Goal: Task Accomplishment & Management: Manage account settings

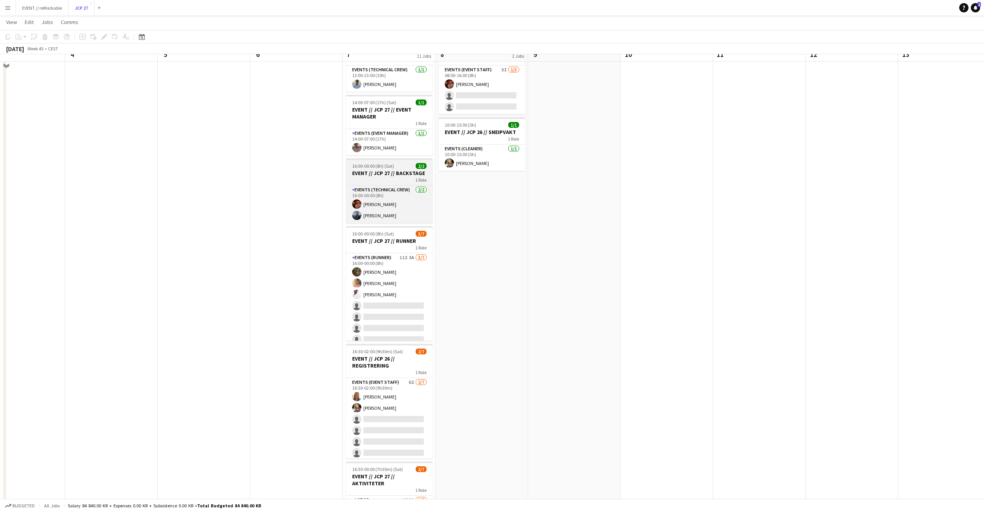
scroll to position [40, 0]
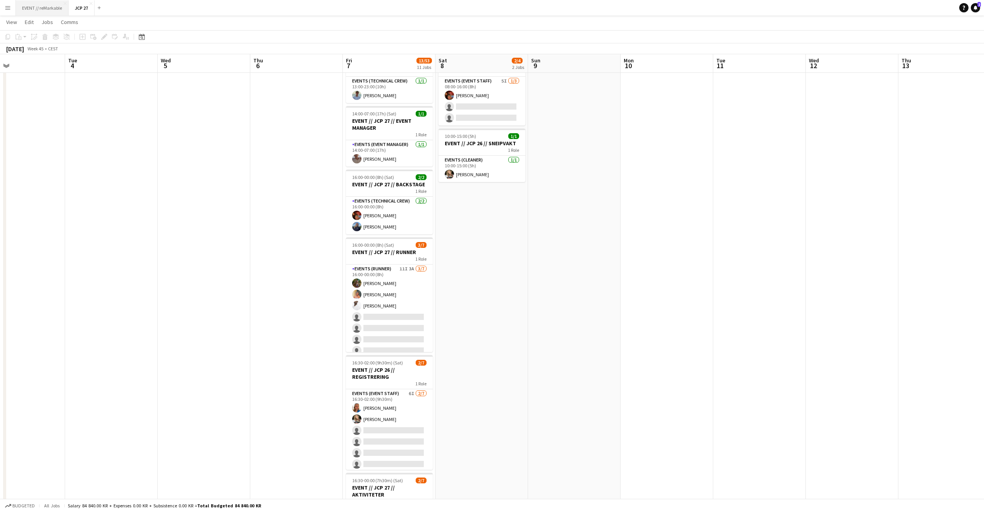
click at [40, 11] on button "EVENT // reMarkable Close" at bounding box center [42, 7] width 53 height 15
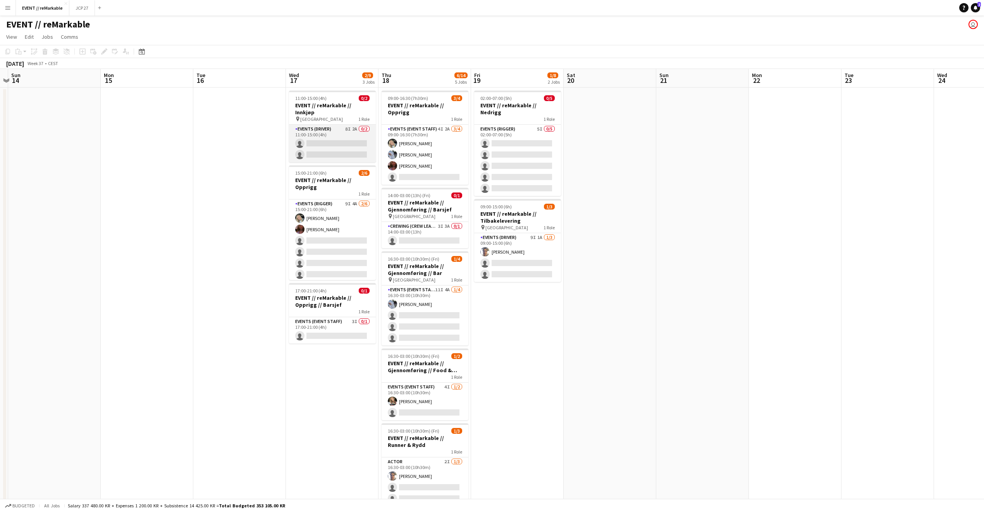
click at [326, 134] on app-card-role "Events (Driver) 8I 2A 0/2 11:00-15:00 (4h) single-neutral-actions single-neutra…" at bounding box center [332, 144] width 87 height 38
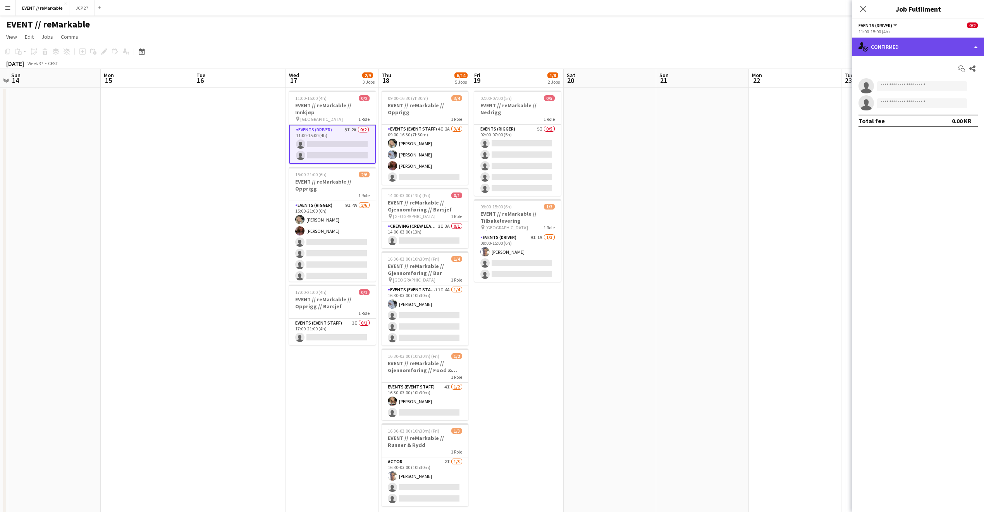
click at [891, 39] on div "single-neutral-actions-check-2 Confirmed" at bounding box center [919, 47] width 132 height 19
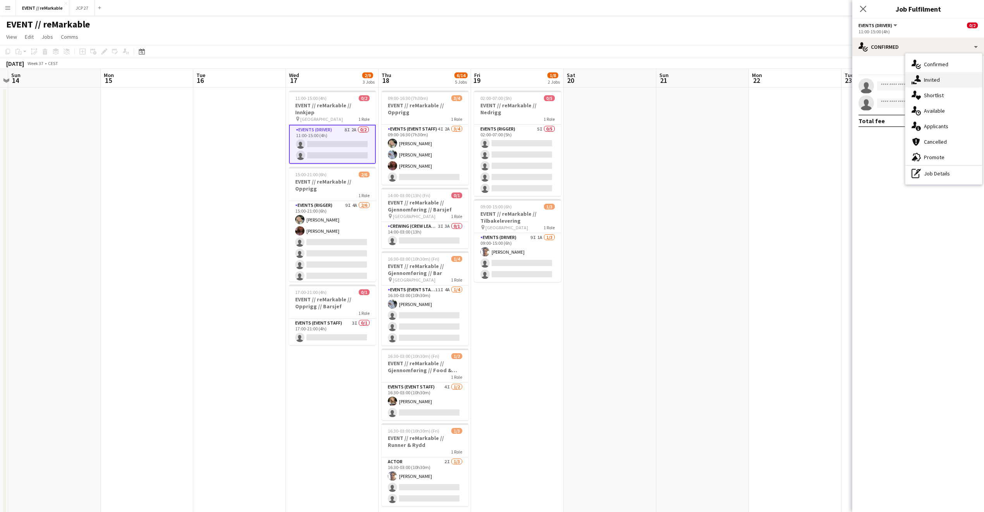
click at [932, 84] on div "single-neutral-actions-share-1 Invited" at bounding box center [944, 80] width 77 height 16
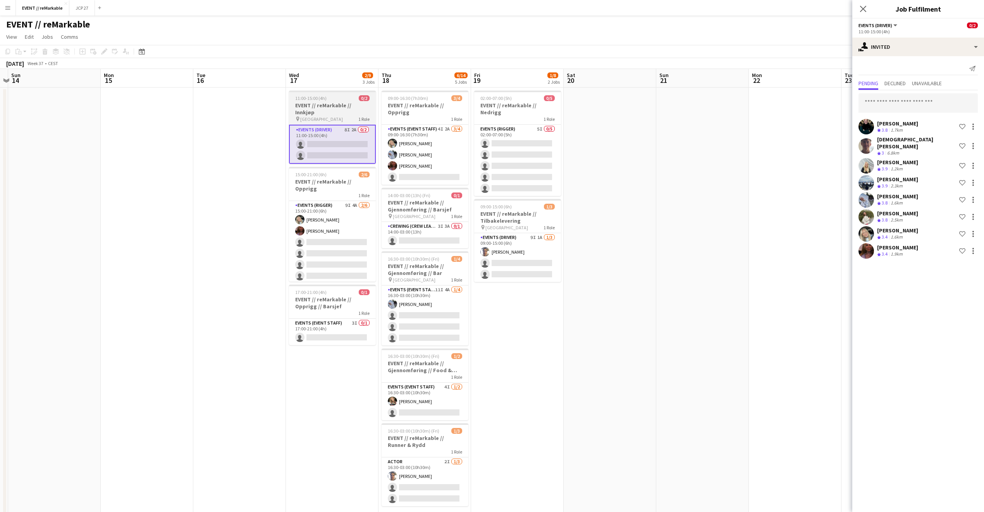
click at [328, 116] on div "pin Oslo 1 Role" at bounding box center [332, 119] width 87 height 6
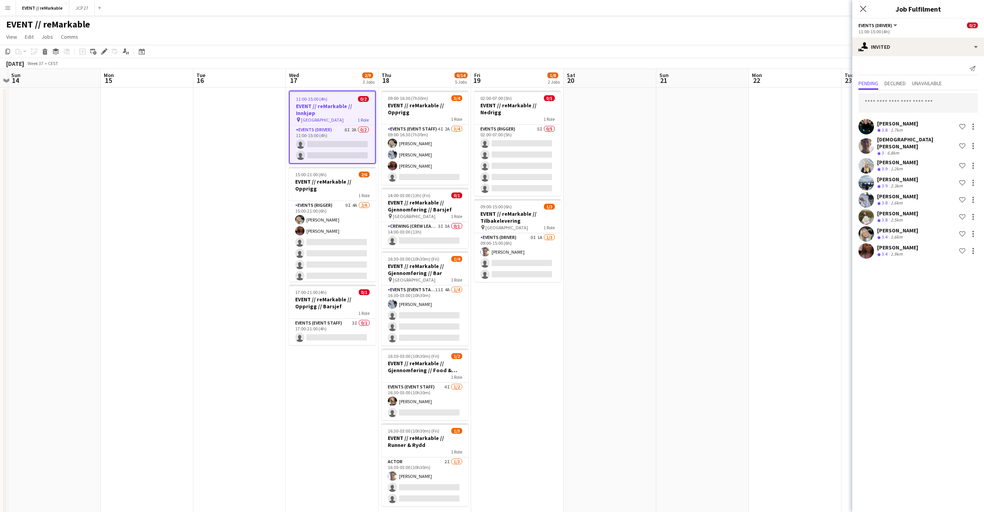
click at [328, 117] on div "pin Oslo 1 Role" at bounding box center [332, 120] width 85 height 6
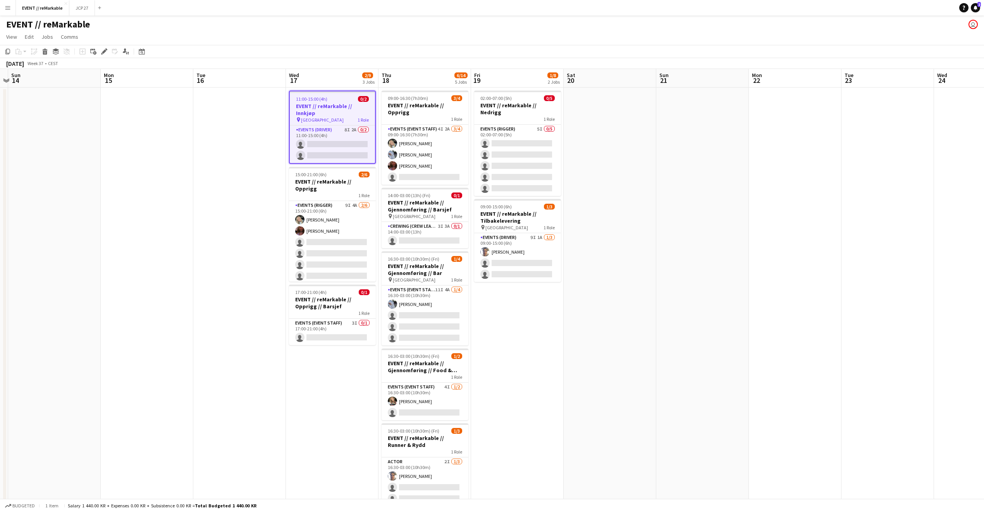
click at [328, 117] on div "pin Oslo 1 Role" at bounding box center [332, 120] width 85 height 6
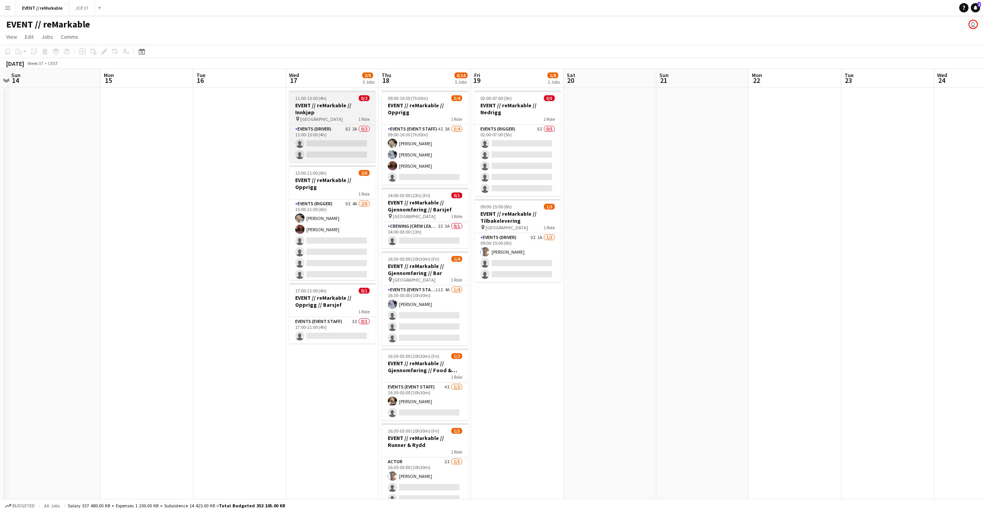
click at [328, 116] on div "pin Oslo 1 Role" at bounding box center [332, 119] width 87 height 6
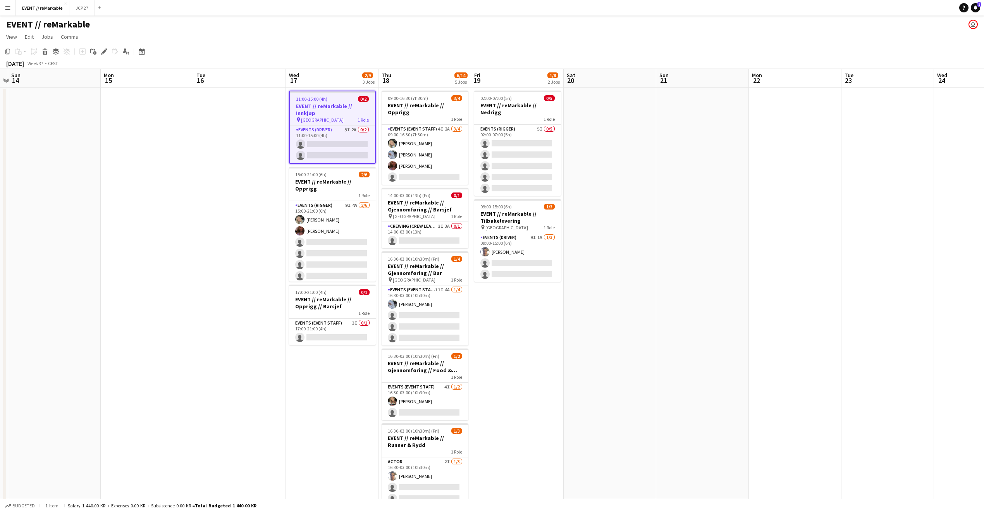
click at [318, 77] on app-board-header-date "Wed 17 2/9 3 Jobs" at bounding box center [332, 78] width 93 height 19
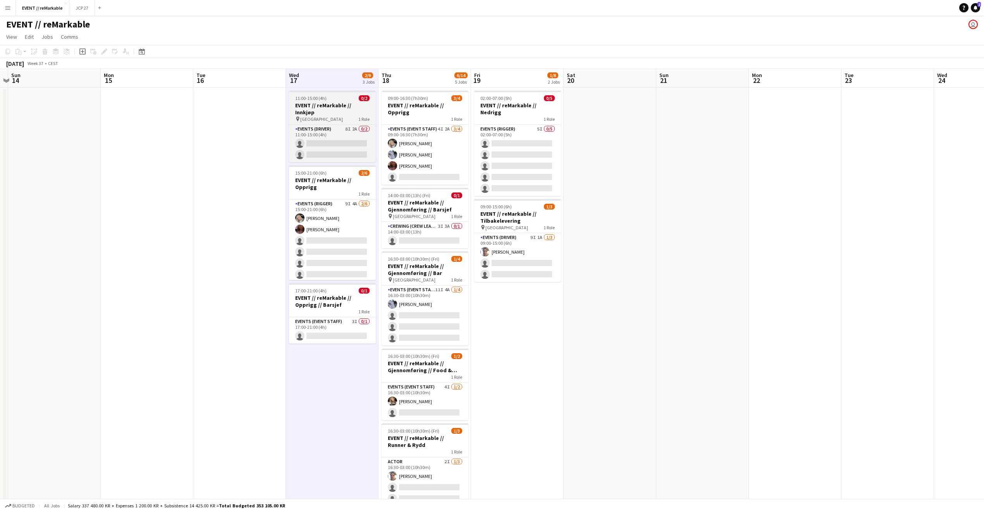
click at [319, 100] on span "11:00-15:00 (4h)" at bounding box center [310, 98] width 31 height 6
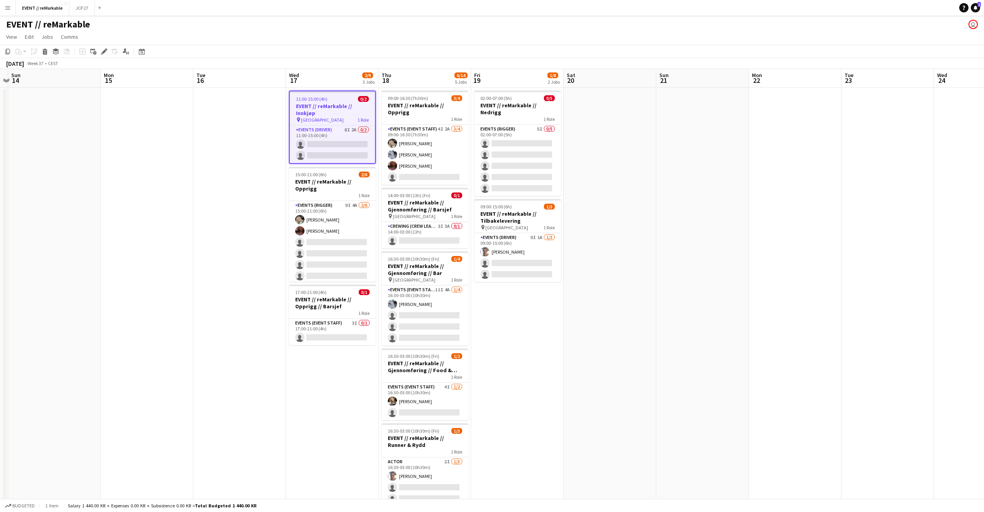
click at [319, 100] on span "11:00-15:00 (4h)" at bounding box center [311, 99] width 31 height 6
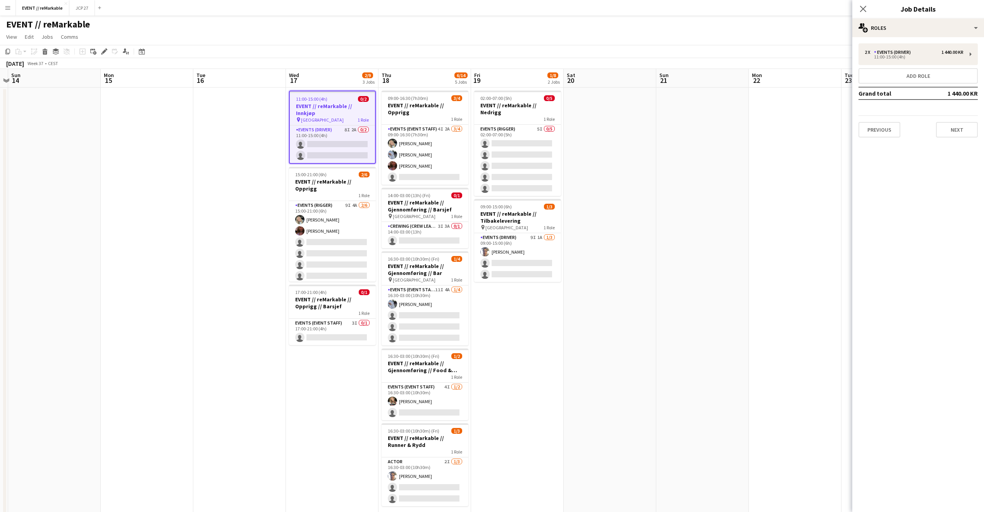
click at [925, 11] on h3 "Job Details" at bounding box center [919, 9] width 132 height 10
click at [923, 25] on div "multiple-users-add Roles" at bounding box center [919, 28] width 132 height 19
click at [941, 89] on div "tags-double Labels" at bounding box center [944, 92] width 77 height 16
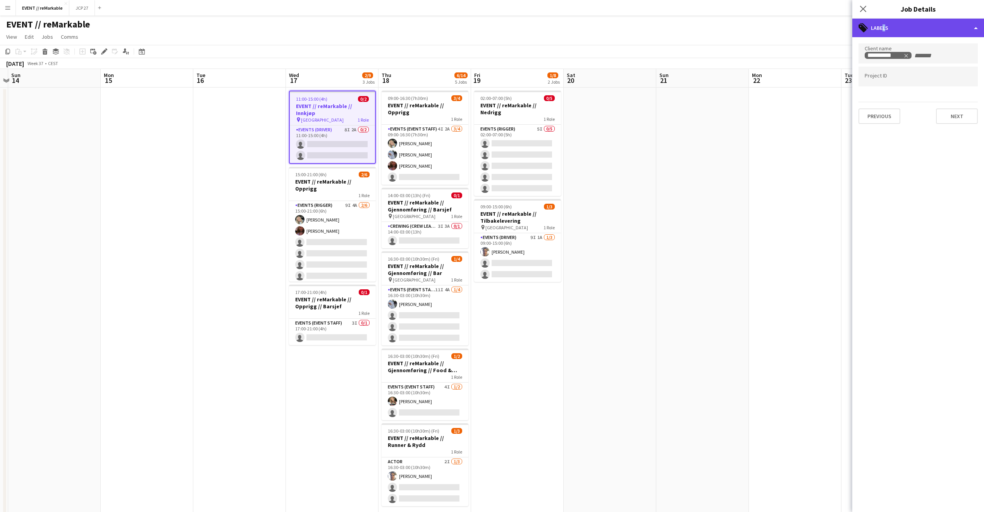
click at [882, 25] on div "tags-double Labels" at bounding box center [919, 28] width 132 height 19
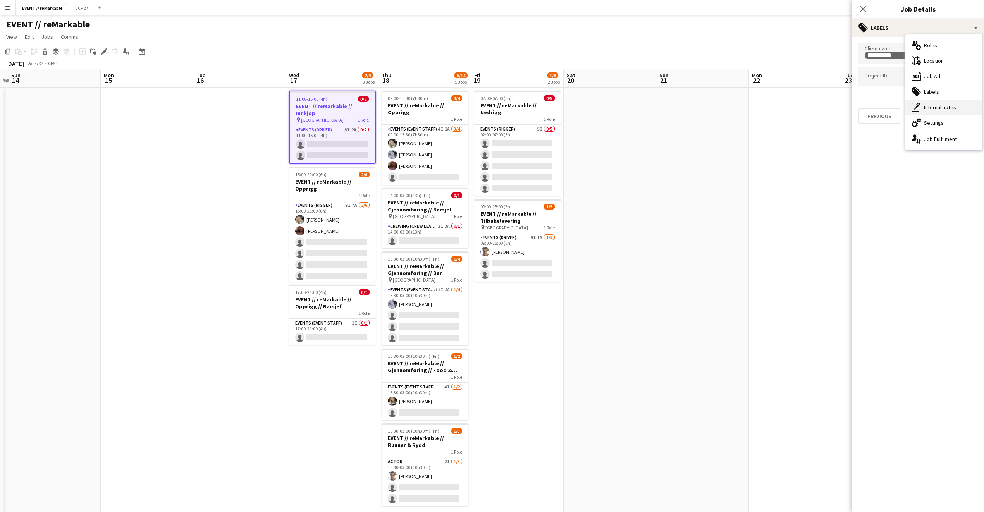
click at [943, 109] on div "pen-write Internal notes" at bounding box center [944, 108] width 77 height 16
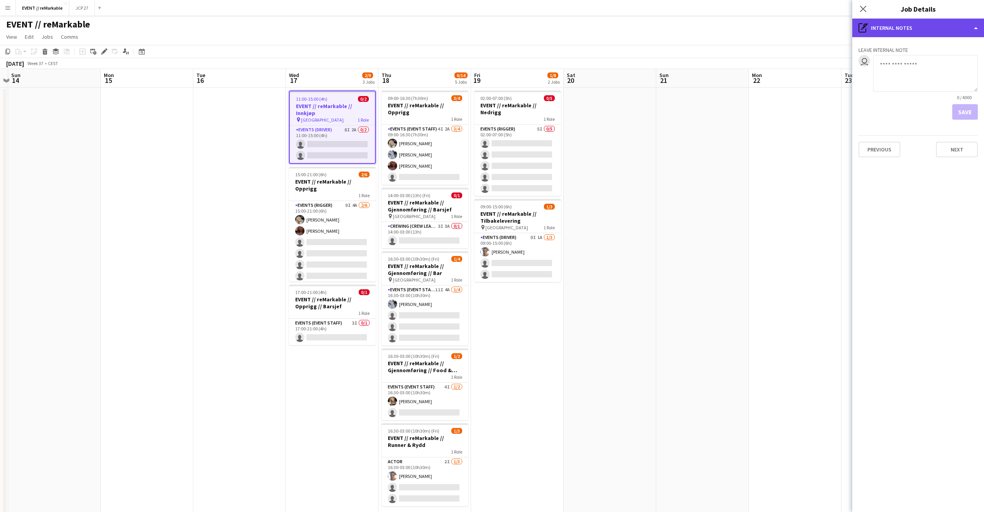
click at [898, 27] on div "pen-write Internal notes" at bounding box center [919, 28] width 132 height 19
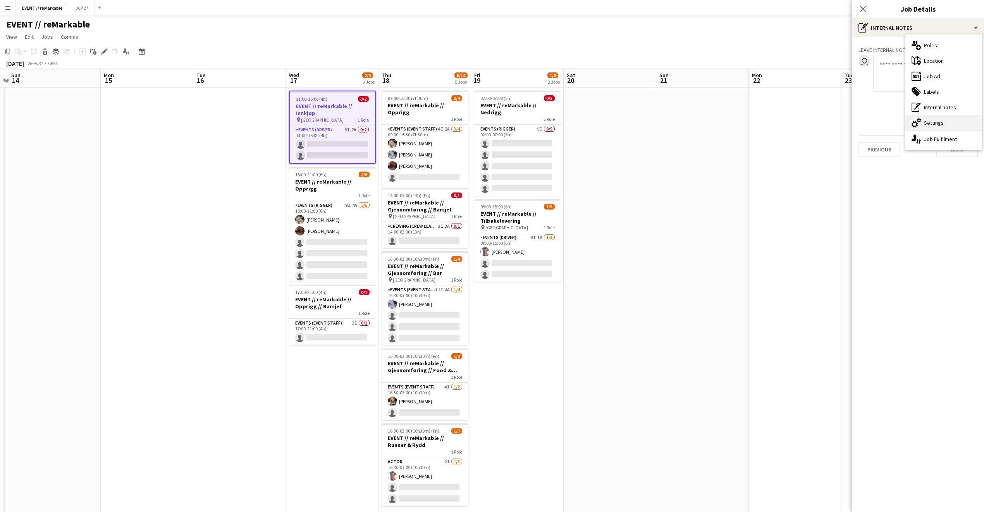
click at [946, 117] on div "cog-double-3 Settings" at bounding box center [944, 123] width 77 height 16
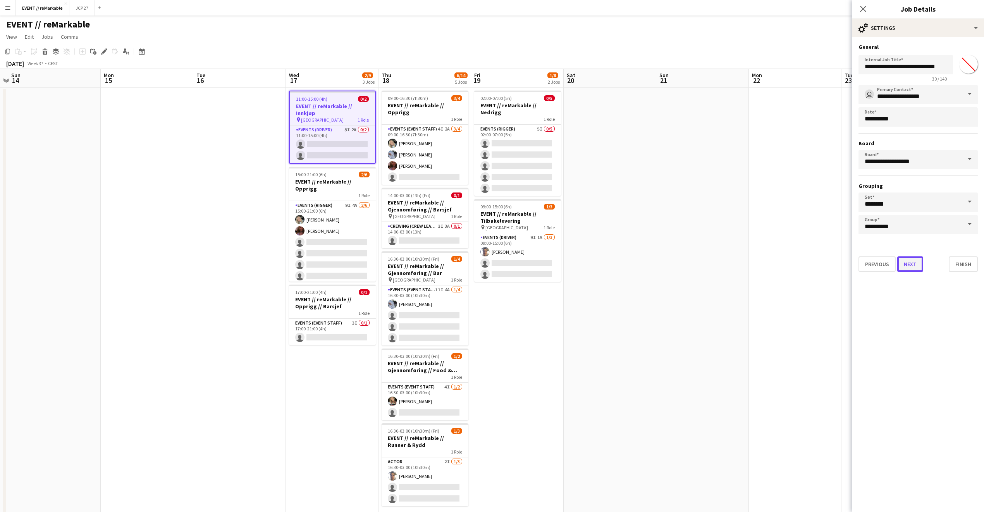
click at [919, 262] on button "Next" at bounding box center [911, 265] width 26 height 16
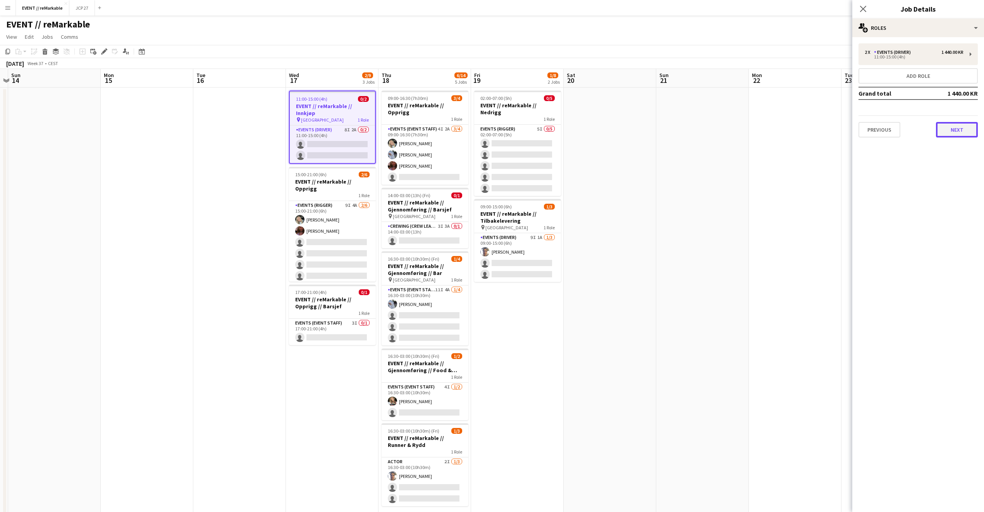
click at [956, 130] on button "Next" at bounding box center [957, 130] width 42 height 16
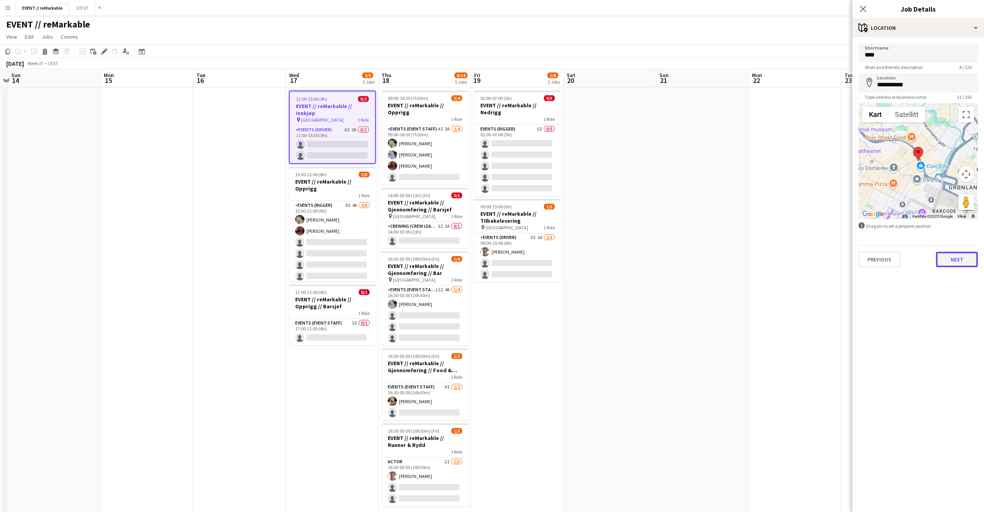
click at [965, 257] on button "Next" at bounding box center [957, 260] width 42 height 16
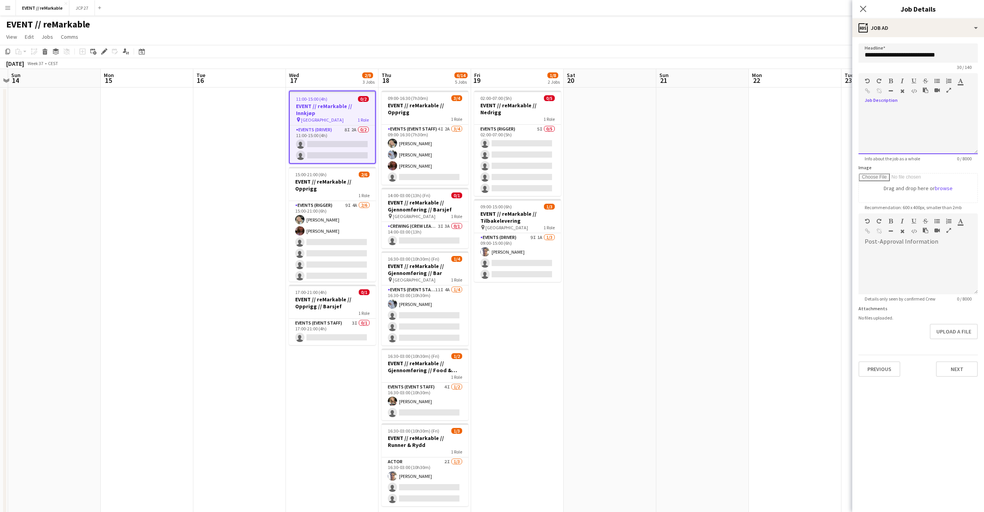
click at [908, 120] on div at bounding box center [918, 131] width 119 height 47
click at [372, 241] on app-card-role "Events (Rigger) 9I 4A 2/6 15:00-21:00 (6h) Oda Hansson Mathilde Bårreng single-…" at bounding box center [332, 242] width 87 height 83
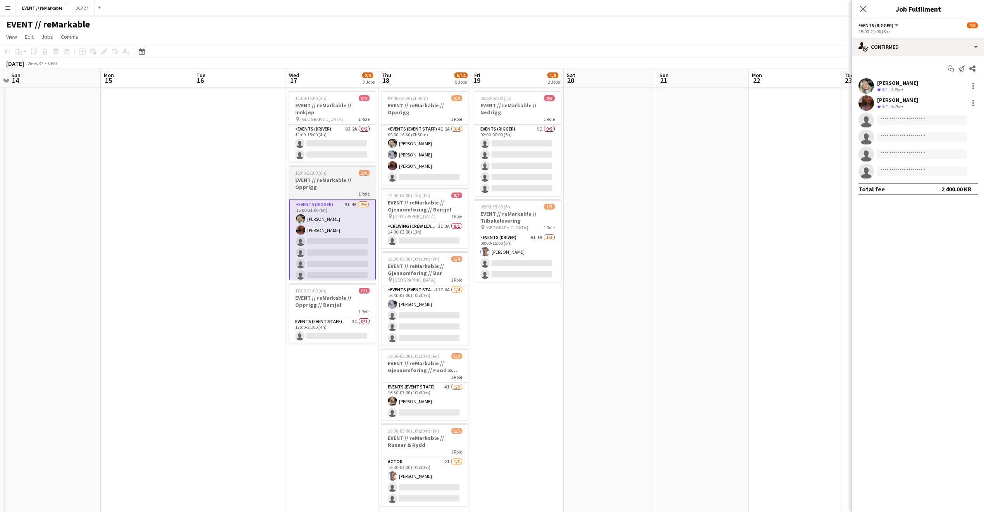
click at [353, 177] on h3 "EVENT // reMarkable // Opprigg" at bounding box center [332, 184] width 87 height 14
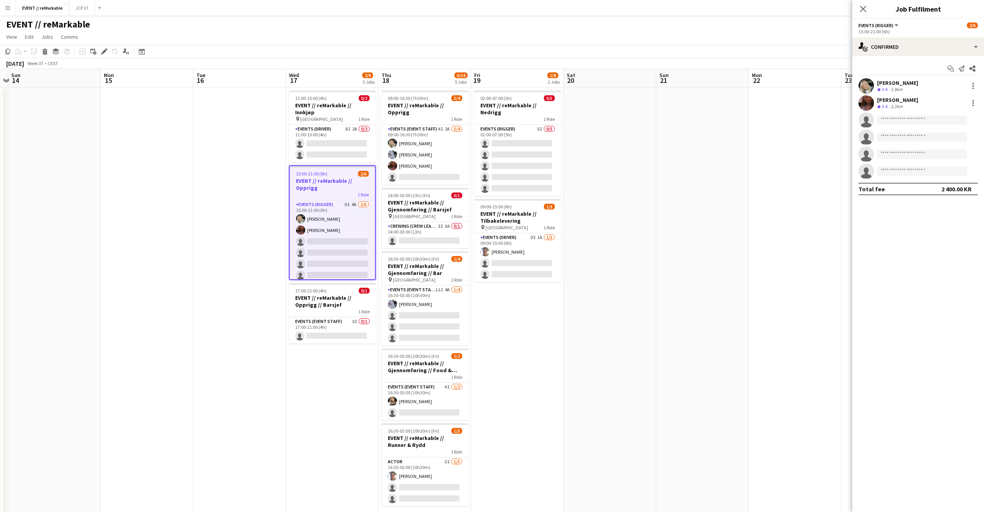
click at [325, 83] on app-board-header-date "Wed 17 2/9 3 Jobs" at bounding box center [332, 78] width 93 height 19
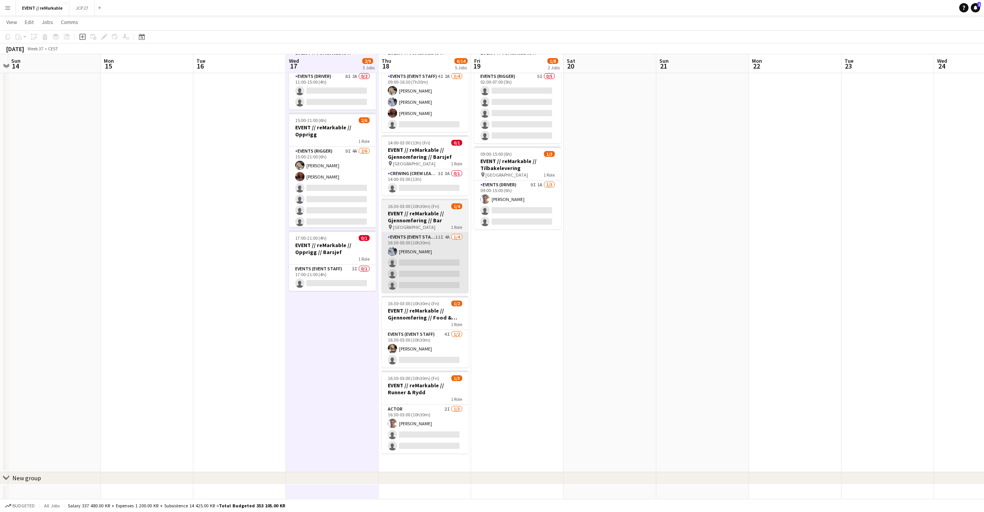
scroll to position [50, 0]
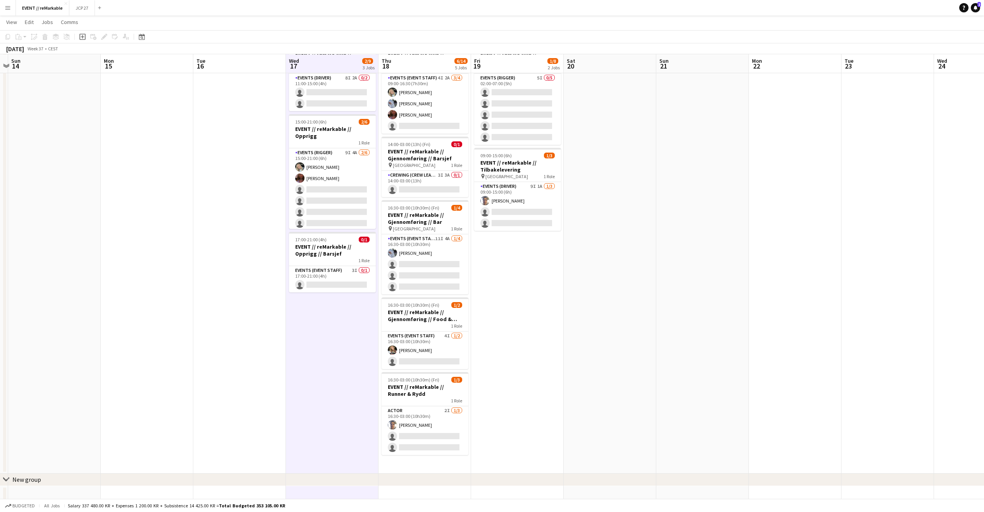
click at [252, 190] on app-date-cell at bounding box center [239, 255] width 93 height 438
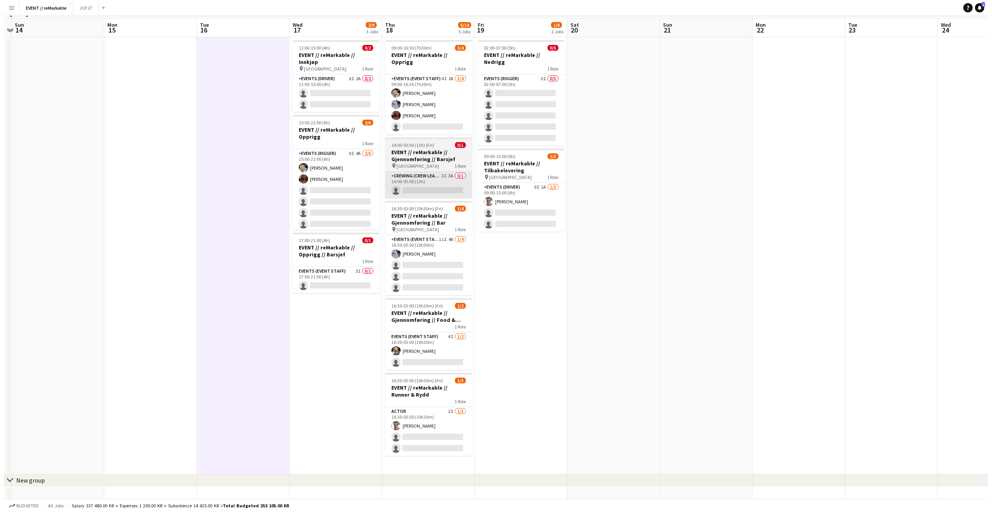
scroll to position [0, 0]
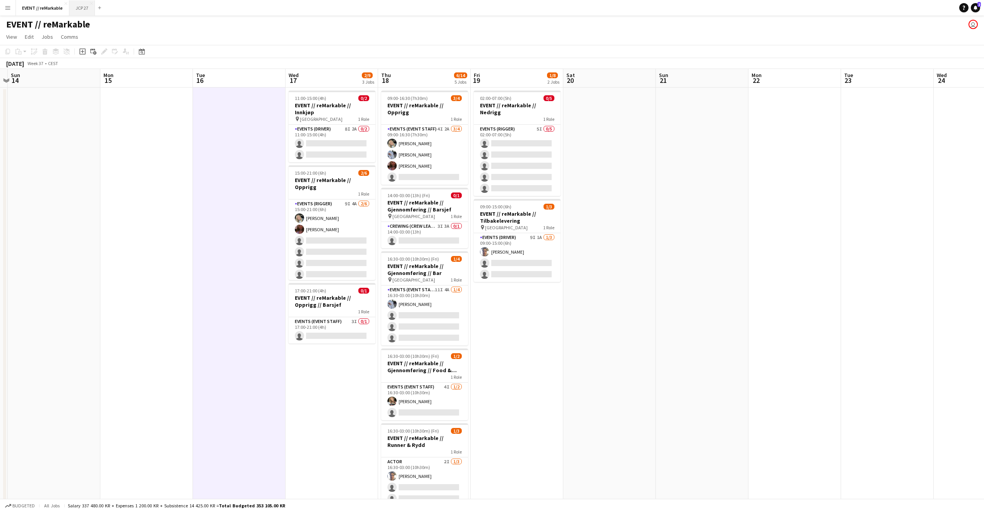
click at [77, 10] on button "JCP 27 Close" at bounding box center [82, 7] width 26 height 15
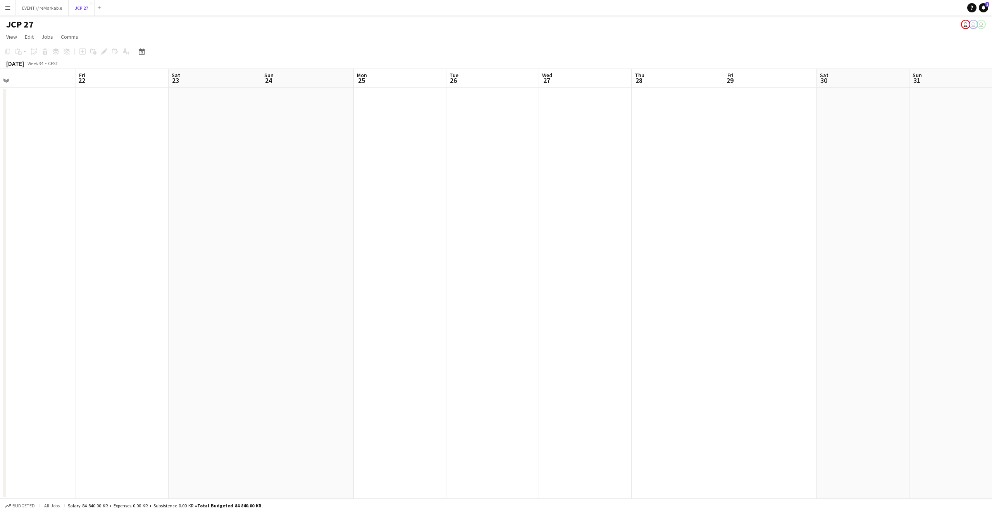
scroll to position [0, 264]
click at [41, 8] on button "EVENT // reMarkable Close" at bounding box center [42, 7] width 53 height 15
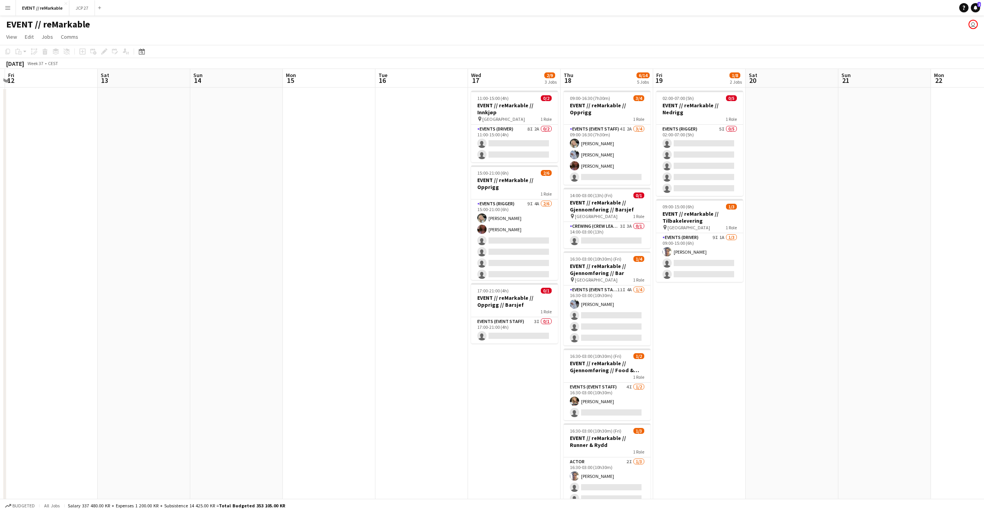
click at [76, 19] on h1 "EVENT // reMarkable" at bounding box center [48, 25] width 84 height 12
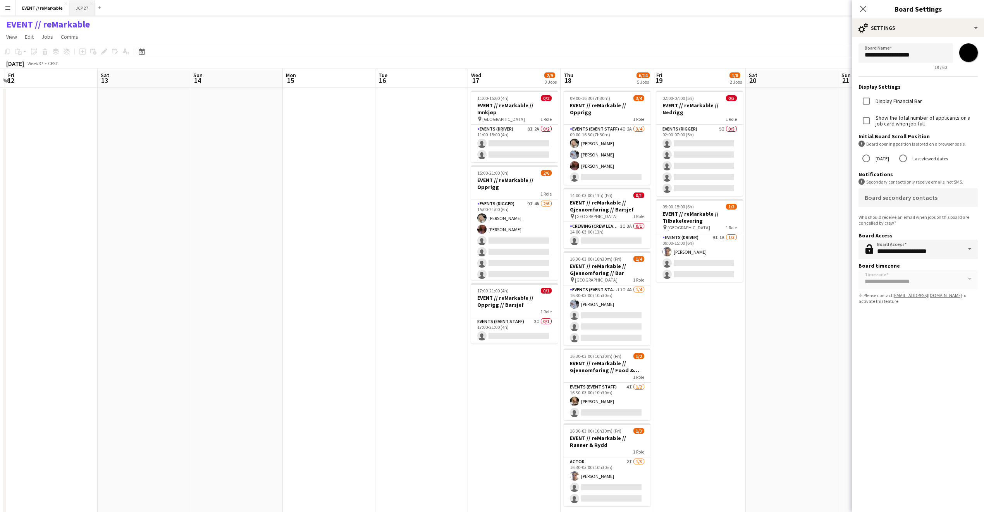
click at [78, 10] on button "JCP 27 Close" at bounding box center [82, 7] width 26 height 15
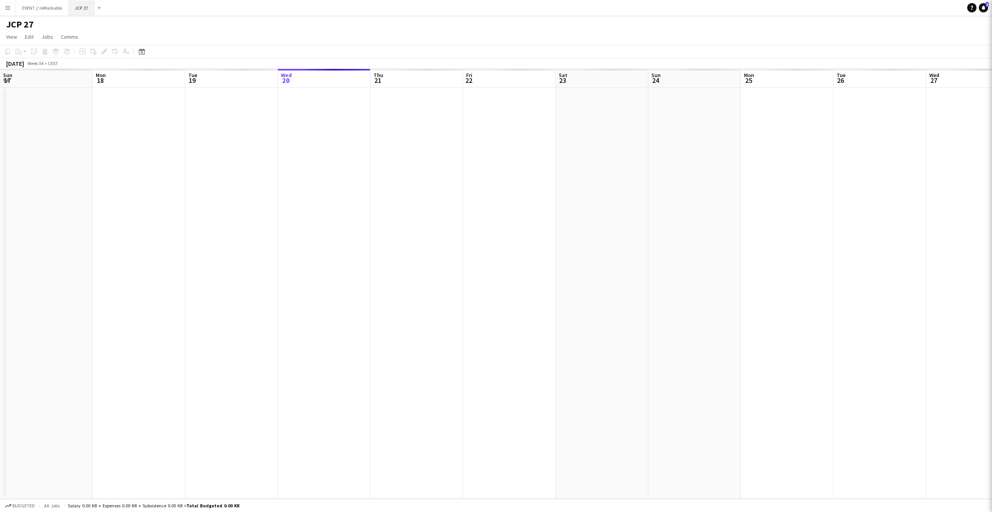
scroll to position [0, 185]
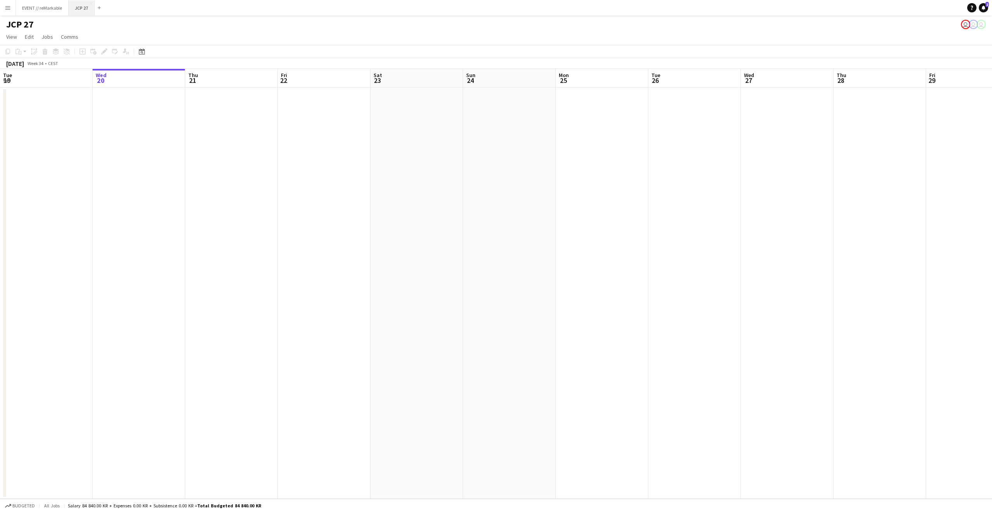
click at [78, 10] on button "JCP 27 Close" at bounding box center [82, 7] width 26 height 15
click at [77, 10] on button "JCP 27 Close" at bounding box center [82, 7] width 26 height 15
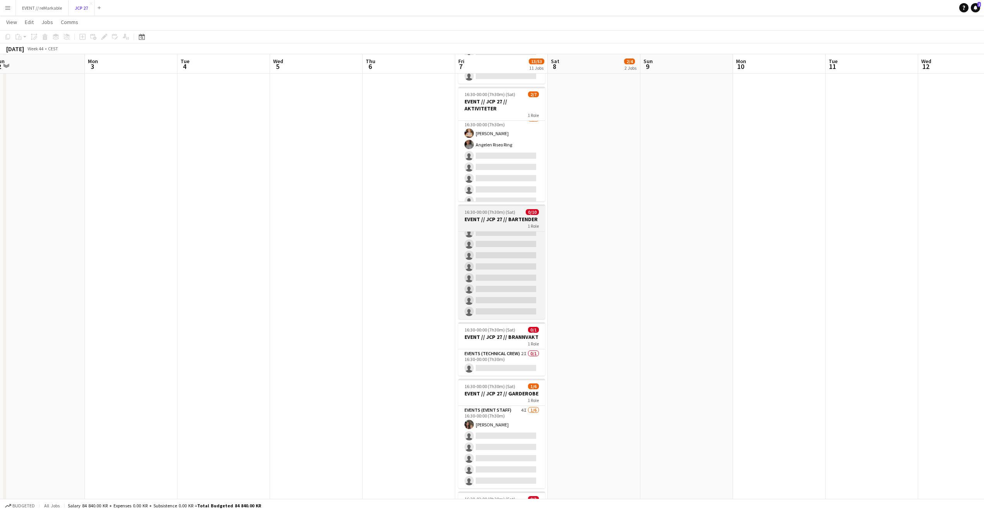
scroll to position [427, 0]
click at [511, 280] on app-card-role "Bar & Catering (Bar Tender) 9I 0/10 16:30-00:00 (7h30m) single-neutral-actions …" at bounding box center [502, 255] width 87 height 128
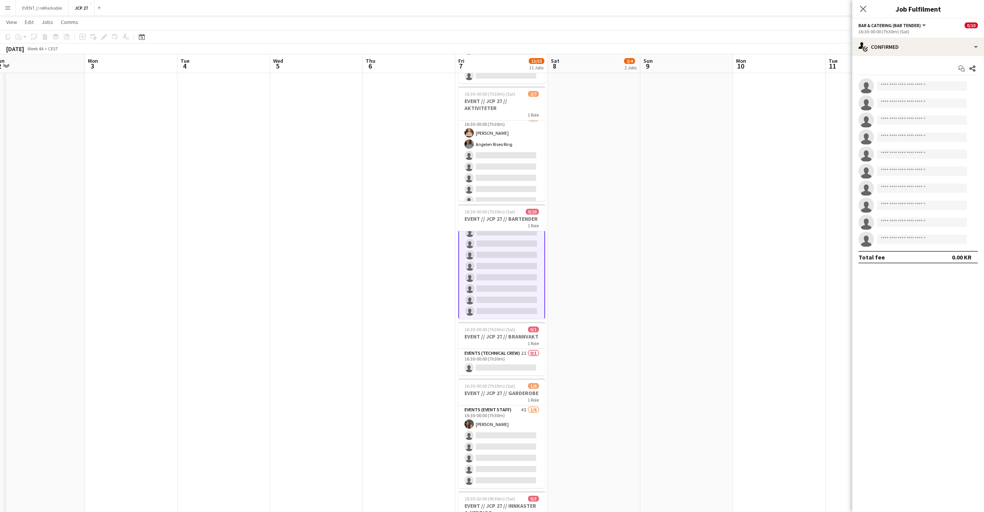
click at [891, 56] on div "Start chat Share single-neutral-actions single-neutral-actions single-neutral-a…" at bounding box center [919, 163] width 132 height 214
click at [892, 45] on div "single-neutral-actions-check-2 Confirmed" at bounding box center [919, 47] width 132 height 19
drag, startPoint x: 921, startPoint y: 109, endPoint x: 929, endPoint y: 115, distance: 10.7
click at [929, 115] on div "single-neutral-actions-upload Available" at bounding box center [944, 111] width 77 height 16
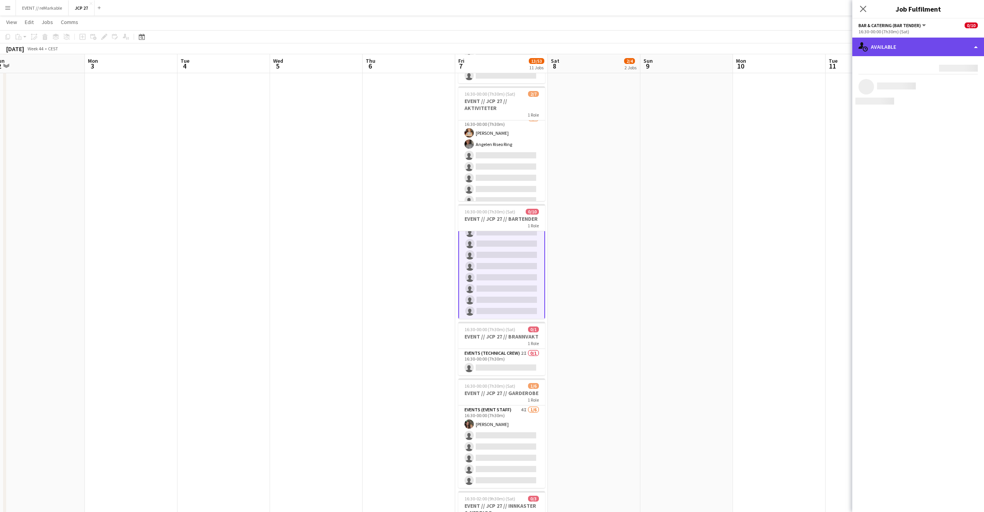
click at [905, 55] on div "single-neutral-actions-upload Available" at bounding box center [919, 47] width 132 height 19
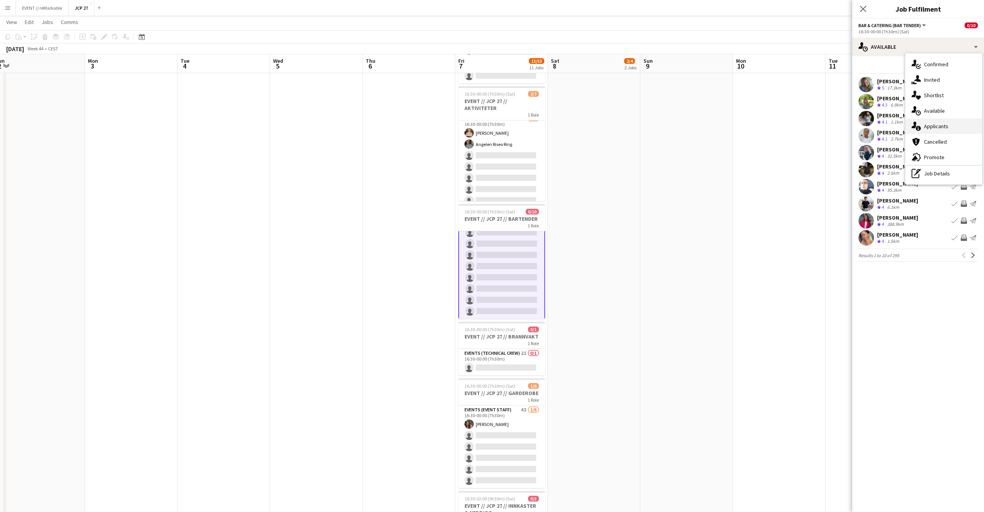
click at [923, 130] on div "single-neutral-actions-information Applicants" at bounding box center [944, 127] width 77 height 16
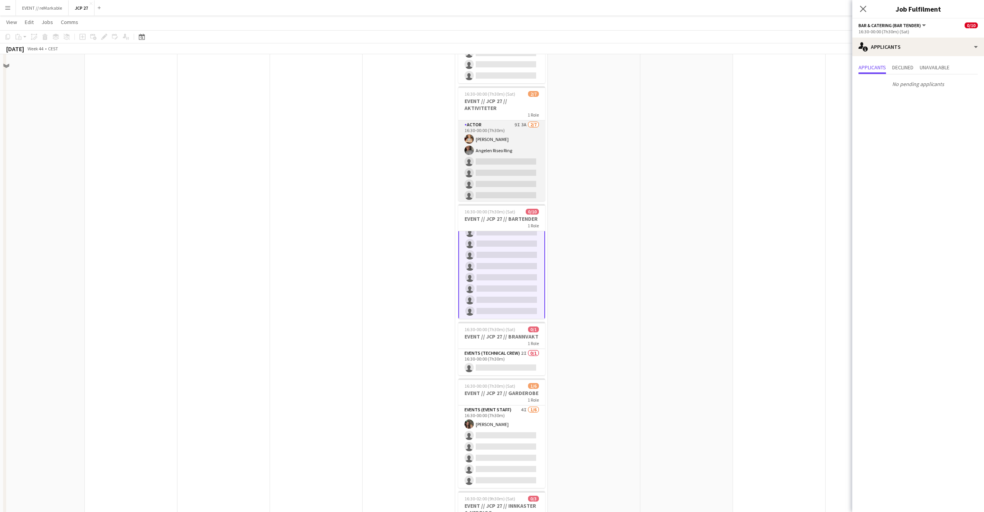
scroll to position [0, 0]
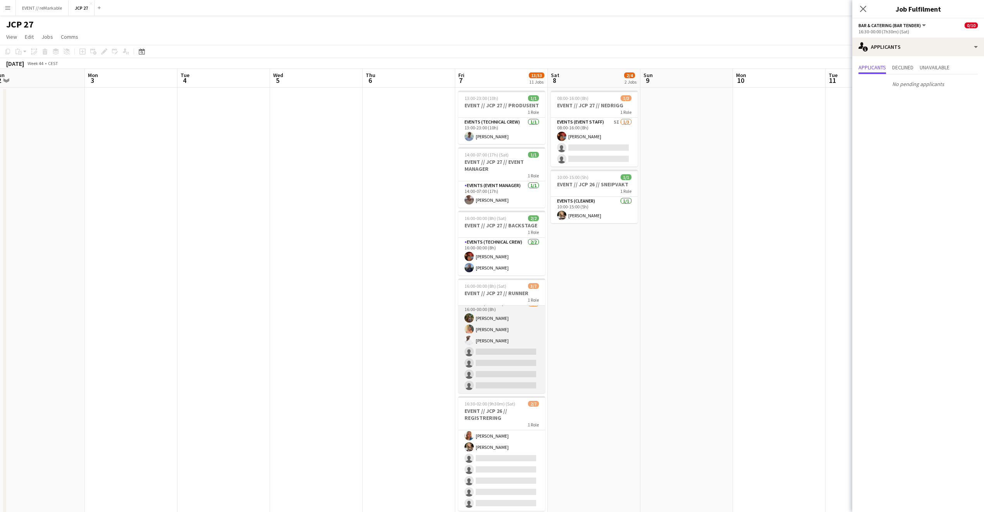
click at [510, 365] on app-card-role "Events (Runner) 11I 3A 3/7 16:00-00:00 (8h) Sarah Elise Getaz Hannah Ludivia Ro…" at bounding box center [502, 347] width 87 height 94
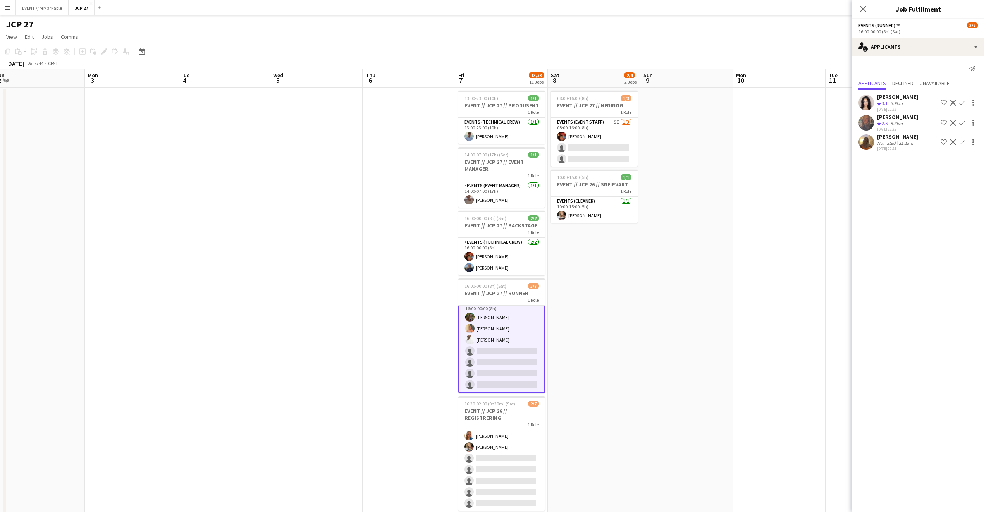
click at [889, 97] on div "Jessica Lundsten" at bounding box center [897, 96] width 41 height 7
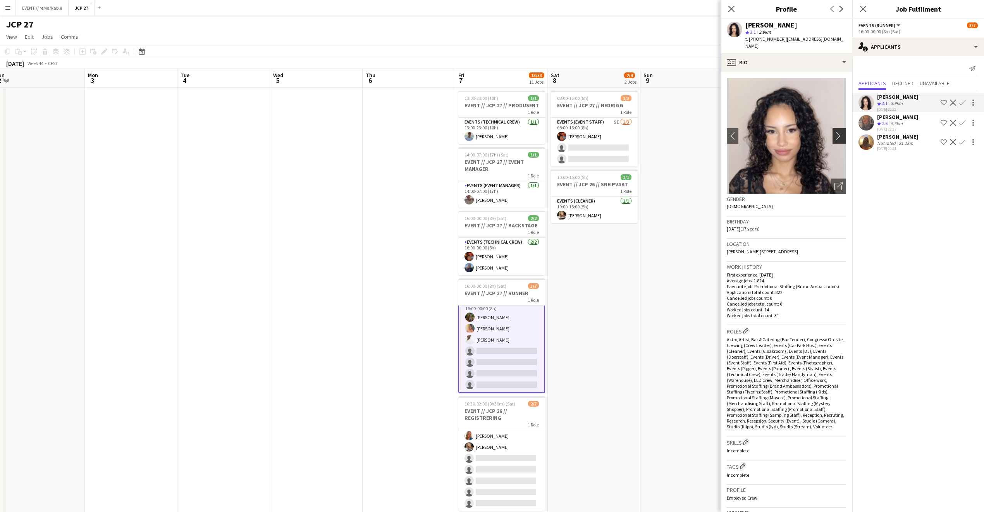
click at [835, 132] on app-icon "chevron-right" at bounding box center [841, 136] width 12 height 8
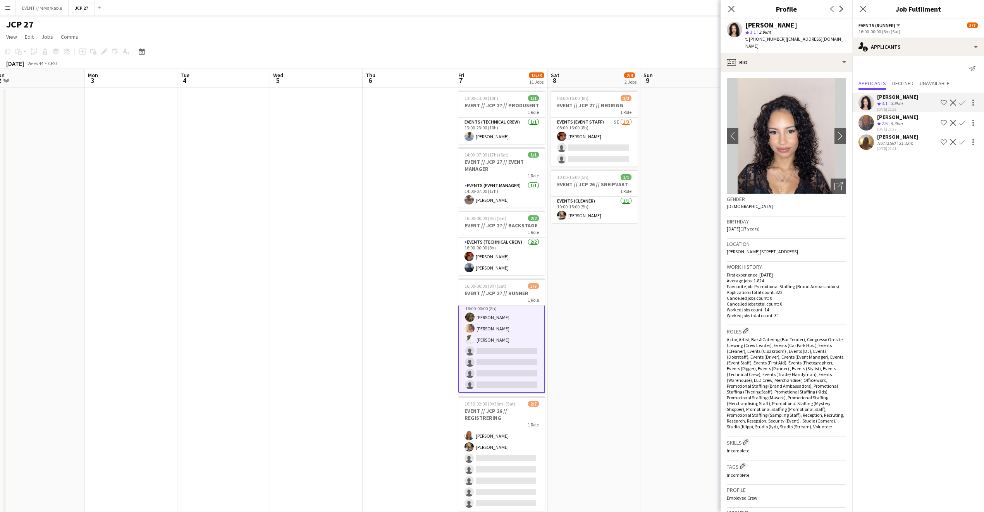
click at [726, 8] on div "Close pop-in" at bounding box center [732, 9] width 22 height 18
click at [729, 8] on icon "Close pop-in" at bounding box center [731, 8] width 7 height 7
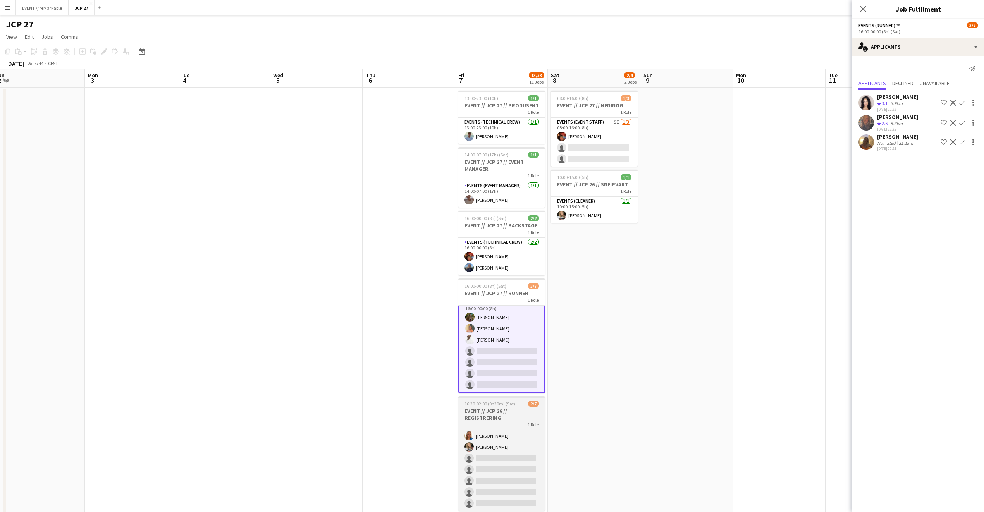
scroll to position [0, 285]
click at [488, 410] on h3 "EVENT // JCP 26 // REGISTRERING" at bounding box center [502, 415] width 87 height 14
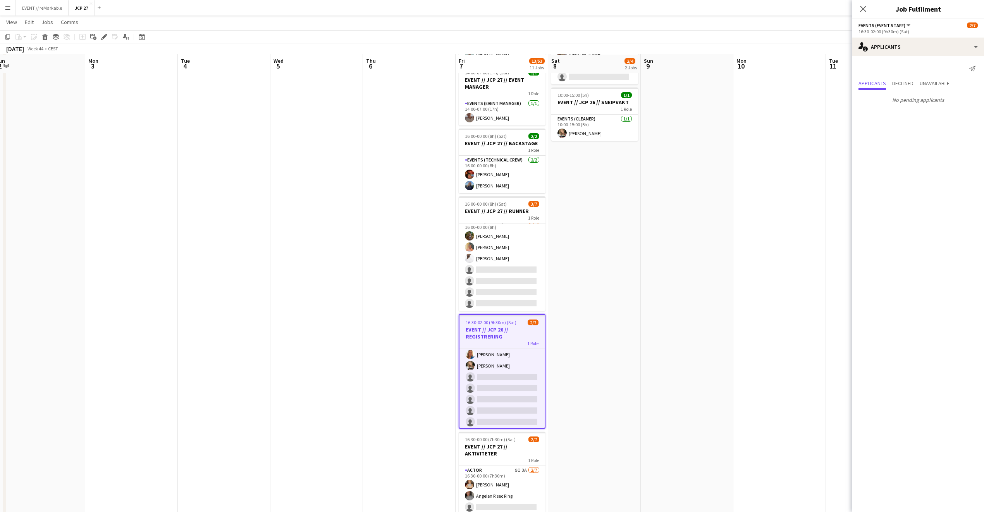
scroll to position [102, 0]
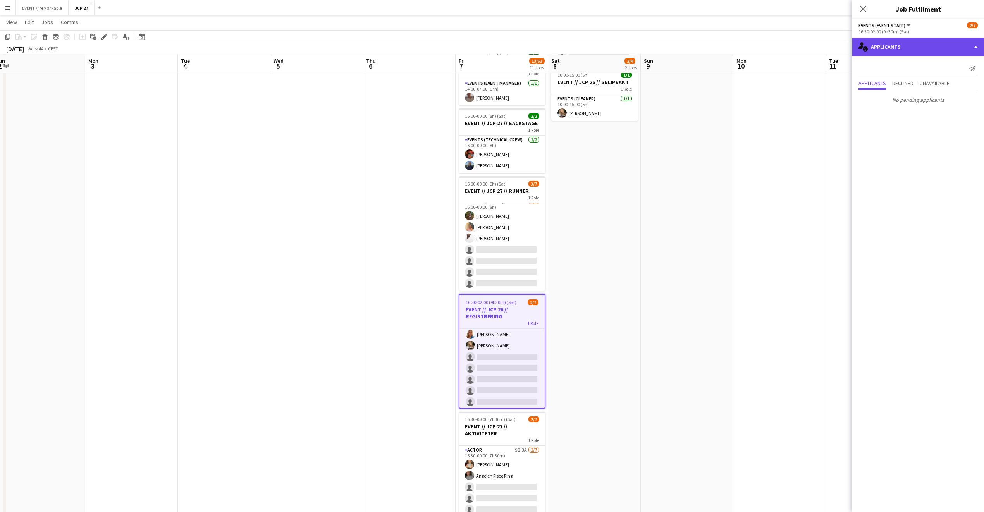
click at [905, 47] on div "single-neutral-actions-information Applicants" at bounding box center [919, 47] width 132 height 19
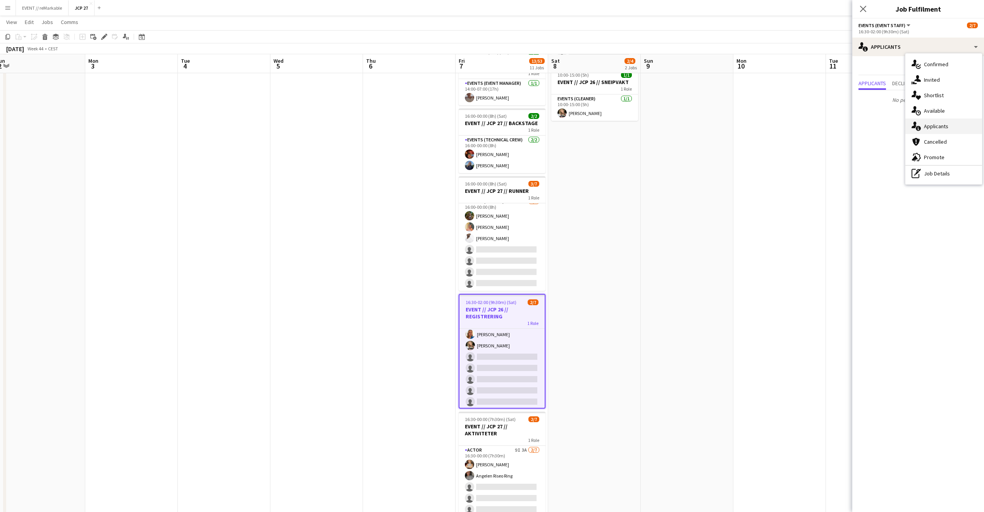
click at [948, 122] on div "single-neutral-actions-information Applicants" at bounding box center [944, 127] width 77 height 16
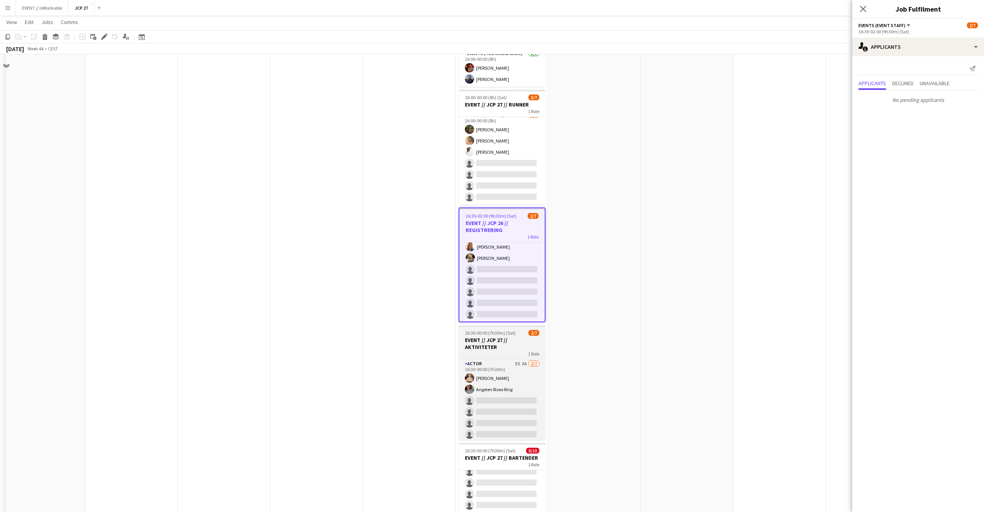
scroll to position [207, 0]
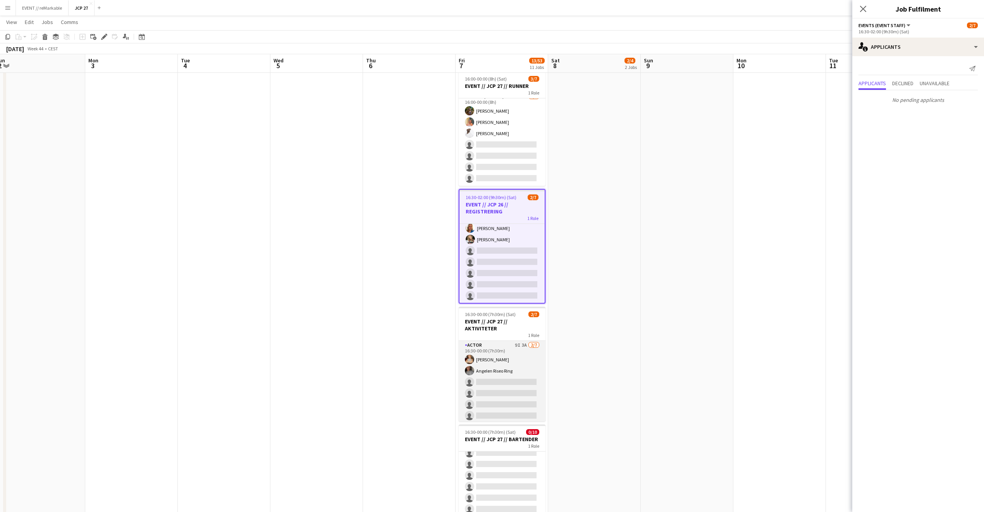
click at [517, 383] on app-card-role "Actor 9I 3A 2/7 16:30-00:00 (7h30m) Lotta Myhre Angelen Riseo Ring single-neutr…" at bounding box center [502, 388] width 87 height 94
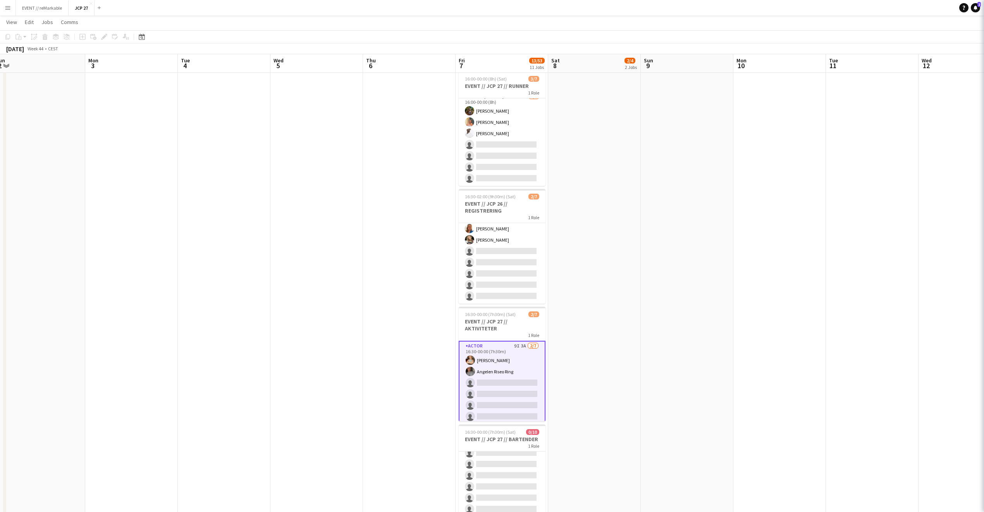
scroll to position [13, 0]
click at [517, 383] on app-card-role "Actor 9I 3A 2/7 16:30-00:00 (7h30m) Lotta Myhre Angelen Riseo Ring single-neutr…" at bounding box center [502, 388] width 87 height 95
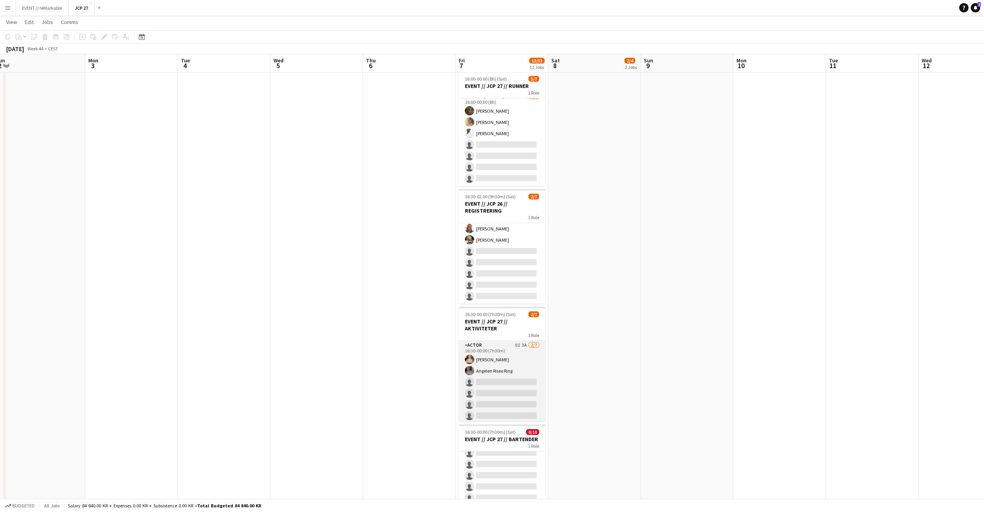
click at [517, 383] on app-card-role "Actor 9I 3A 2/7 16:30-00:00 (7h30m) Lotta Myhre Angelen Riseo Ring single-neutr…" at bounding box center [502, 388] width 87 height 94
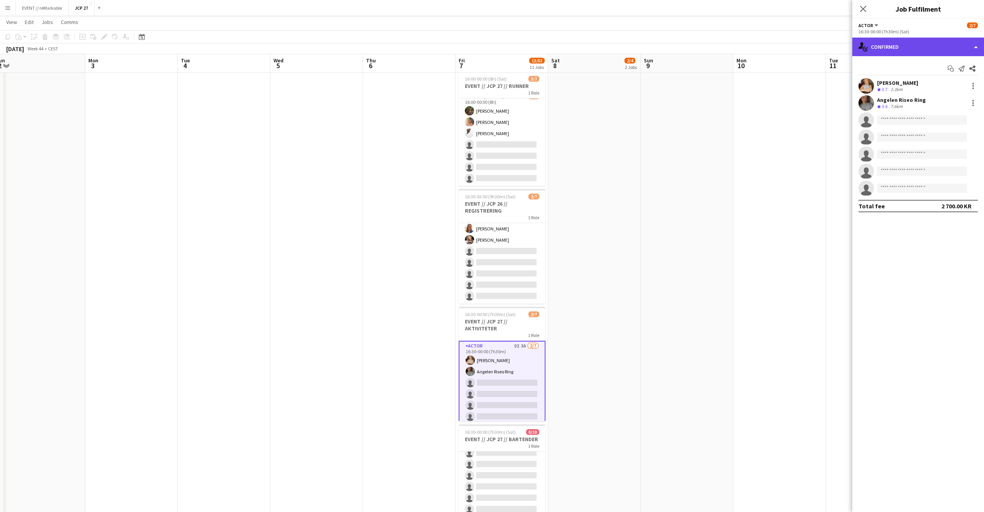
click at [878, 44] on div "single-neutral-actions-check-2 Confirmed" at bounding box center [919, 47] width 132 height 19
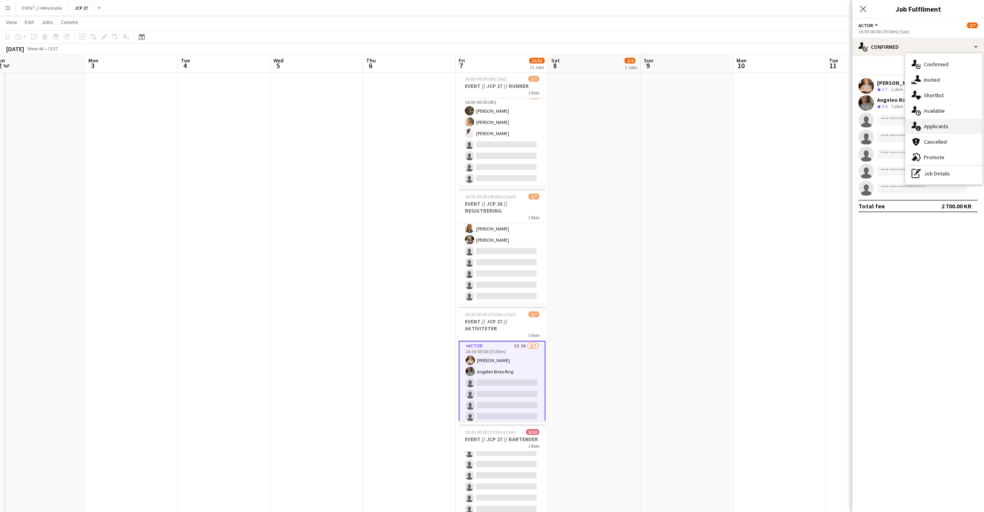
click at [919, 119] on div "single-neutral-actions-information Applicants" at bounding box center [944, 127] width 77 height 16
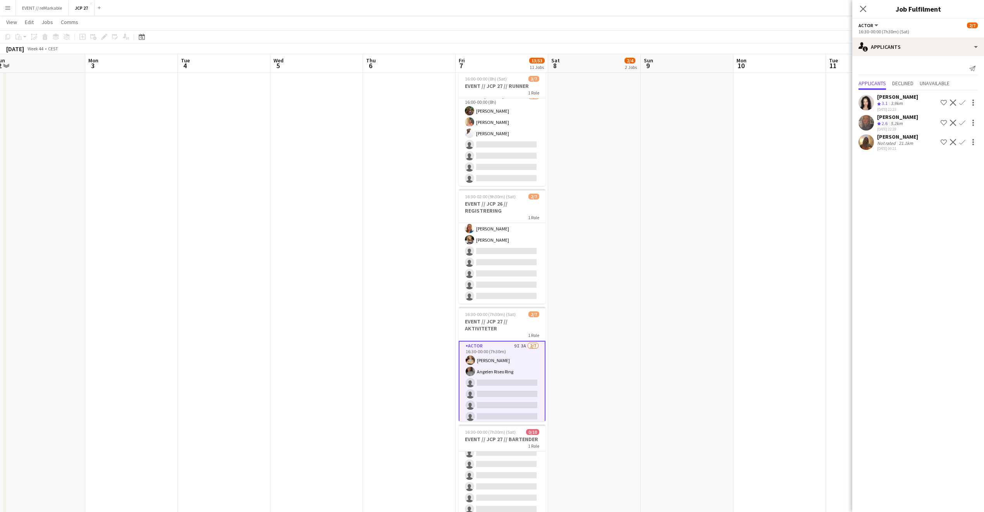
scroll to position [7, 0]
click at [495, 471] on app-card-role "Bar & Catering (Bar Tender) 9I 0/10 16:30-00:00 (7h30m) single-neutral-actions …" at bounding box center [502, 476] width 87 height 128
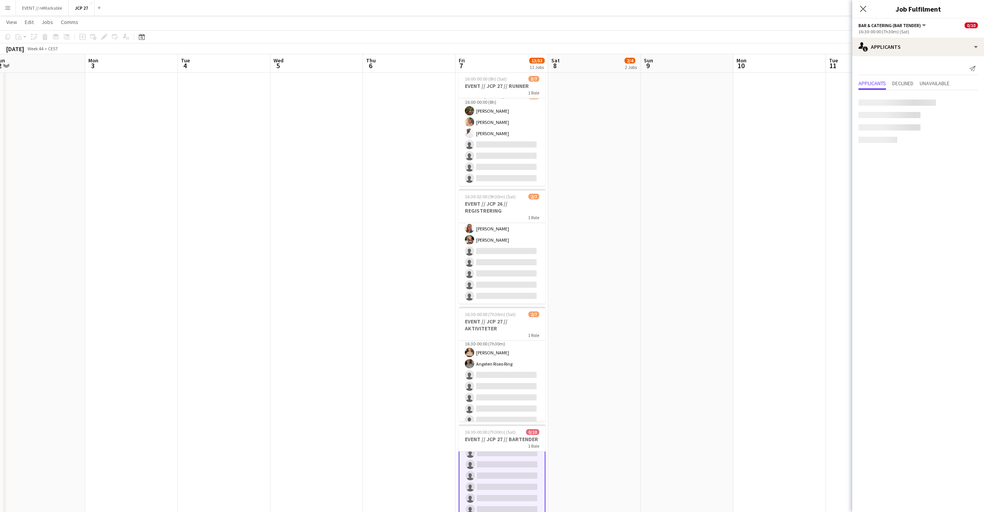
scroll to position [7, 0]
click at [495, 471] on app-card-role "Bar & Catering (Bar Tender) 9I 0/10 16:30-00:00 (7h30m) single-neutral-actions …" at bounding box center [502, 475] width 87 height 129
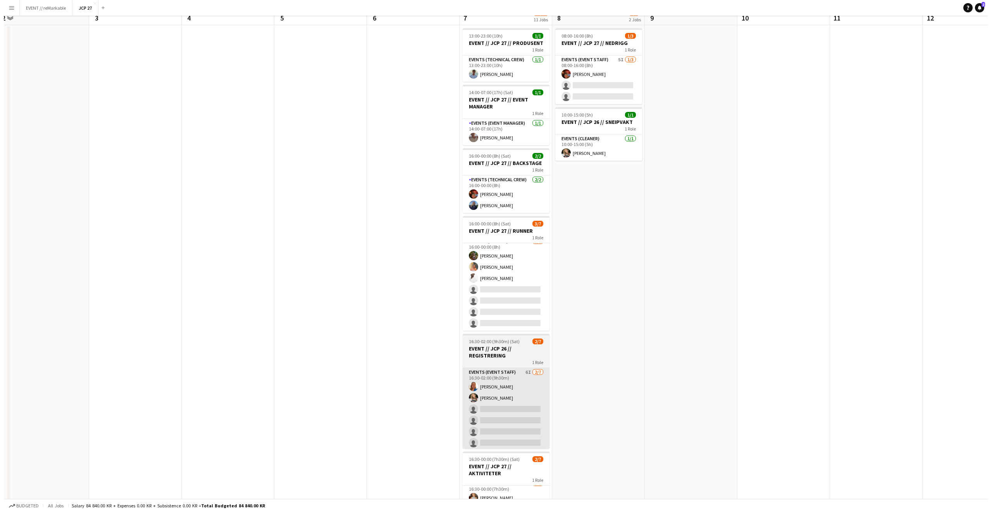
scroll to position [0, 0]
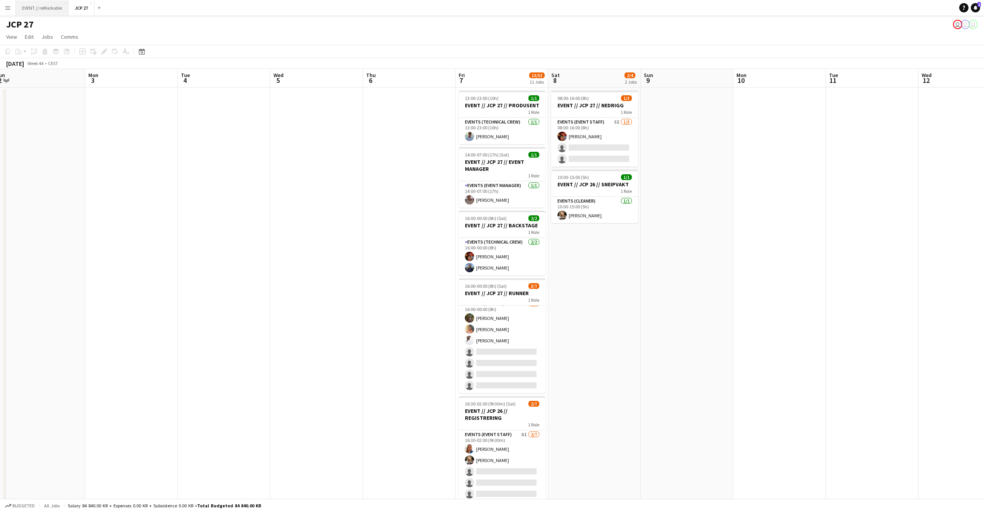
click at [49, 8] on button "EVENT // reMarkable Close" at bounding box center [42, 7] width 53 height 15
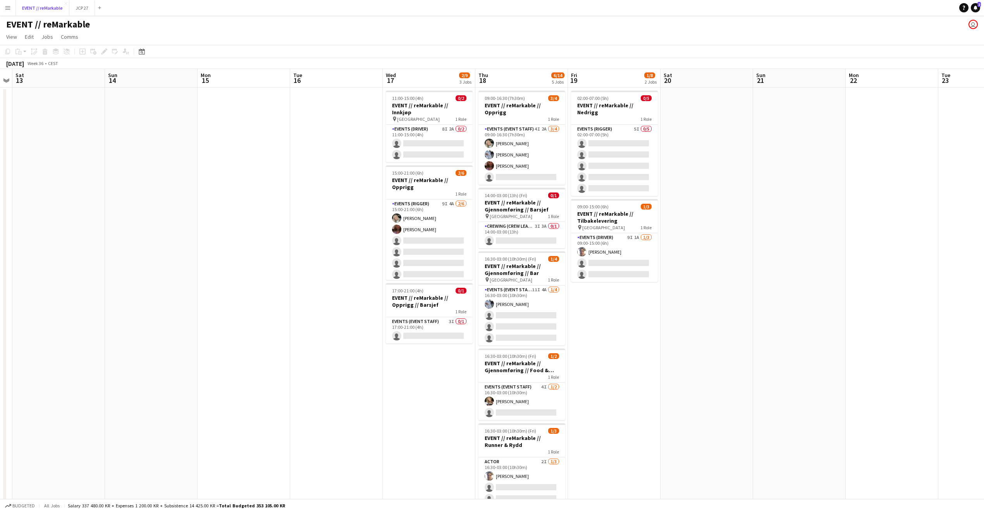
scroll to position [0, 332]
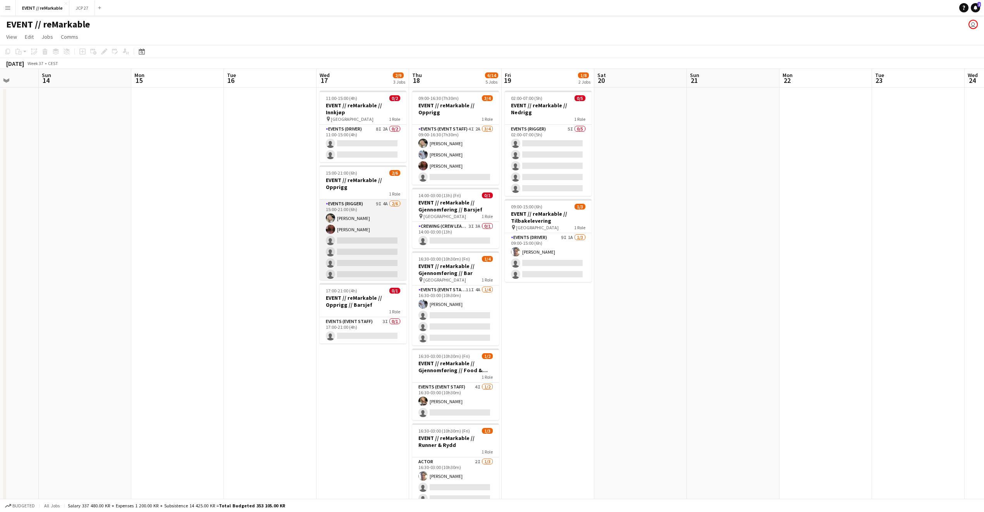
click at [345, 210] on app-card-role "Events (Rigger) 9I 4A 2/6 15:00-21:00 (6h) Oda Hansson Mathilde Bårreng single-…" at bounding box center [363, 241] width 87 height 83
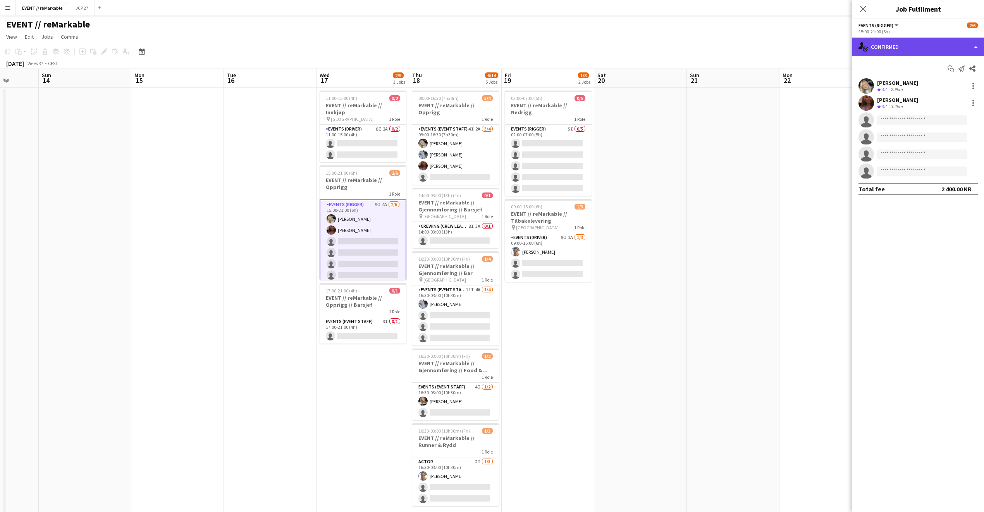
click at [957, 47] on div "single-neutral-actions-check-2 Confirmed" at bounding box center [919, 47] width 132 height 19
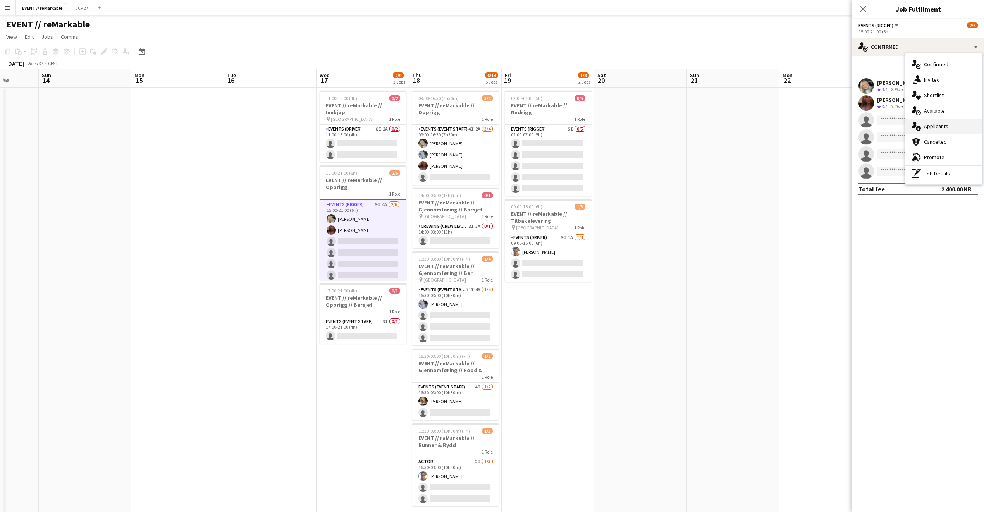
click at [958, 126] on div "single-neutral-actions-information Applicants" at bounding box center [944, 127] width 77 height 16
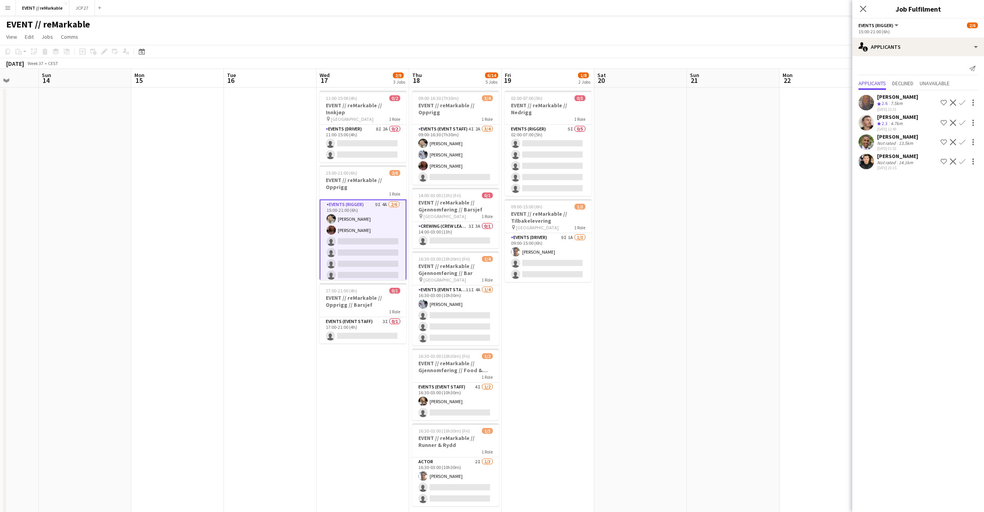
click at [900, 99] on div "Verona Hulaj" at bounding box center [897, 96] width 41 height 7
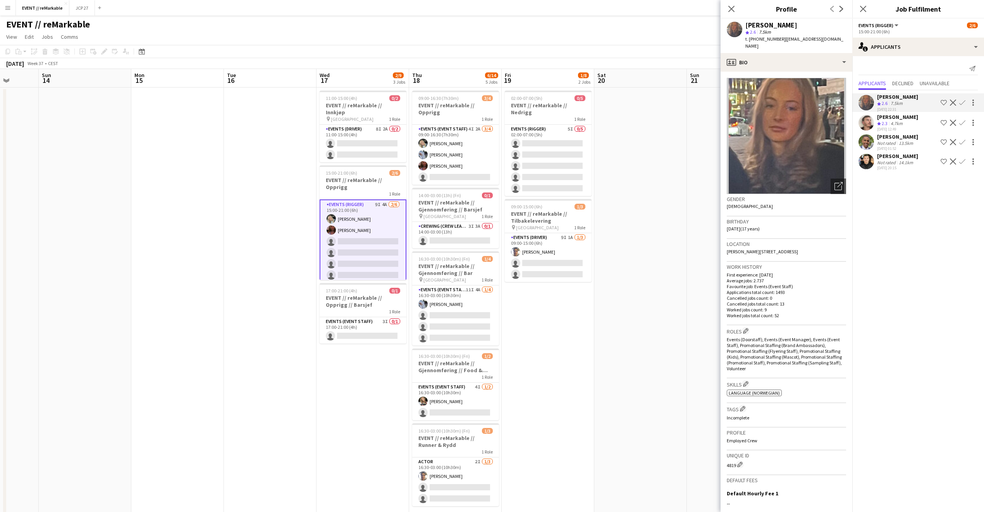
click at [892, 121] on div "[PERSON_NAME]" at bounding box center [897, 117] width 41 height 7
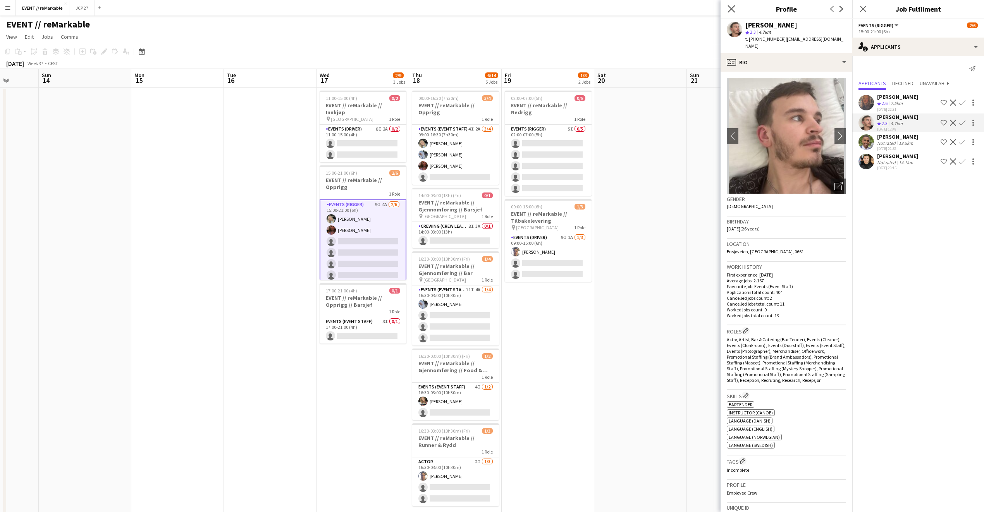
click at [736, 7] on app-icon "Close pop-in" at bounding box center [731, 8] width 11 height 11
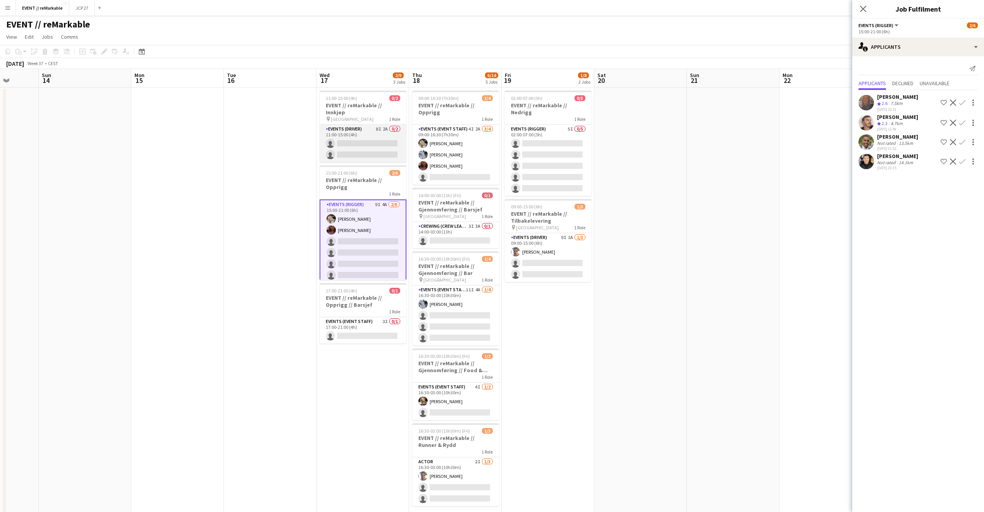
click at [356, 150] on app-card-role "Events (Driver) 8I 2A 0/2 11:00-15:00 (4h) single-neutral-actions single-neutra…" at bounding box center [363, 144] width 87 height 38
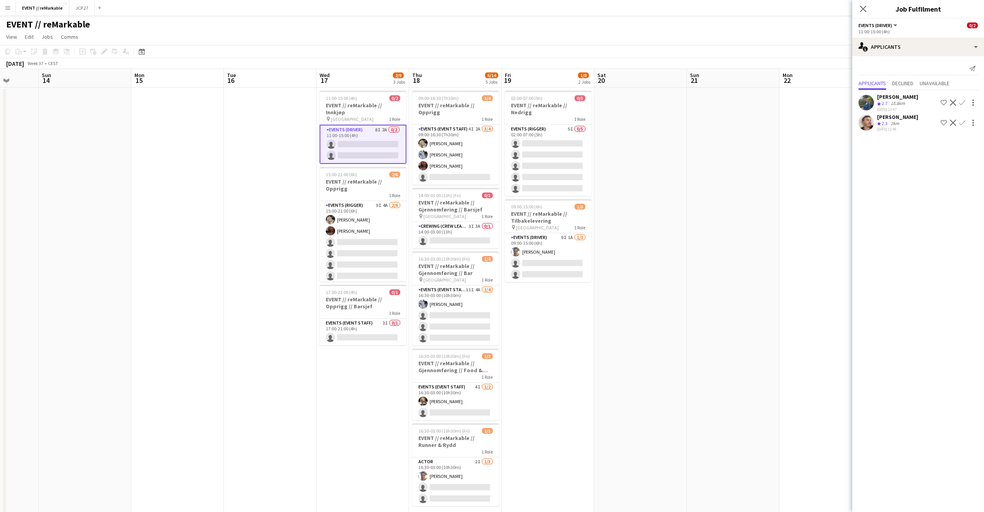
click at [893, 95] on div "Julia Iversen" at bounding box center [897, 96] width 41 height 7
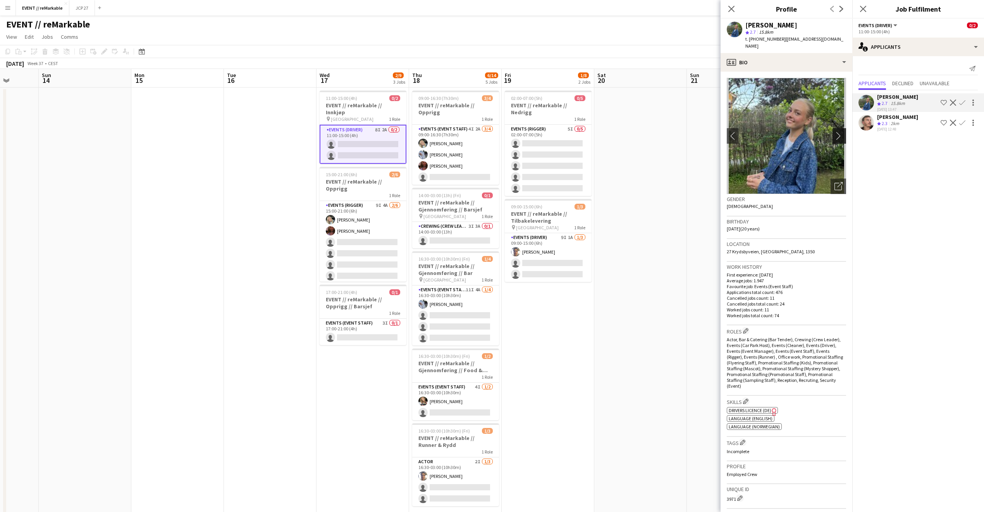
click at [835, 132] on app-icon "chevron-right" at bounding box center [841, 136] width 12 height 8
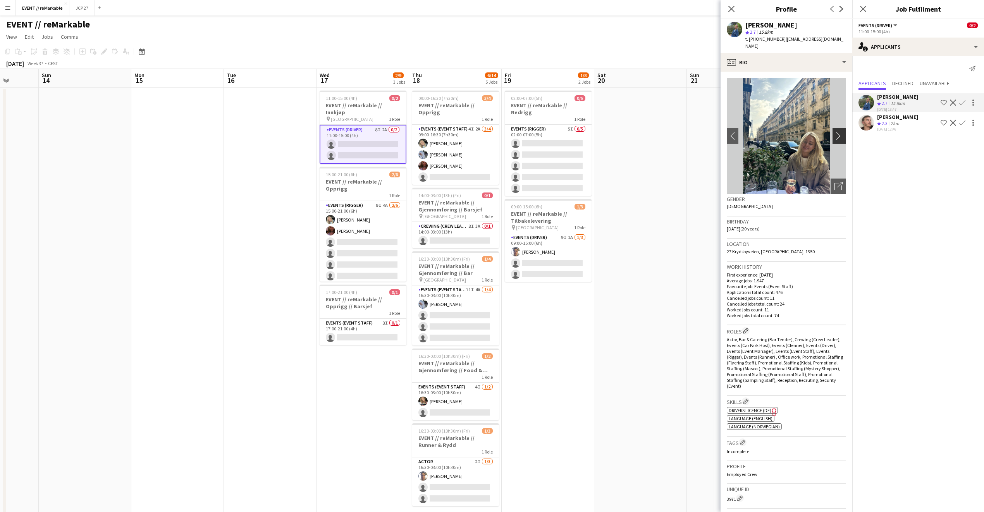
click at [835, 132] on app-icon "chevron-right" at bounding box center [841, 136] width 12 height 8
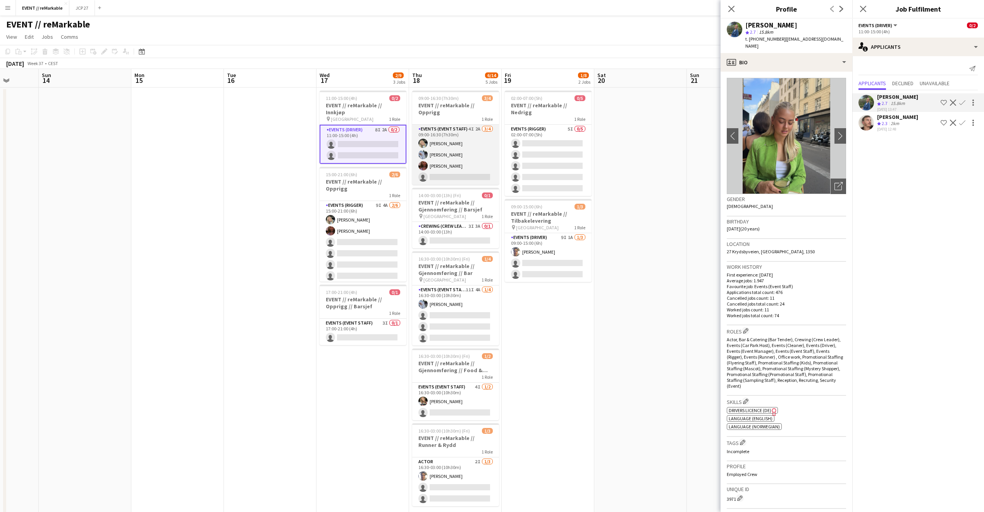
click at [455, 164] on app-card-role "Events (Event Staff) 4I 2A 3/4 09:00-16:30 (7h30m) Oda Hansson Marte Sofie Ross…" at bounding box center [455, 155] width 87 height 60
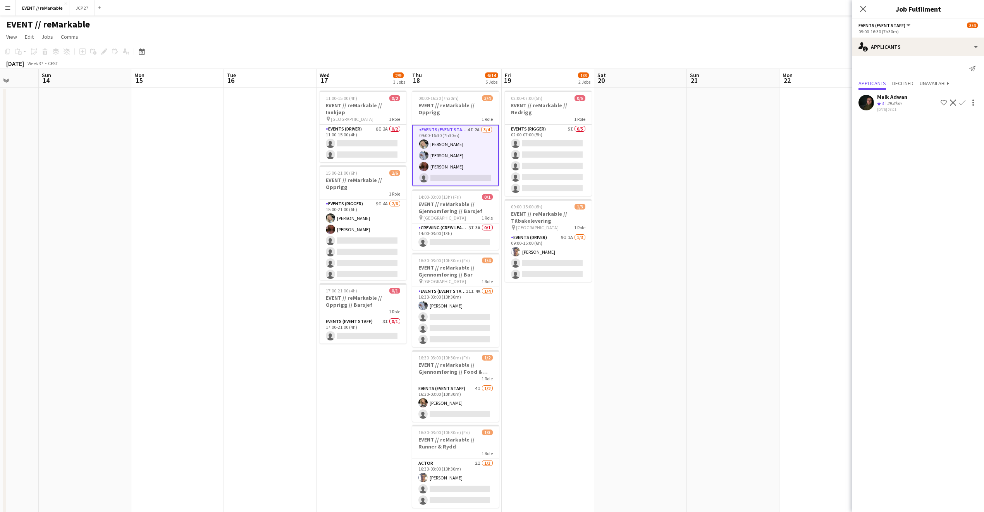
click at [884, 93] on div "Malk Adwan" at bounding box center [892, 96] width 30 height 7
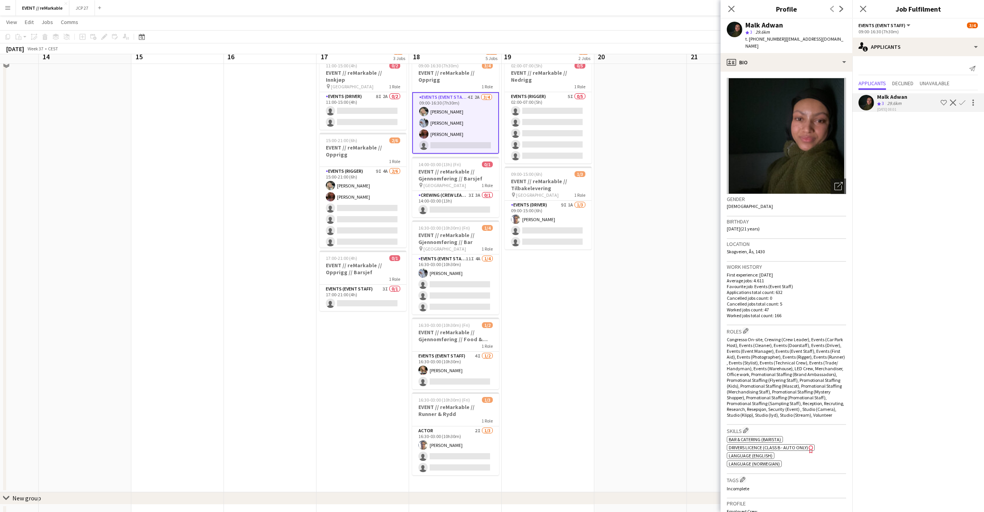
scroll to position [33, 0]
click at [455, 160] on span "14:00-03:00 (13h) (Fri)" at bounding box center [440, 163] width 43 height 6
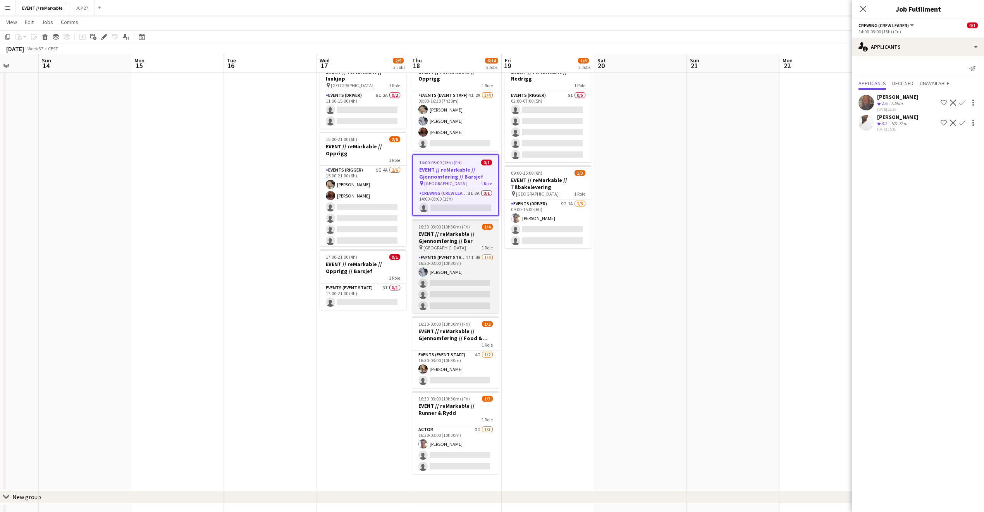
click at [455, 236] on h3 "EVENT // reMarkable // Gjennomføring // Bar" at bounding box center [455, 238] width 87 height 14
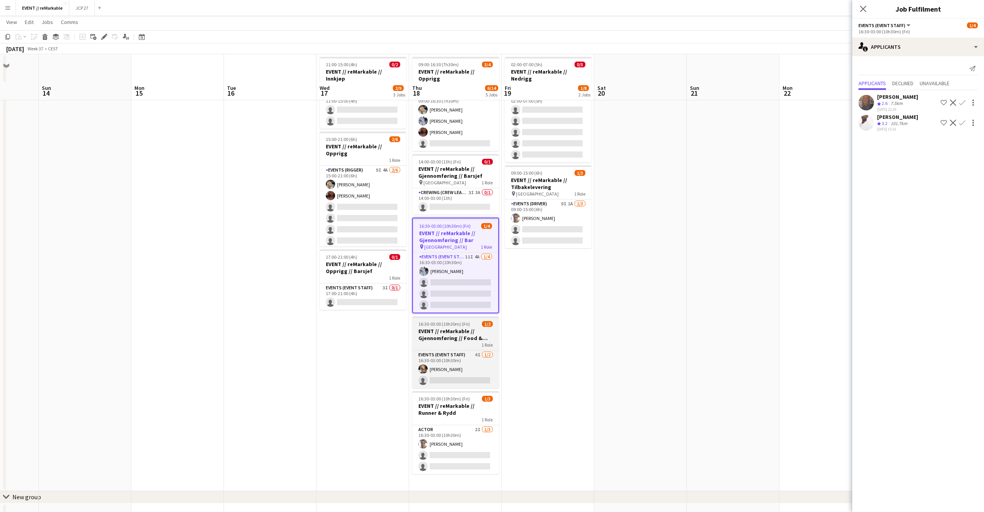
scroll to position [60, 0]
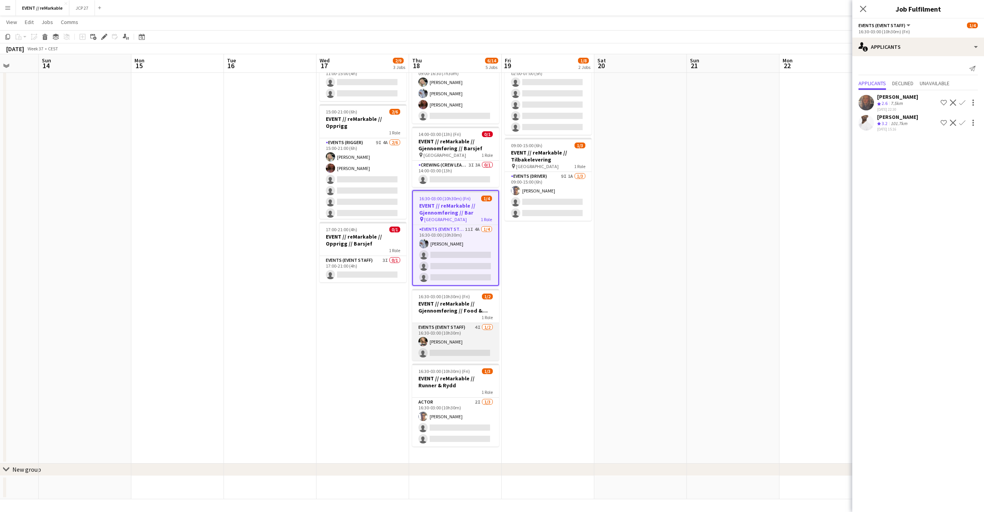
click at [449, 323] on app-card-role "Events (Event Staff) 4I 1/2 16:30-03:00 (10h30m) Marte Jensen Mo single-neutral…" at bounding box center [455, 342] width 87 height 38
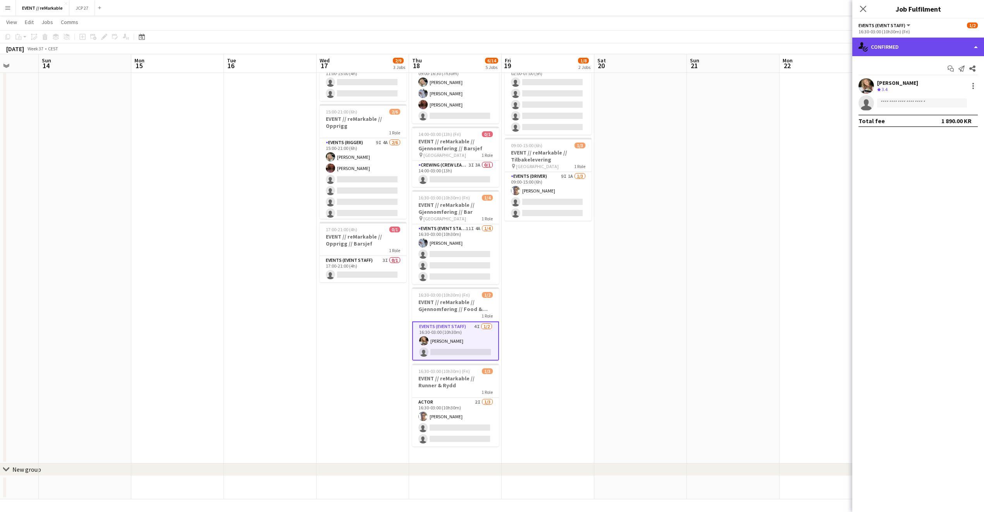
click at [922, 41] on div "single-neutral-actions-check-2 Confirmed" at bounding box center [919, 47] width 132 height 19
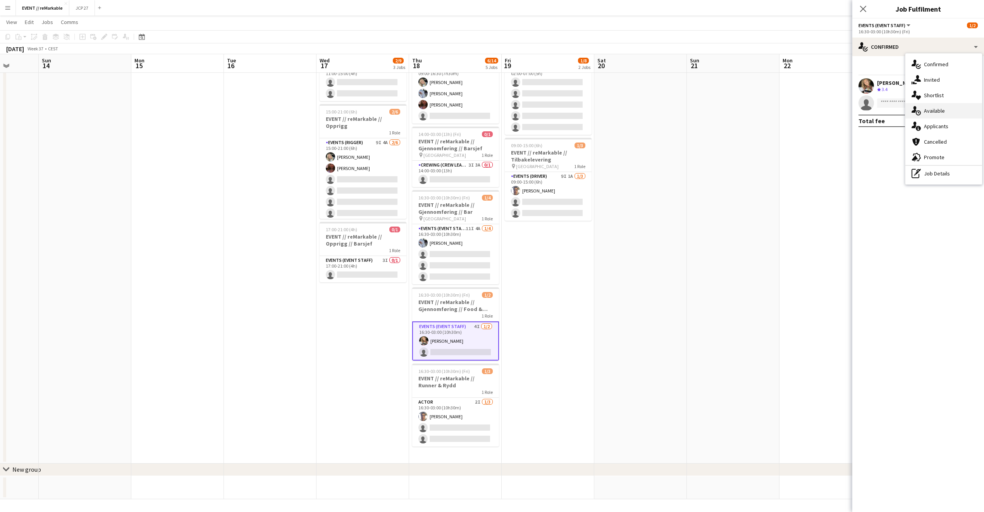
click at [943, 114] on div "single-neutral-actions-upload Available" at bounding box center [944, 111] width 77 height 16
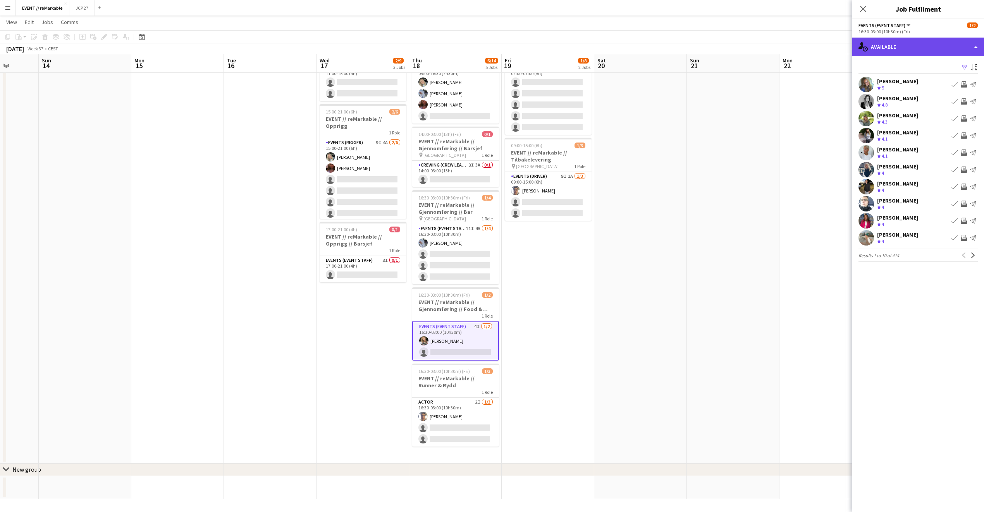
click at [888, 42] on div "single-neutral-actions-upload Available" at bounding box center [919, 47] width 132 height 19
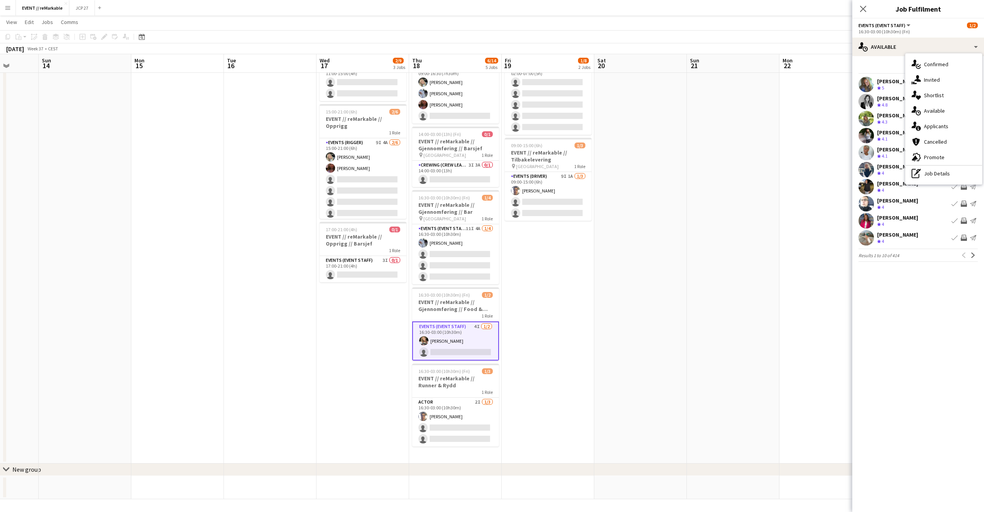
drag, startPoint x: 926, startPoint y: 109, endPoint x: 922, endPoint y: 130, distance: 21.2
click at [922, 130] on div "single-neutral-actions-check-2 Confirmed single-neutral-actions-share-1 Invited…" at bounding box center [944, 118] width 77 height 131
click at [922, 130] on div "Mille Berger Crew rating 4.1 Book crew Invite crew Send notification" at bounding box center [919, 136] width 132 height 16
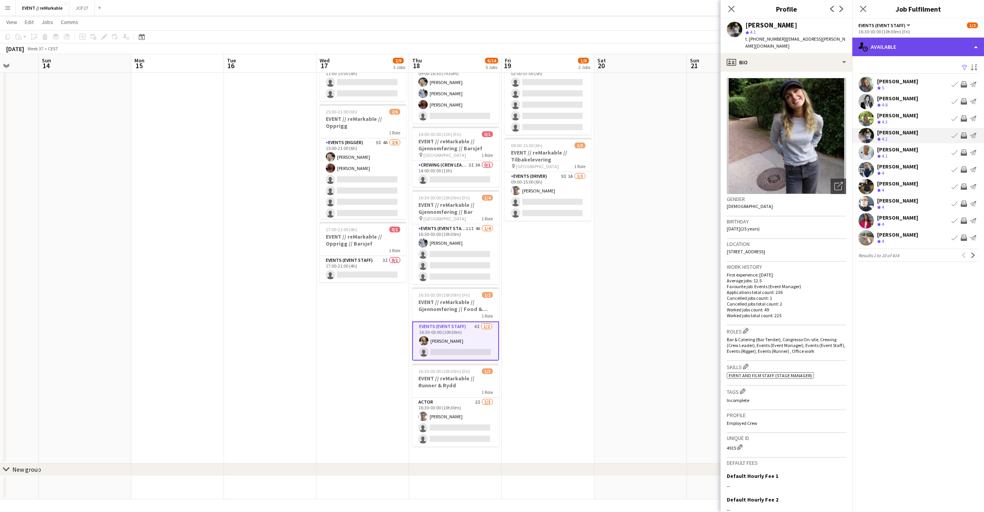
click at [897, 50] on div "single-neutral-actions-upload Available" at bounding box center [919, 47] width 132 height 19
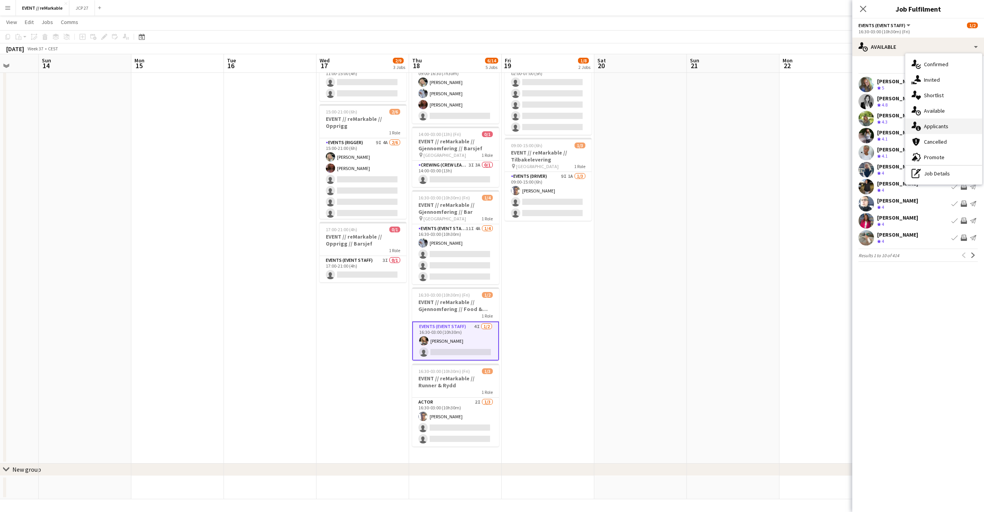
click at [928, 128] on div "single-neutral-actions-information Applicants" at bounding box center [944, 127] width 77 height 16
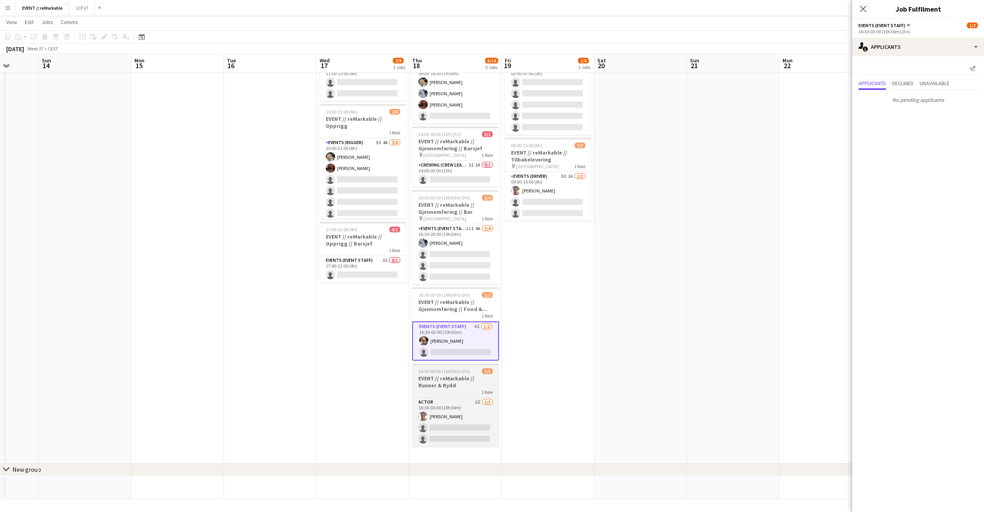
click at [474, 369] on div "16:30-03:00 (10h30m) (Fri) 1/3" at bounding box center [455, 372] width 87 height 6
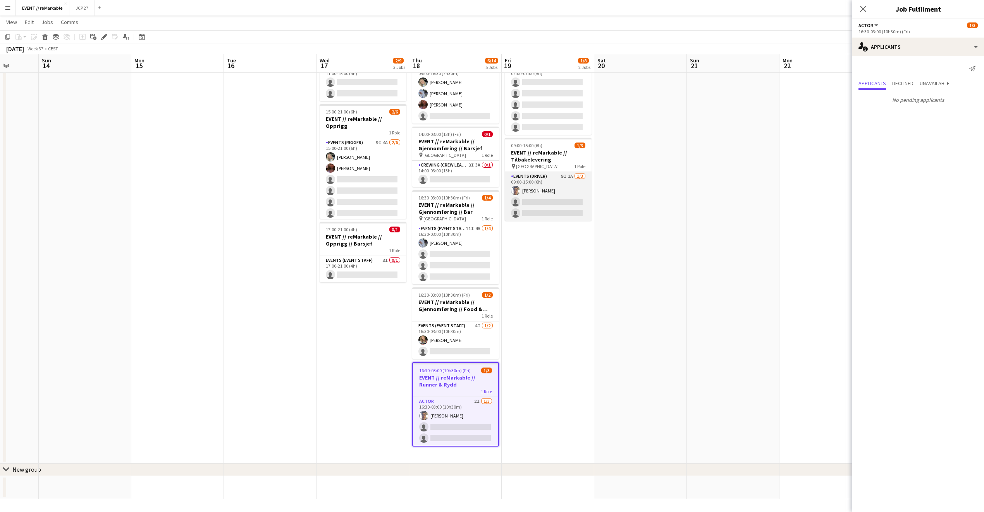
click at [559, 172] on app-card-role "Events (Driver) 9I 1A 1/3 09:00-15:00 (6h) Hussein Alsaedi single-neutral-actio…" at bounding box center [548, 196] width 87 height 49
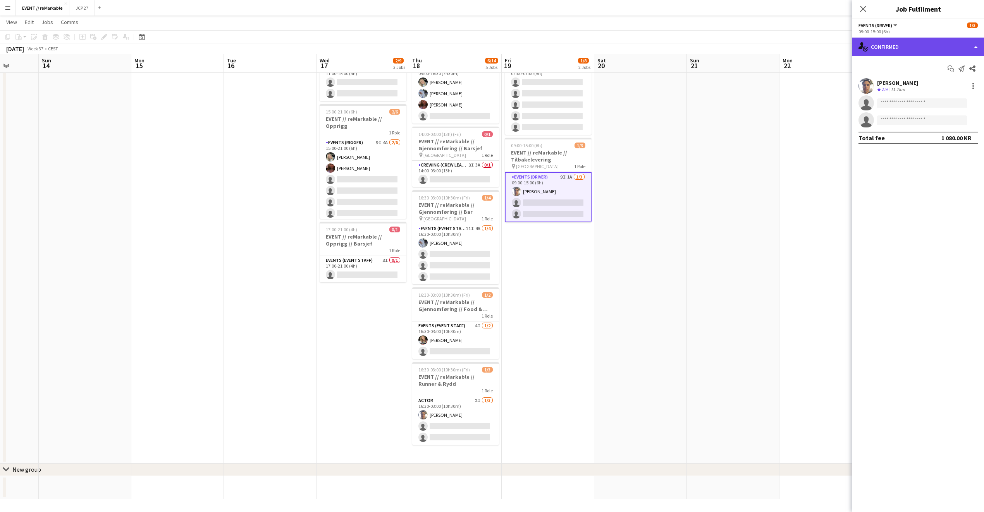
click at [910, 43] on div "single-neutral-actions-check-2 Confirmed" at bounding box center [919, 47] width 132 height 19
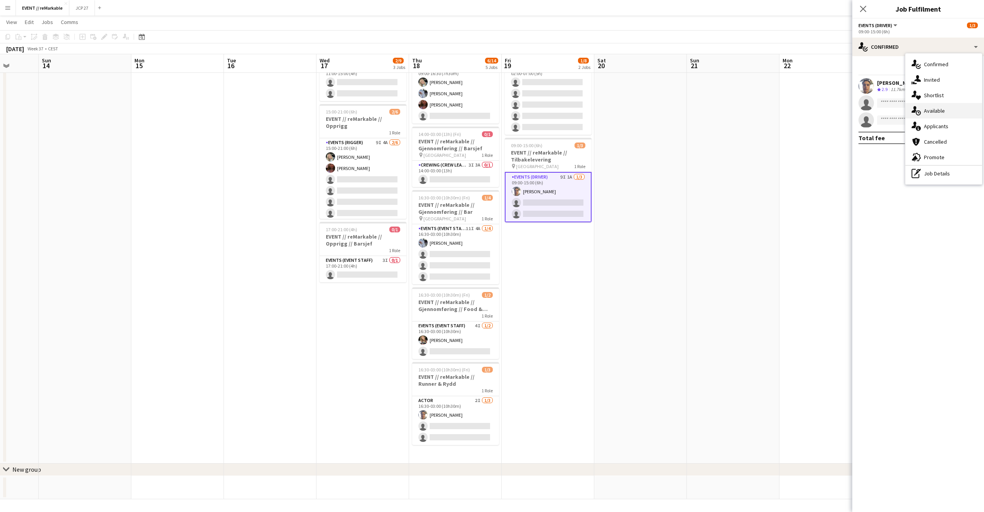
click at [942, 114] on div "single-neutral-actions-upload Available" at bounding box center [944, 111] width 77 height 16
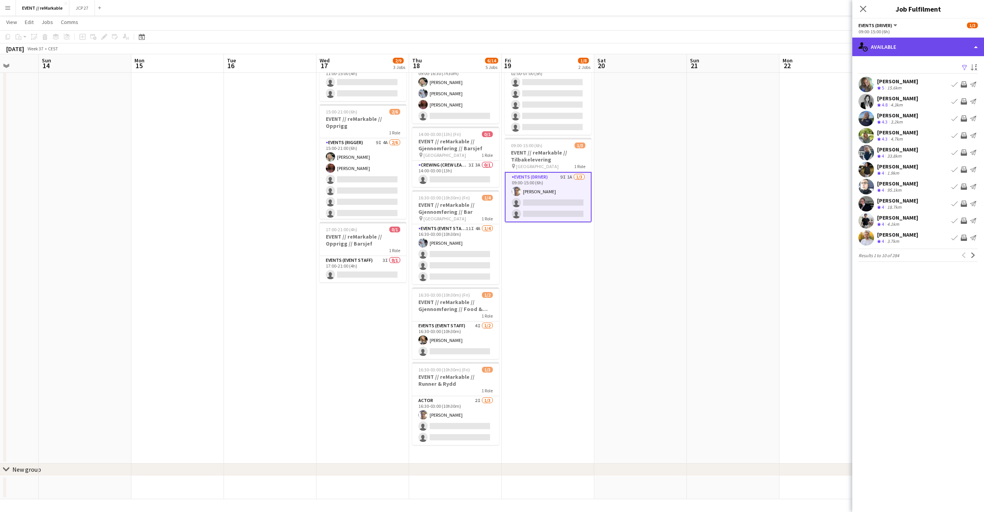
click at [918, 47] on div "single-neutral-actions-upload Available" at bounding box center [919, 47] width 132 height 19
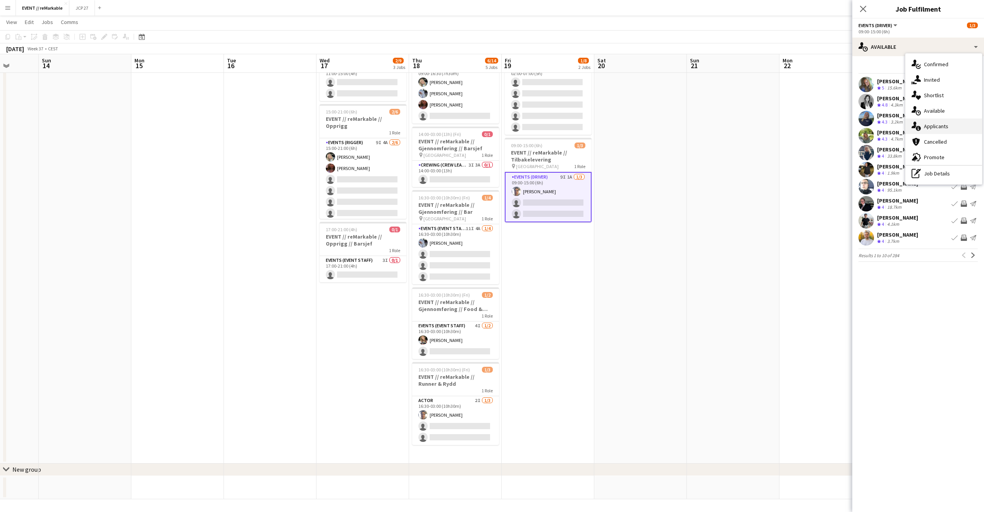
click at [944, 129] on div "single-neutral-actions-information Applicants" at bounding box center [944, 127] width 77 height 16
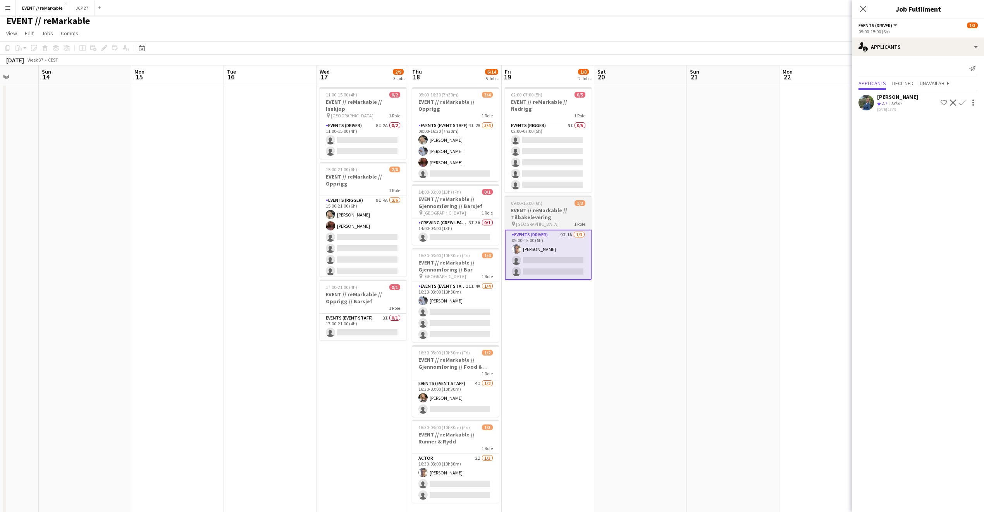
scroll to position [0, 0]
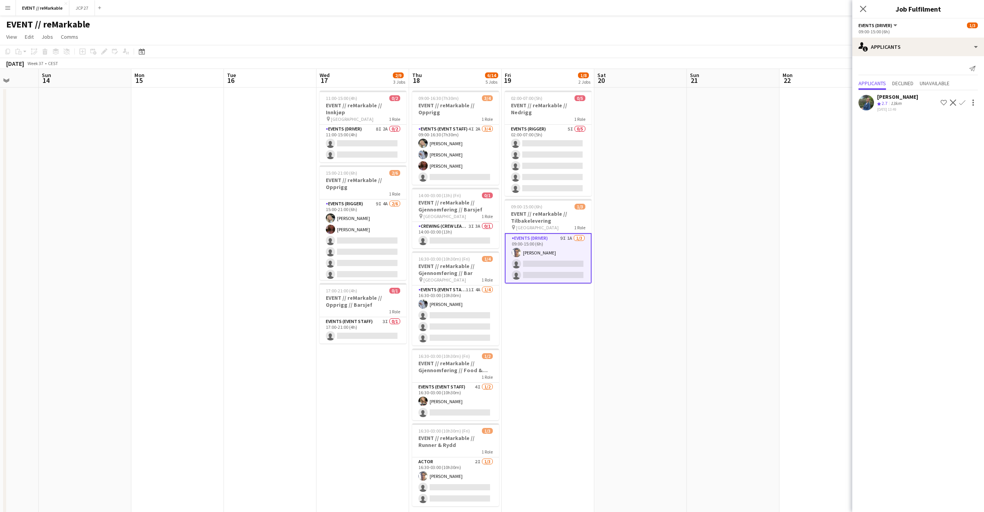
click at [541, 82] on app-board-header-date "Fri 19 1/8 2 Jobs" at bounding box center [548, 78] width 93 height 19
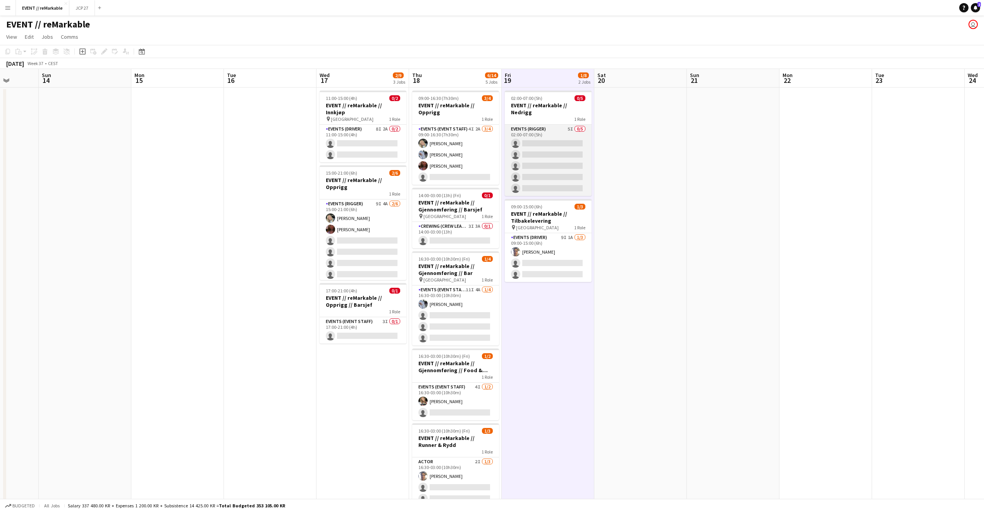
click at [543, 137] on app-card-role "Events (Rigger) 5I 0/5 02:00-07:00 (5h) single-neutral-actions single-neutral-a…" at bounding box center [548, 160] width 87 height 71
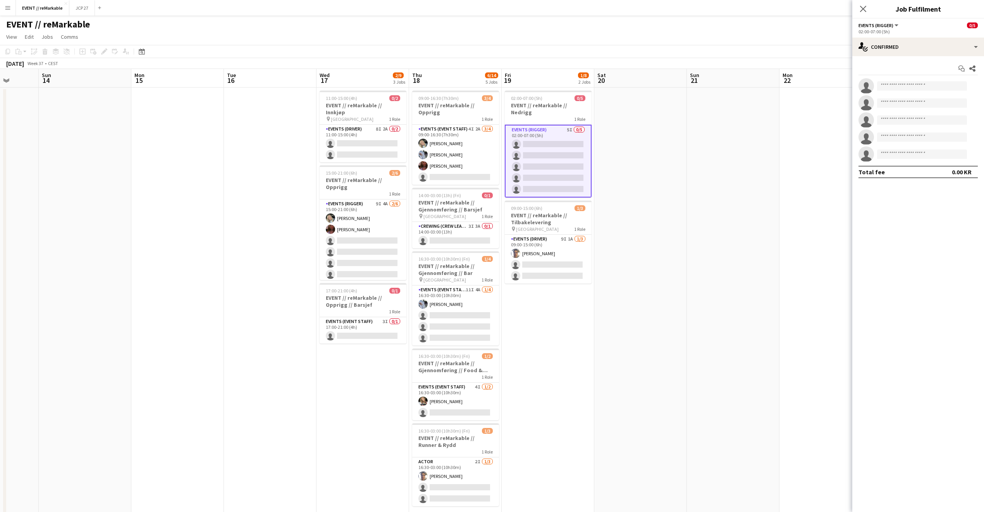
click at [876, 33] on div "02:00-07:00 (5h)" at bounding box center [918, 32] width 119 height 6
click at [879, 43] on div "single-neutral-actions-check-2 Confirmed" at bounding box center [919, 47] width 132 height 19
click at [964, 109] on div "single-neutral-actions-upload Available" at bounding box center [944, 111] width 77 height 16
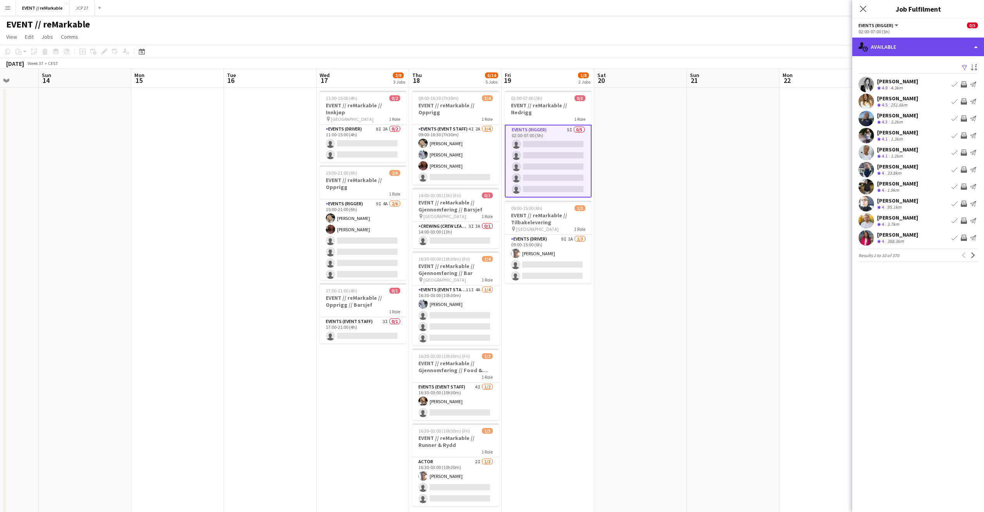
click at [907, 45] on div "single-neutral-actions-upload Available" at bounding box center [919, 47] width 132 height 19
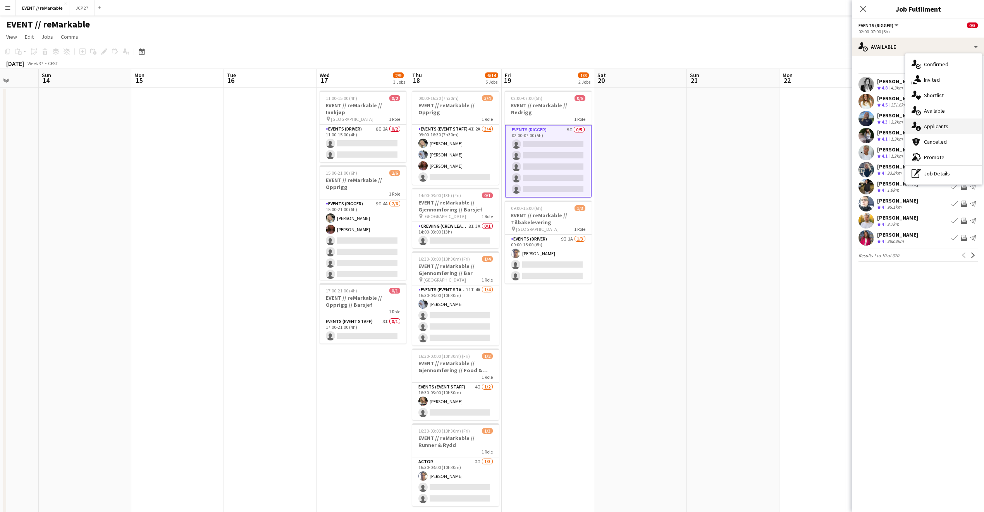
click at [943, 126] on div "single-neutral-actions-information Applicants" at bounding box center [944, 127] width 77 height 16
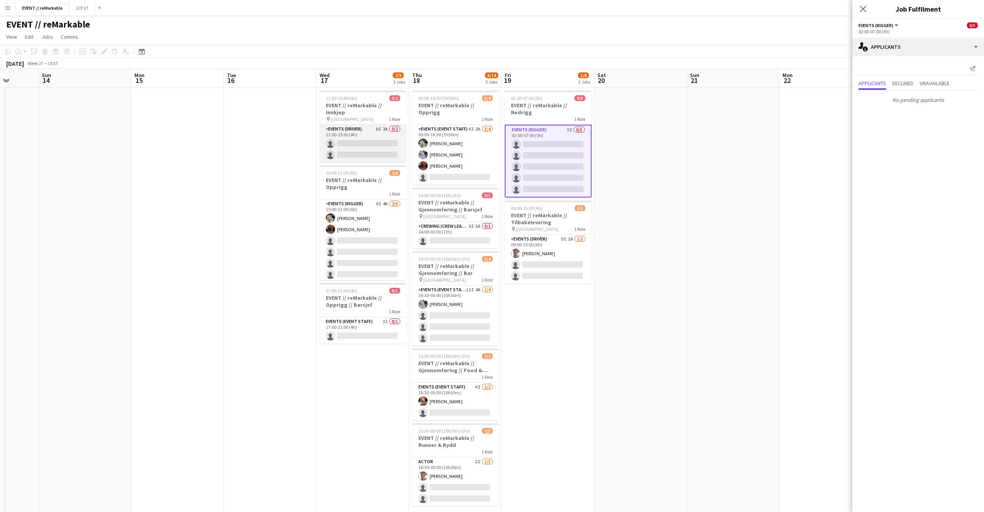
click at [383, 149] on app-card-role "Events (Driver) 8I 2A 0/2 11:00-15:00 (4h) single-neutral-actions single-neutra…" at bounding box center [363, 144] width 87 height 38
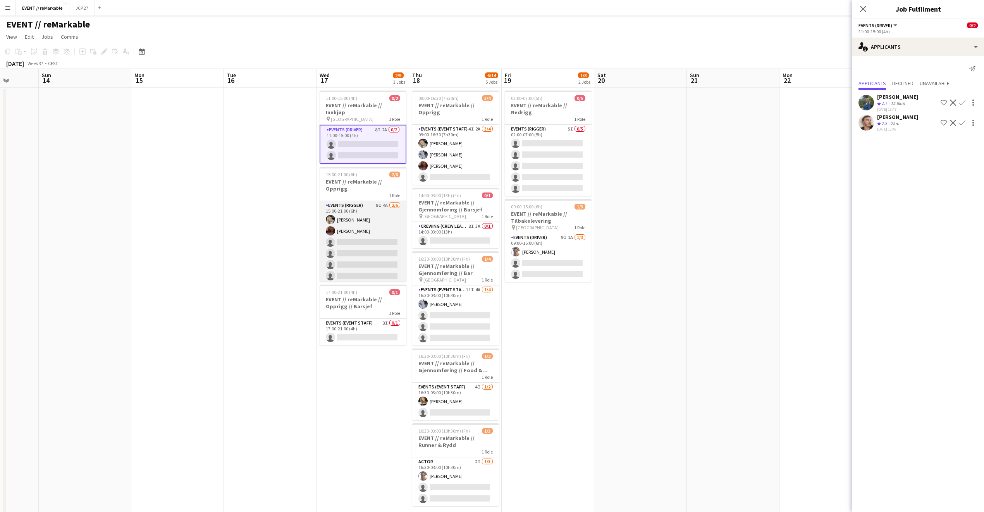
click at [354, 210] on app-card-role "Events (Rigger) 9I 4A 2/6 15:00-21:00 (6h) Oda Hansson Mathilde Bårreng single-…" at bounding box center [363, 242] width 87 height 83
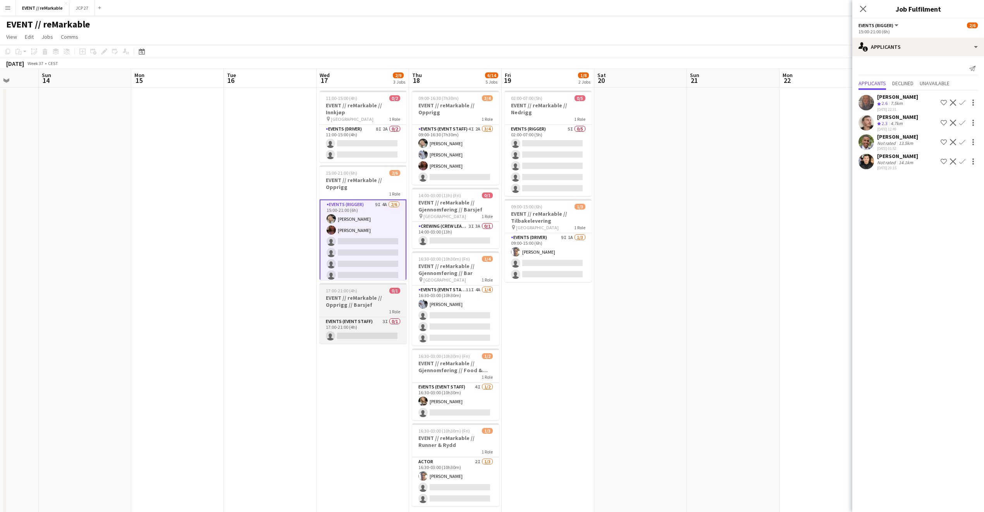
click at [348, 295] on h3 "EVENT // reMarkable // Opprigg // Barsjef" at bounding box center [363, 302] width 87 height 14
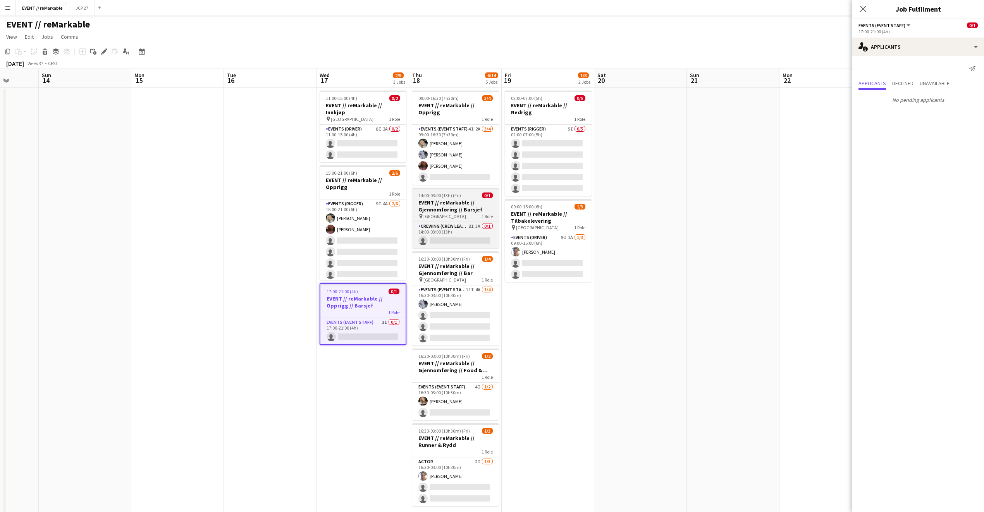
click at [458, 188] on app-job-card "14:00-03:00 (13h) (Fri) 0/1 EVENT // reMarkable // Gjennomføring // Barsjef pin…" at bounding box center [455, 218] width 87 height 60
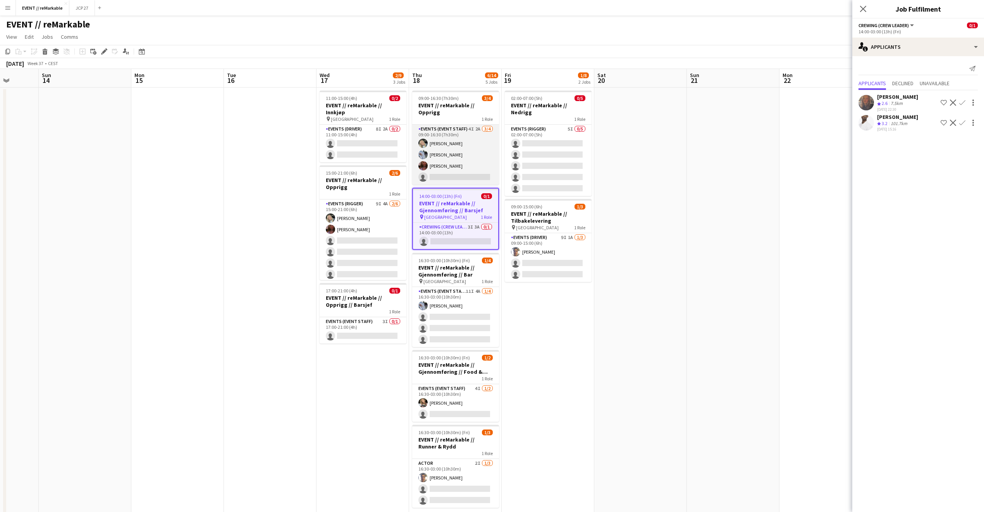
click at [465, 150] on app-card-role "Events (Event Staff) 4I 2A 3/4 09:00-16:30 (7h30m) Oda Hansson Marte Sofie Ross…" at bounding box center [455, 155] width 87 height 60
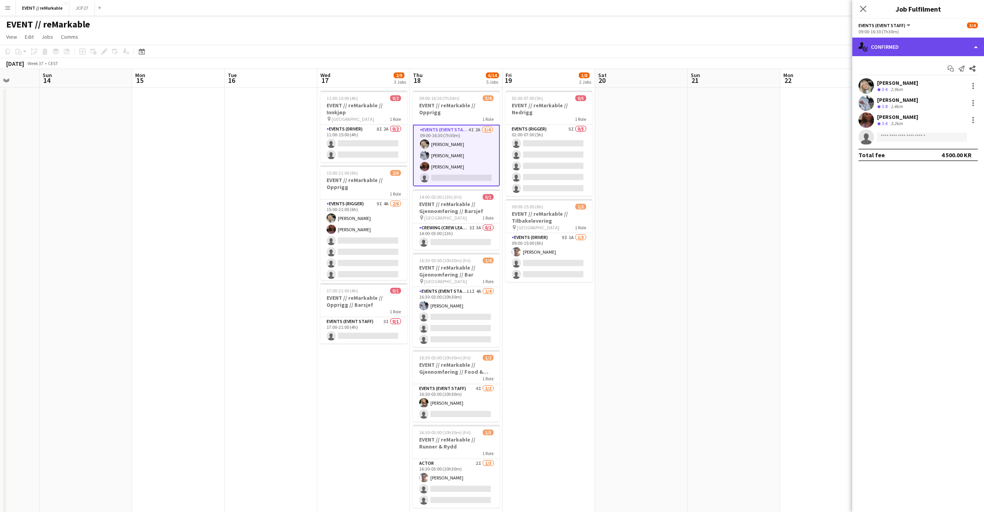
click at [899, 52] on div "single-neutral-actions-check-2 Confirmed" at bounding box center [919, 47] width 132 height 19
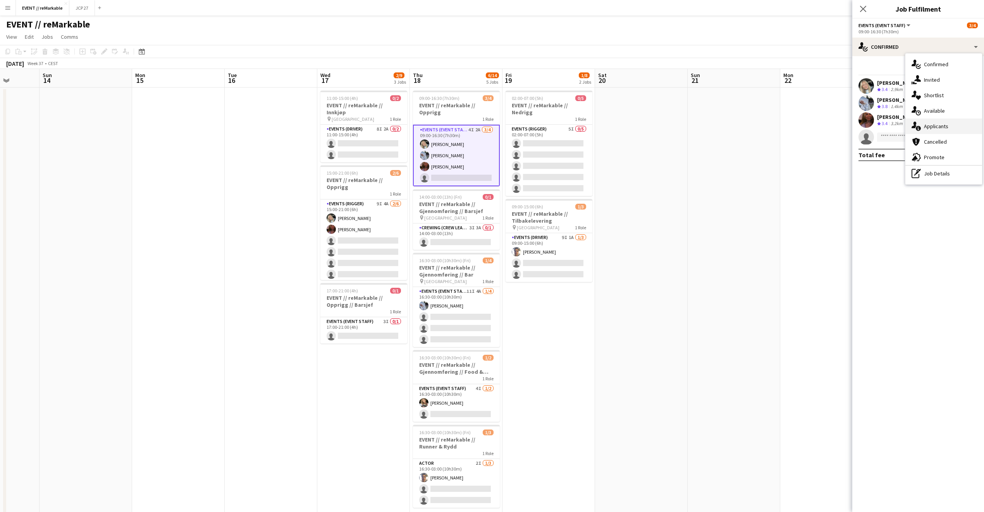
drag, startPoint x: 922, startPoint y: 110, endPoint x: 924, endPoint y: 133, distance: 23.3
click at [924, 133] on div "single-neutral-actions-check-2 Confirmed single-neutral-actions-share-1 Invited…" at bounding box center [944, 118] width 77 height 131
click at [924, 133] on input at bounding box center [922, 137] width 90 height 9
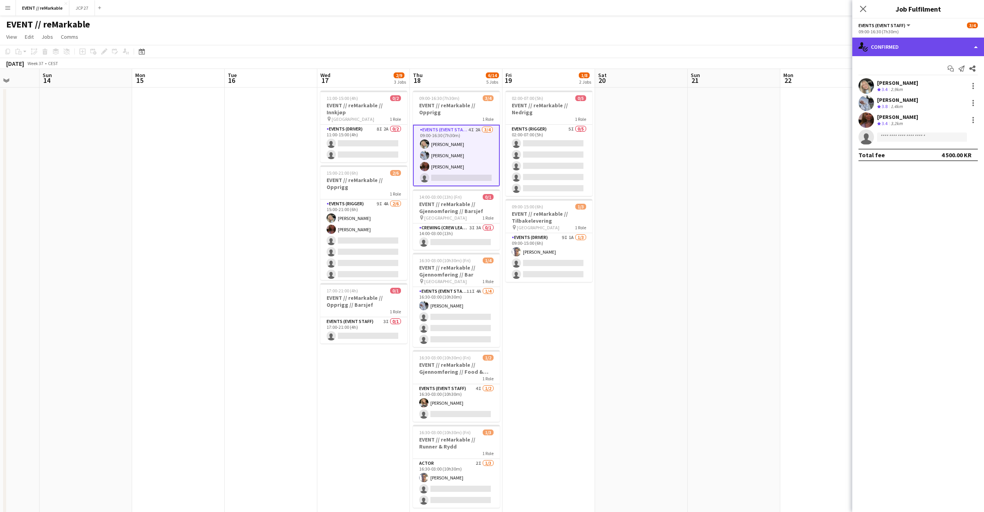
click at [895, 44] on div "single-neutral-actions-check-2 Confirmed" at bounding box center [919, 47] width 132 height 19
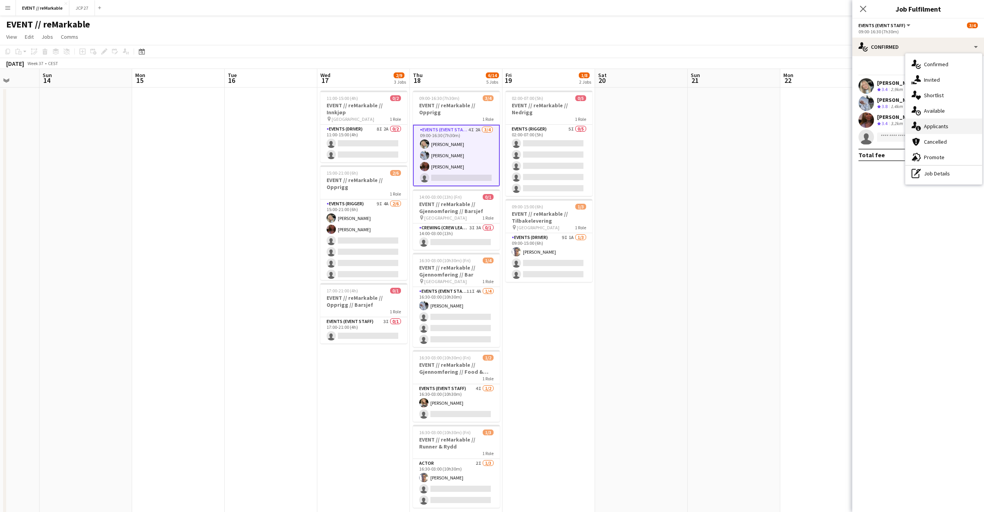
click at [927, 129] on div "single-neutral-actions-information Applicants" at bounding box center [944, 127] width 77 height 16
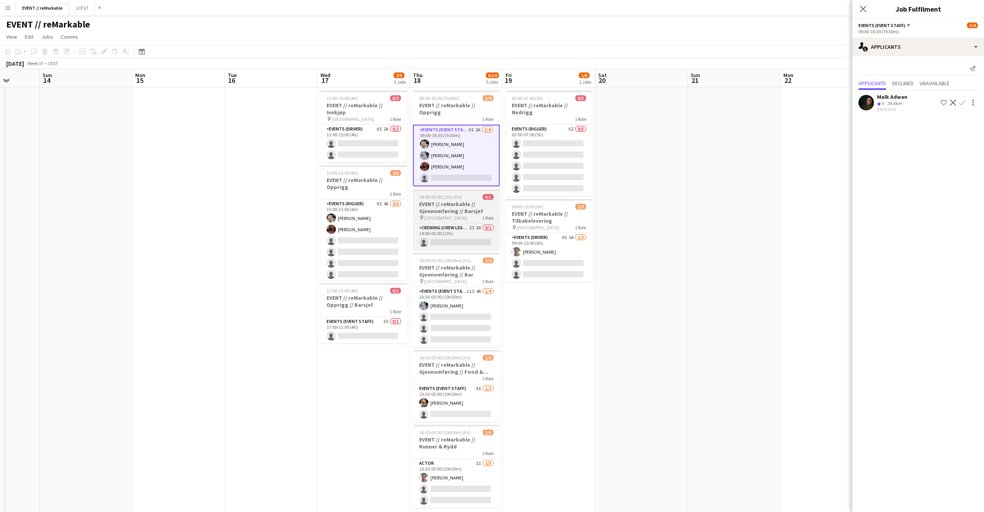
click at [451, 202] on h3 "EVENT // reMarkable // Gjennomføring // Barsjef" at bounding box center [456, 208] width 87 height 14
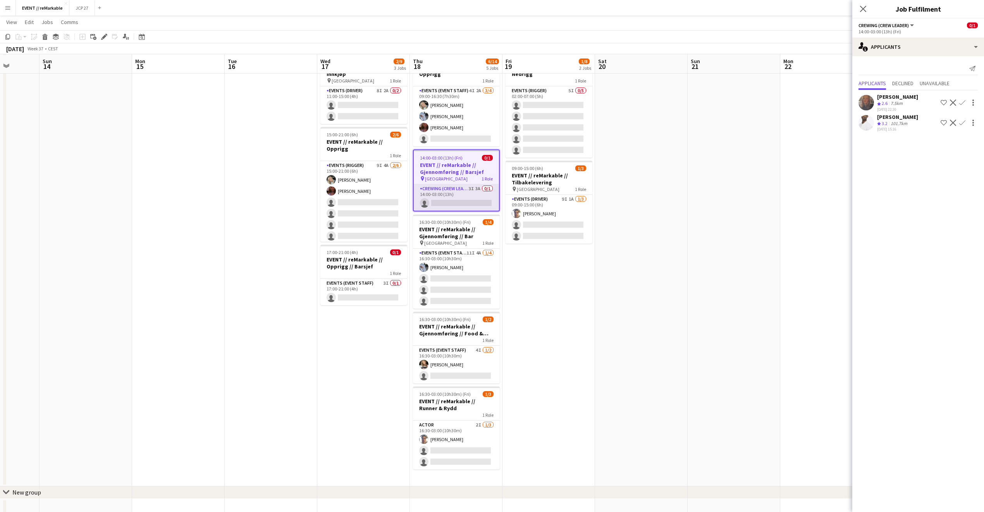
scroll to position [39, 0]
click at [385, 255] on h3 "EVENT // reMarkable // Opprigg // Barsjef" at bounding box center [364, 262] width 87 height 14
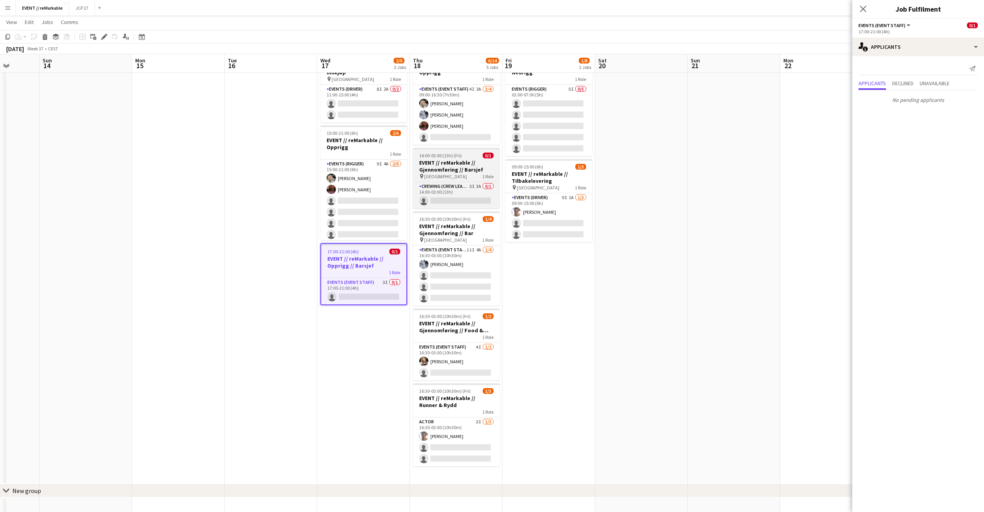
click at [456, 173] on div "pin Oslo 1 Role" at bounding box center [456, 176] width 87 height 6
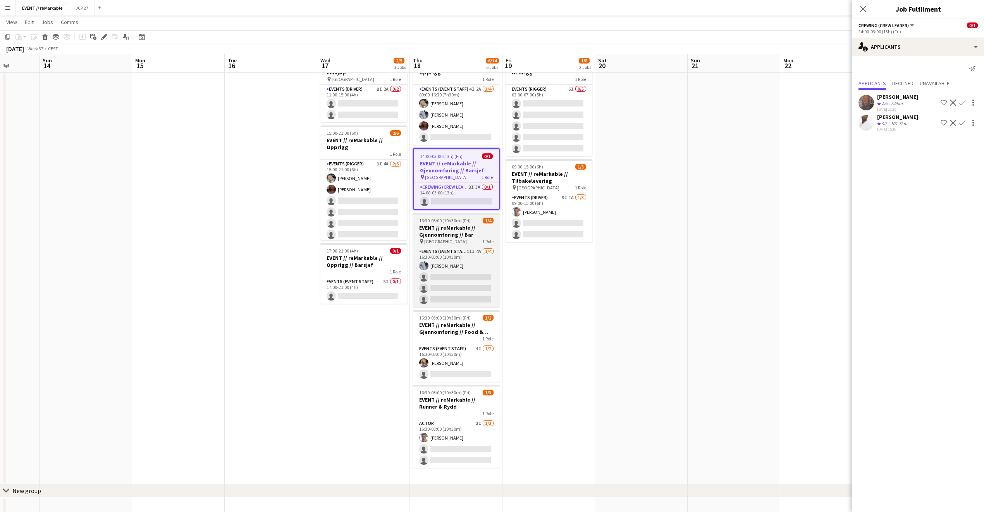
click at [446, 228] on h3 "EVENT // reMarkable // Gjennomføring // Bar" at bounding box center [456, 231] width 87 height 14
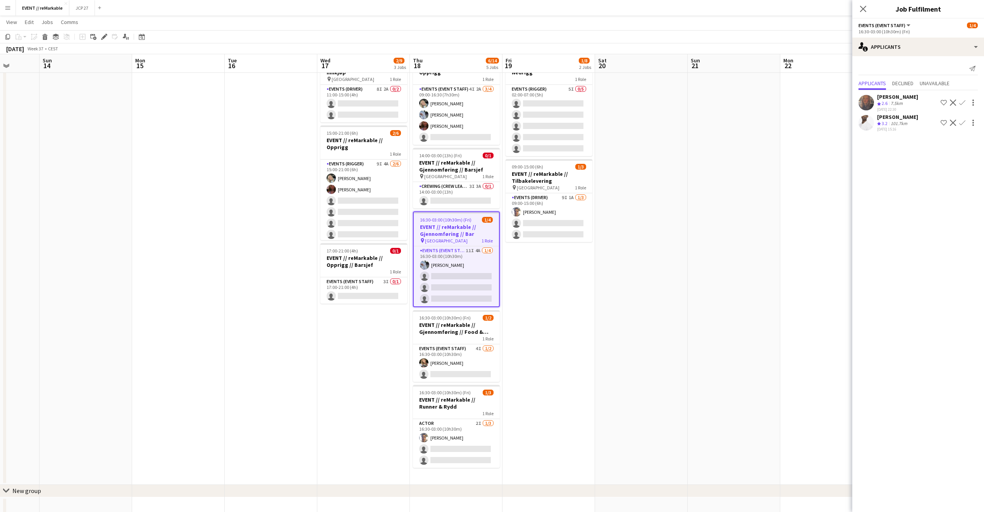
click at [900, 113] on div "Verona Hulaj Crew rating 2.6 7.5km 16-08-2025 22:30 Shortlist crew Decline Conf…" at bounding box center [919, 111] width 132 height 43
click at [898, 116] on div "[PERSON_NAME]" at bounding box center [897, 117] width 41 height 7
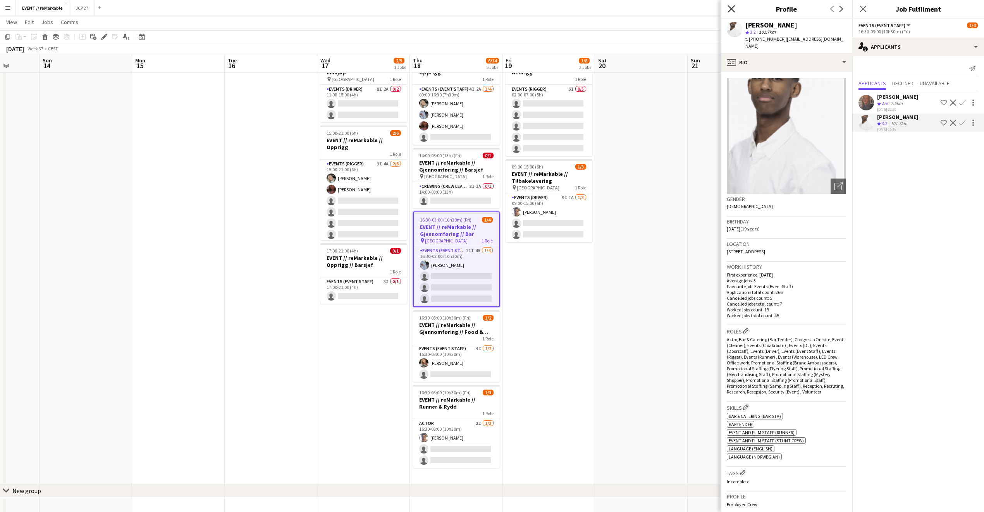
click at [733, 11] on icon "Close pop-in" at bounding box center [731, 8] width 7 height 7
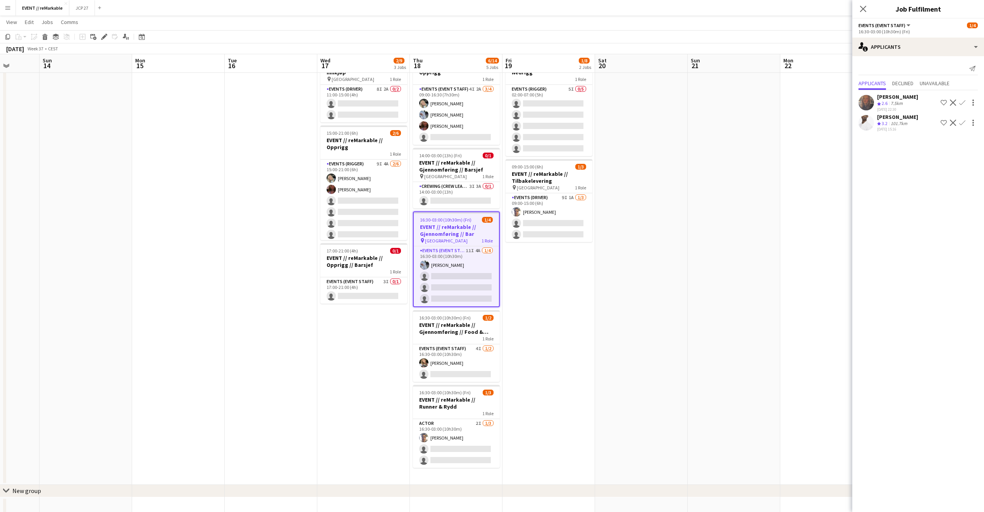
click at [891, 91] on div "Verona Hulaj Crew rating 2.6 7.5km 16-08-2025 22:30 Shortlist crew Decline Conf…" at bounding box center [919, 111] width 132 height 43
click at [891, 95] on div "Verona Hulaj" at bounding box center [897, 96] width 41 height 7
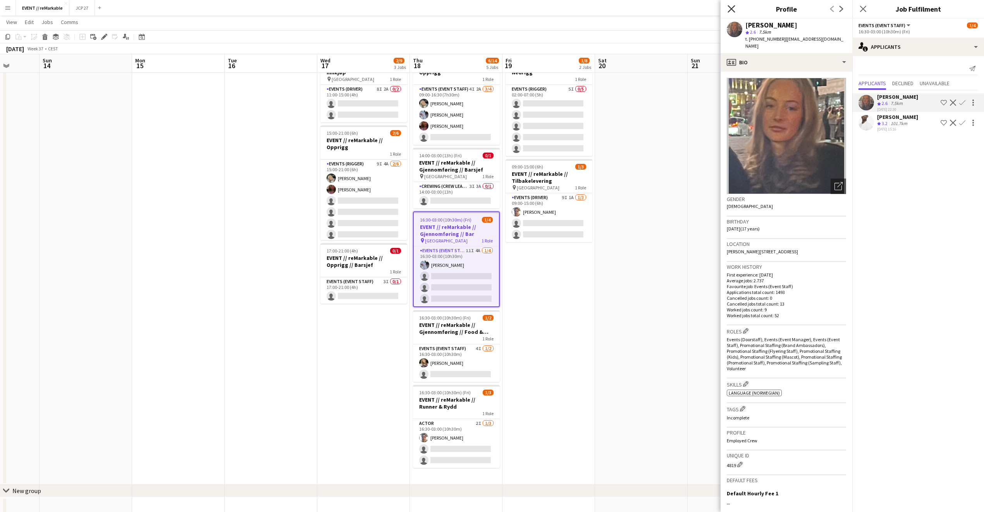
click at [733, 10] on icon at bounding box center [731, 8] width 7 height 7
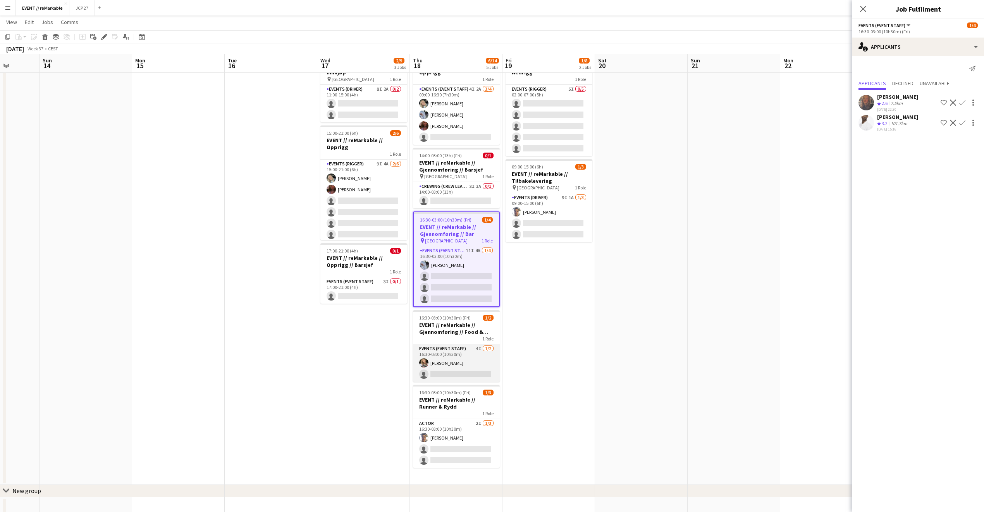
click at [475, 345] on app-card-role "Events (Event Staff) 4I 1/2 16:30-03:00 (10h30m) Marte Jensen Mo single-neutral…" at bounding box center [456, 364] width 87 height 38
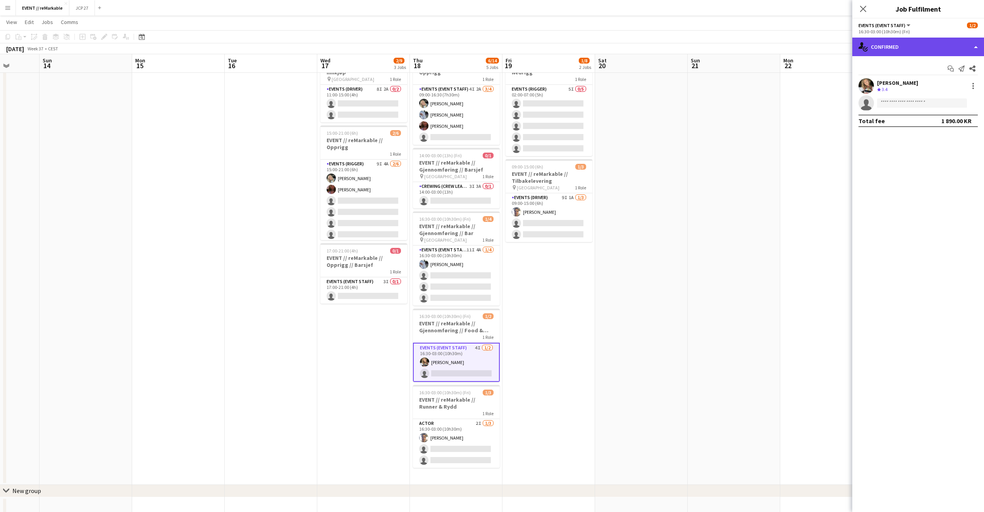
click at [909, 54] on div "single-neutral-actions-check-2 Confirmed" at bounding box center [919, 47] width 132 height 19
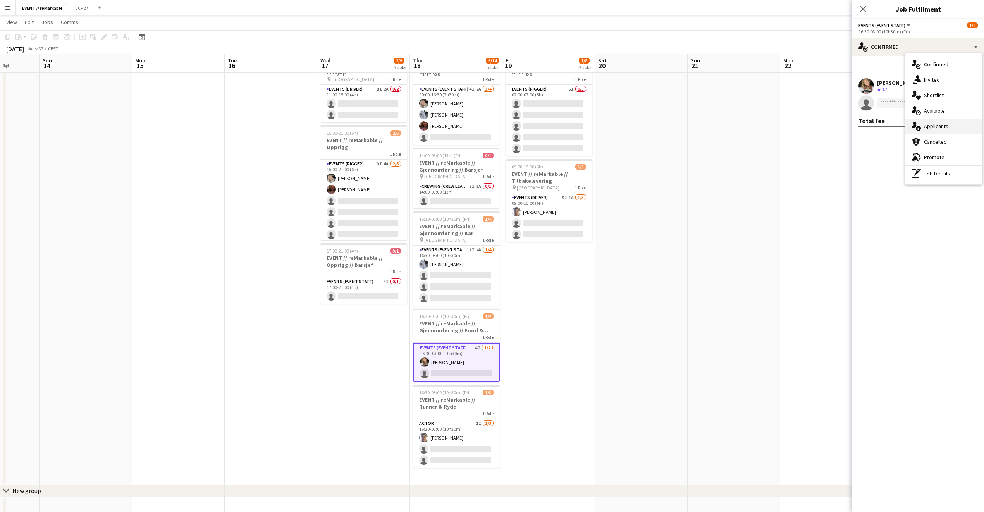
click at [932, 124] on div "single-neutral-actions-information Applicants" at bounding box center [944, 127] width 77 height 16
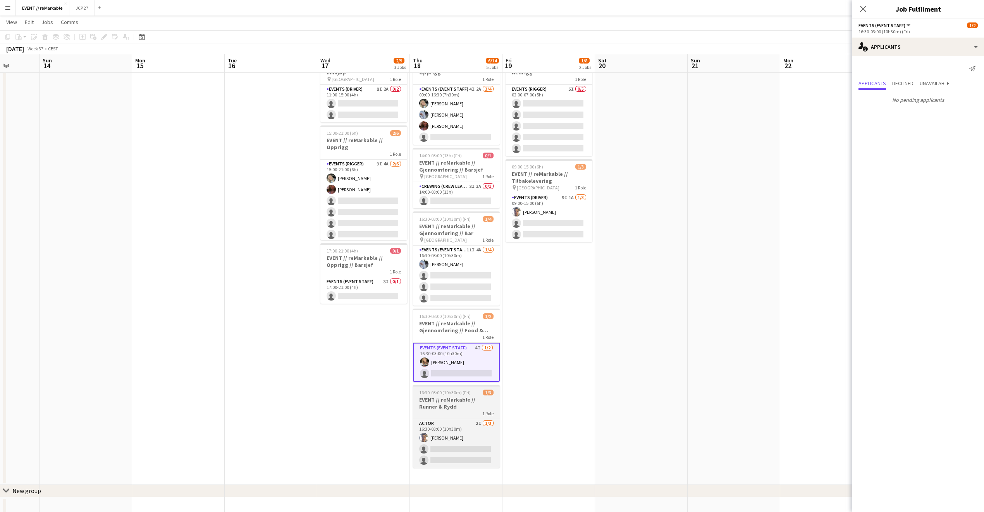
click at [473, 398] on h3 "EVENT // reMarkable // Runner & Rydd" at bounding box center [456, 403] width 87 height 14
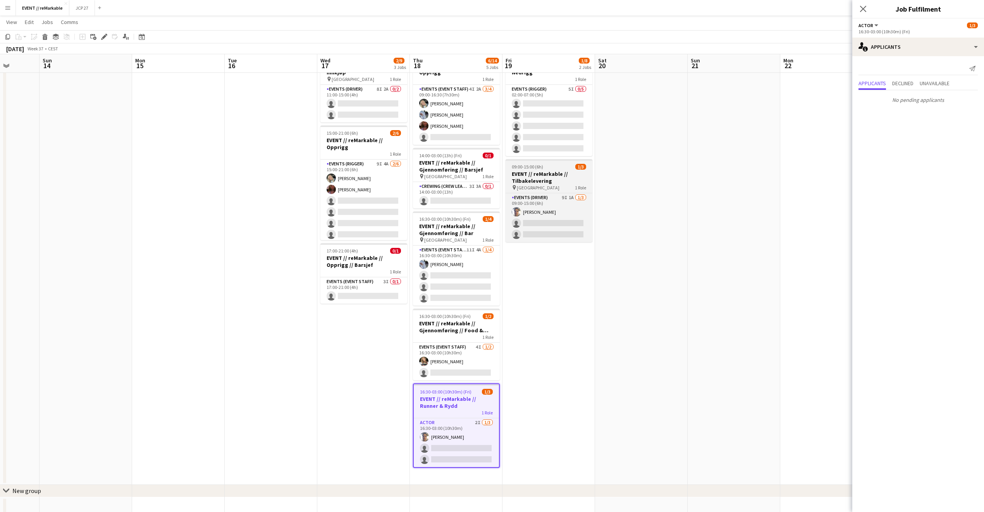
click at [586, 184] on div "pin Oslo 1 Role" at bounding box center [549, 187] width 87 height 6
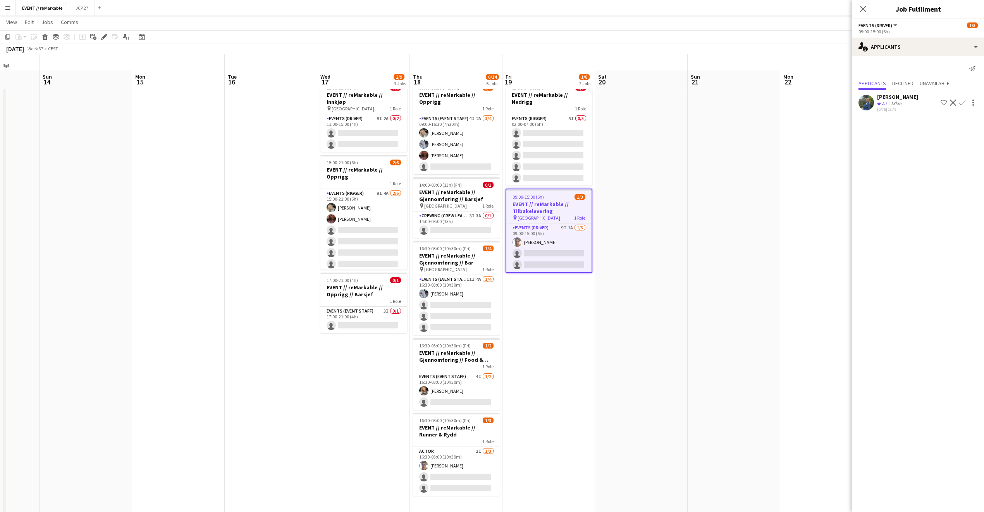
scroll to position [0, 0]
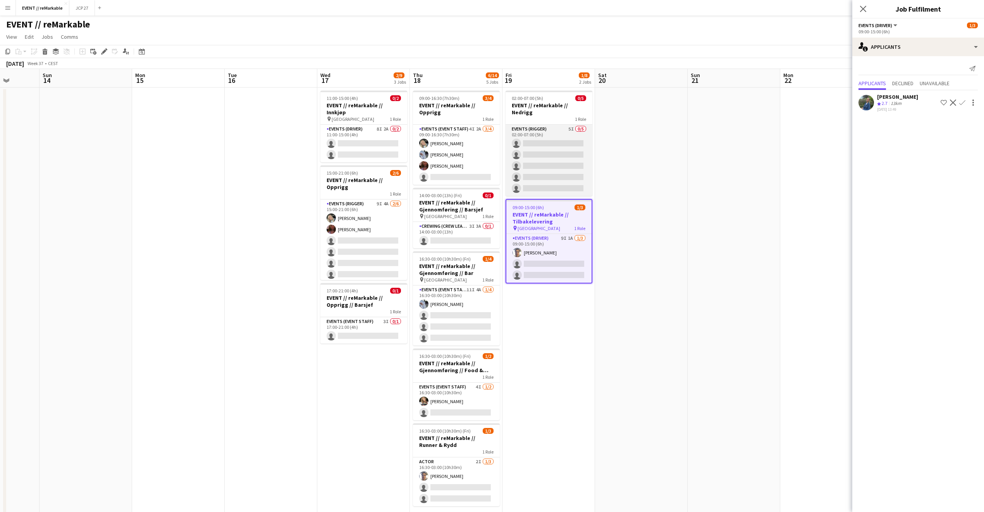
click at [567, 125] on app-card-role "Events (Rigger) 5I 0/5 02:00-07:00 (5h) single-neutral-actions single-neutral-a…" at bounding box center [549, 160] width 87 height 71
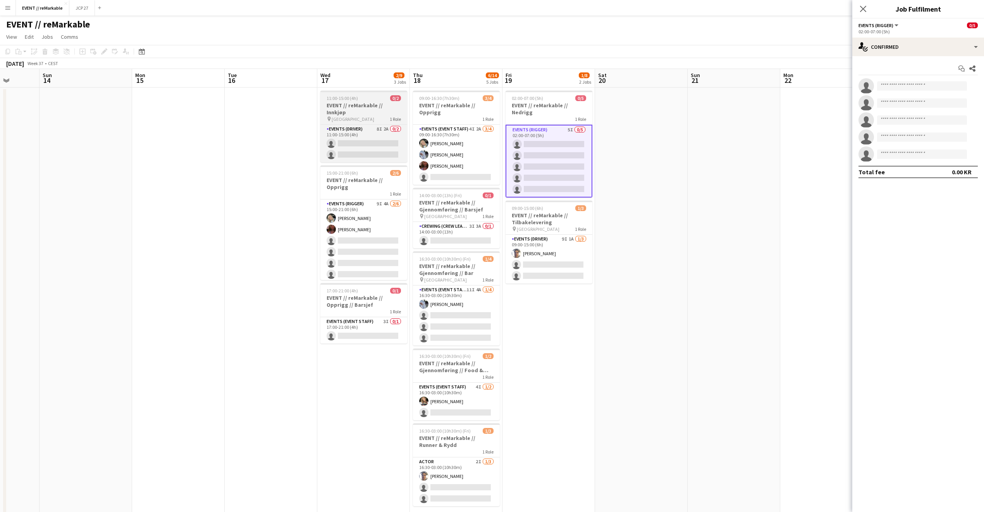
click at [340, 117] on app-job-card "11:00-15:00 (4h) 0/2 EVENT // reMarkable // Innkjøp pin Oslo 1 Role Events (Dri…" at bounding box center [364, 127] width 87 height 72
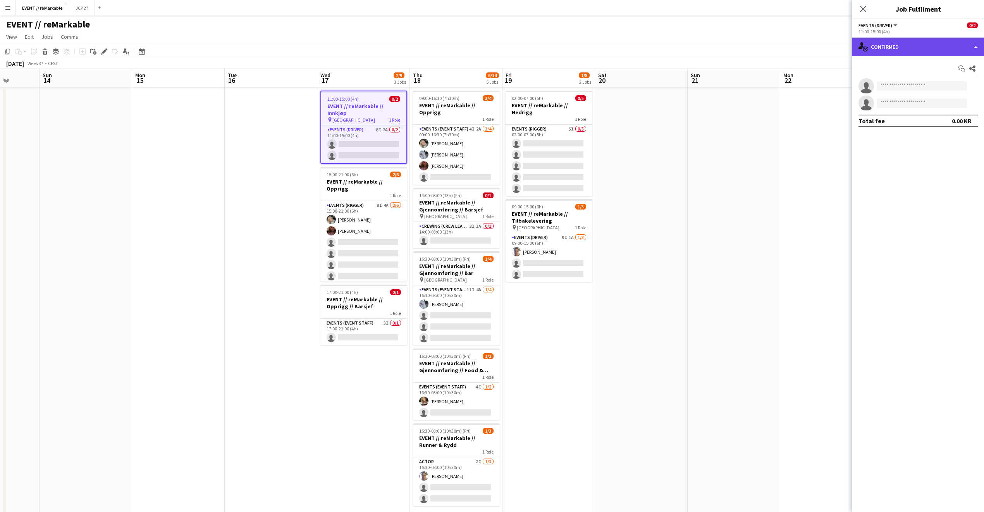
click at [908, 47] on div "single-neutral-actions-check-2 Confirmed" at bounding box center [919, 47] width 132 height 19
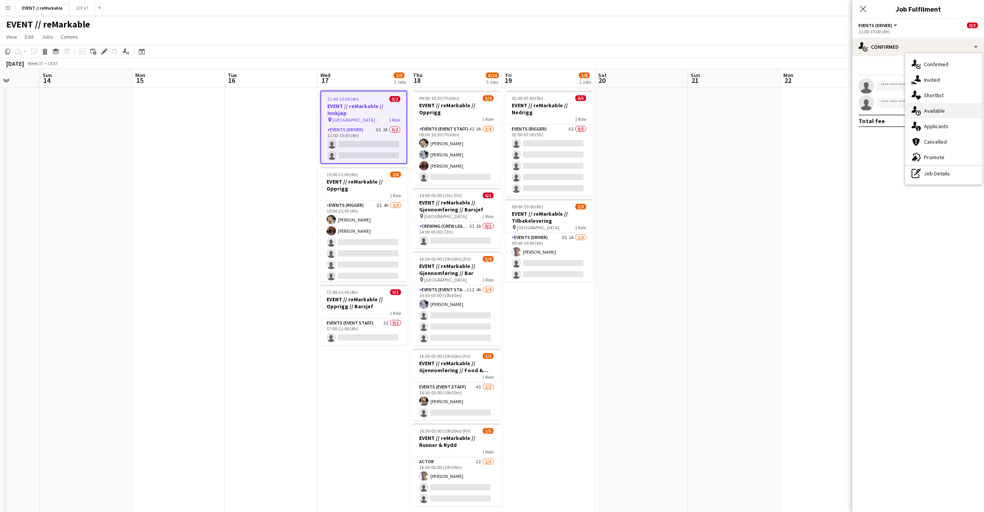
click at [938, 106] on div "single-neutral-actions-upload Available" at bounding box center [944, 111] width 77 height 16
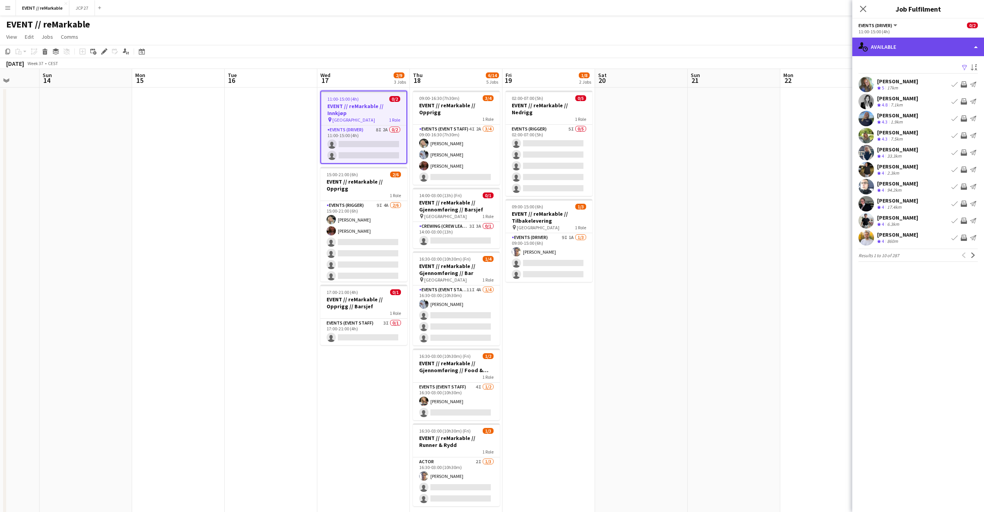
click at [917, 44] on div "single-neutral-actions-upload Available" at bounding box center [919, 47] width 132 height 19
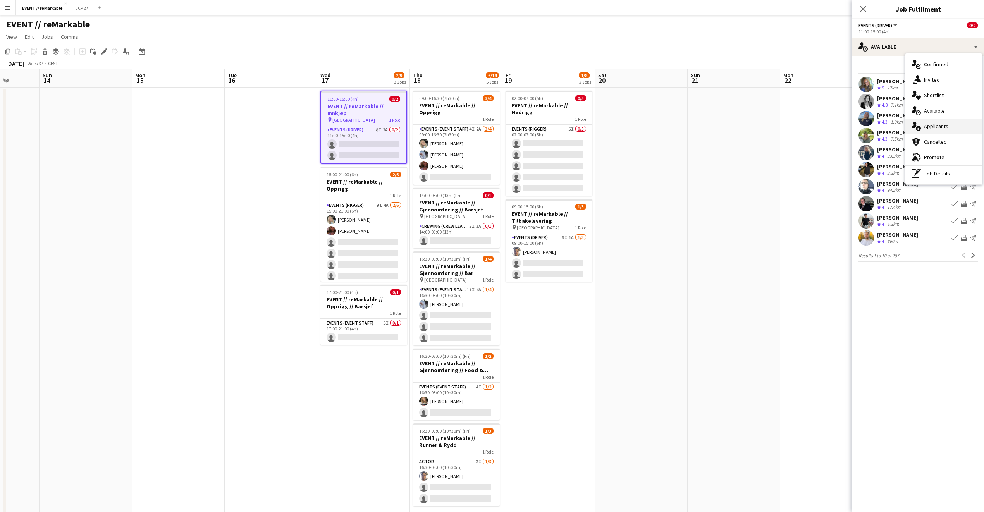
click at [948, 126] on div "single-neutral-actions-information Applicants" at bounding box center [944, 127] width 77 height 16
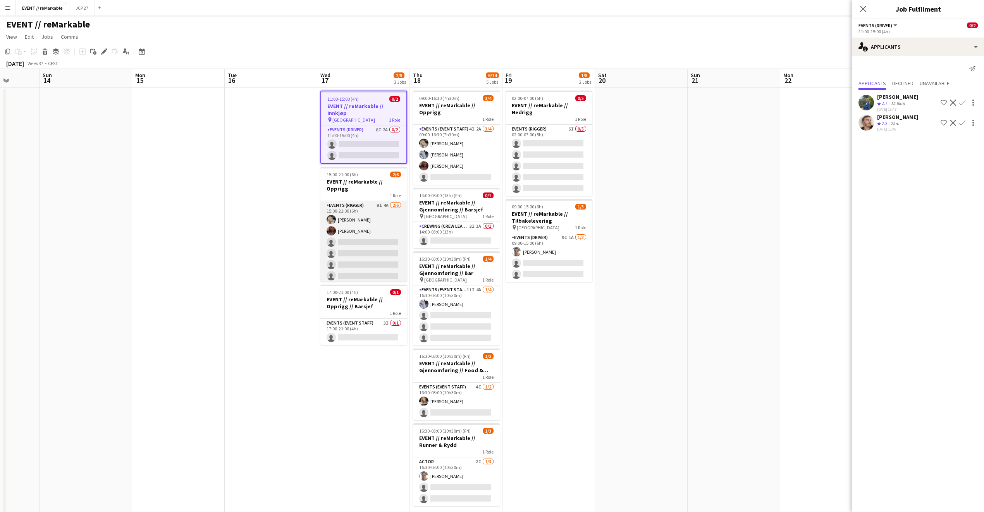
click at [385, 227] on app-card-role "Events (Rigger) 9I 4A 2/6 15:00-21:00 (6h) Oda Hansson Mathilde Bårreng single-…" at bounding box center [364, 242] width 87 height 83
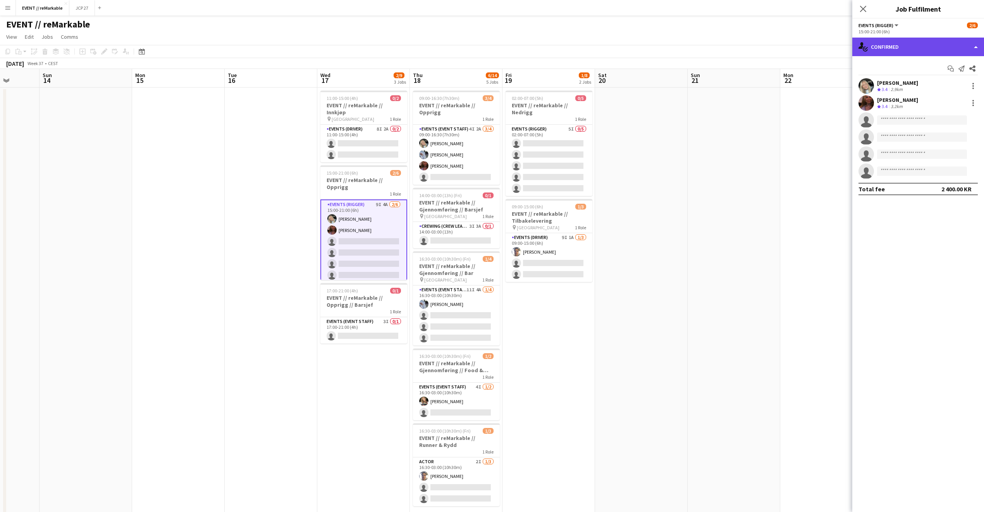
click at [890, 54] on div "single-neutral-actions-check-2 Confirmed" at bounding box center [919, 47] width 132 height 19
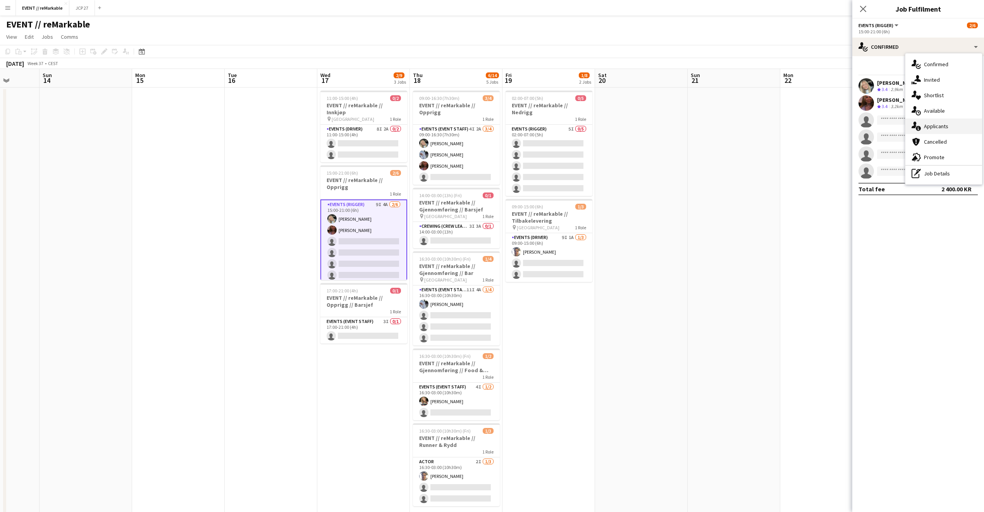
click at [953, 119] on div "single-neutral-actions-information Applicants" at bounding box center [944, 127] width 77 height 16
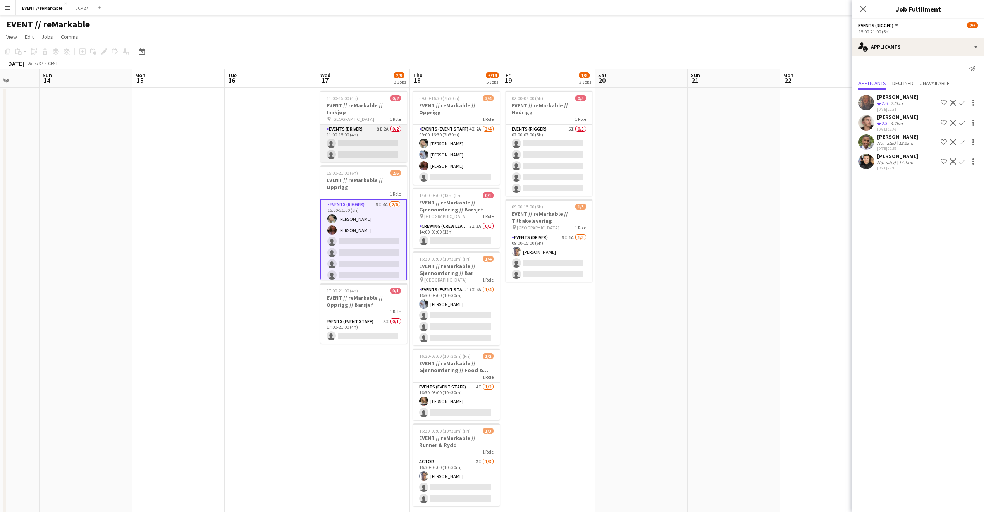
click at [367, 149] on app-card-role "Events (Driver) 8I 2A 0/2 11:00-15:00 (4h) single-neutral-actions single-neutra…" at bounding box center [364, 144] width 87 height 38
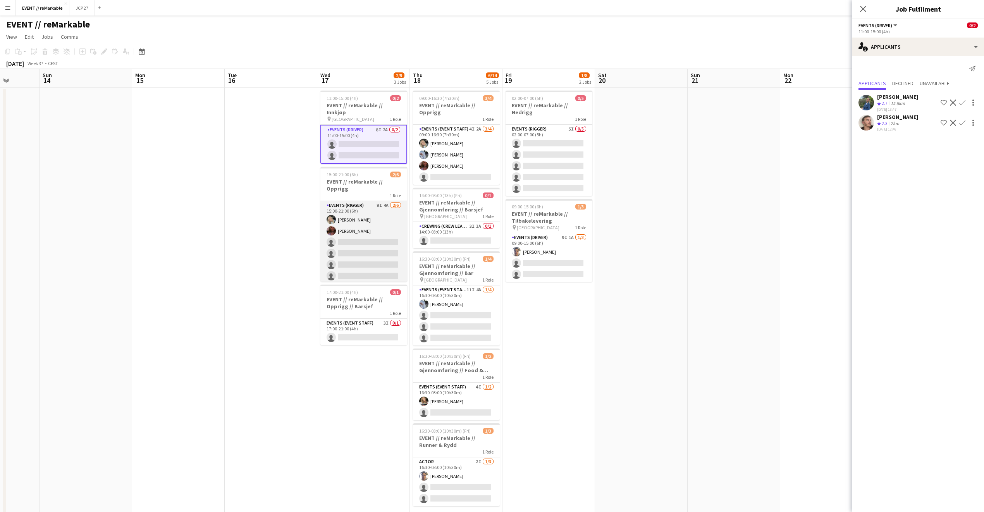
click at [358, 222] on app-card-role "Events (Rigger) 9I 4A 2/6 15:00-21:00 (6h) Oda Hansson Mathilde Bårreng single-…" at bounding box center [364, 242] width 87 height 83
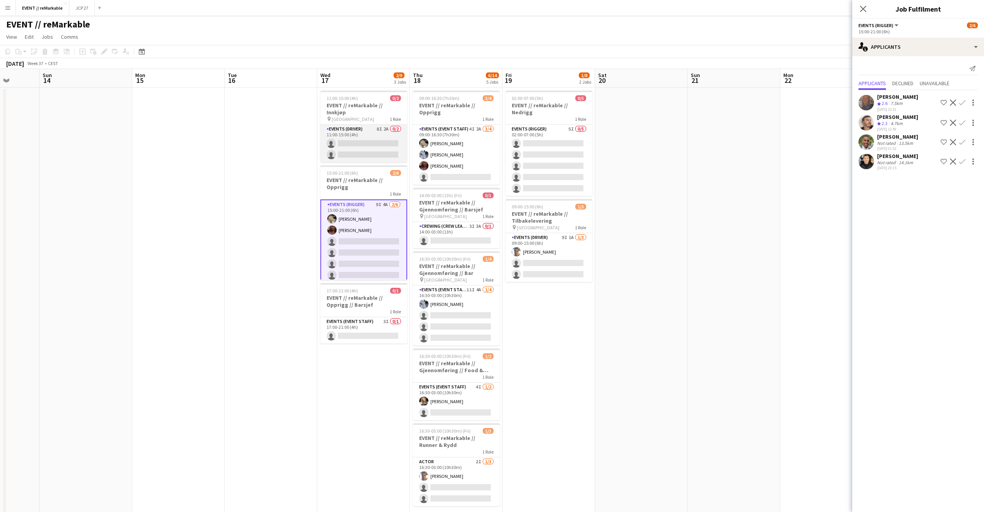
click at [354, 136] on app-card-role "Events (Driver) 8I 2A 0/2 11:00-15:00 (4h) single-neutral-actions single-neutra…" at bounding box center [364, 144] width 87 height 38
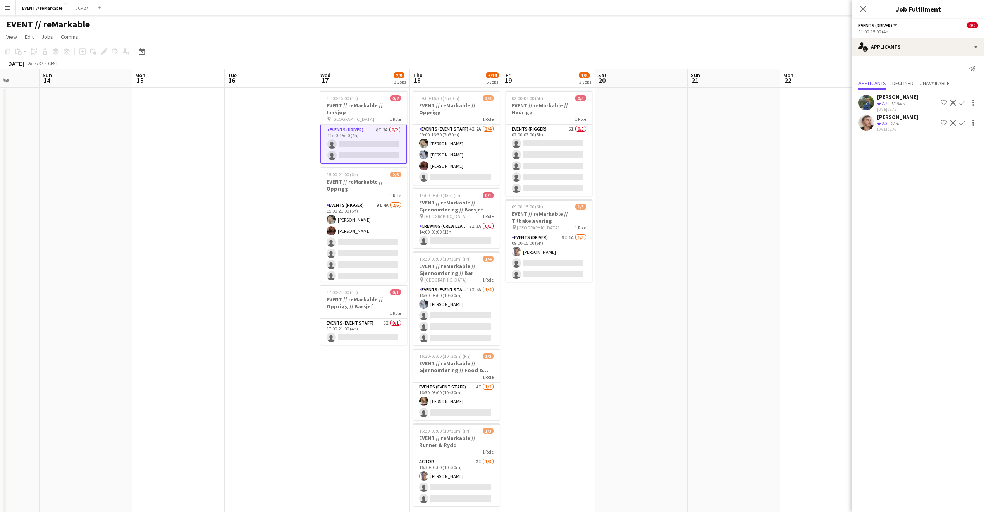
click at [885, 92] on div "Julia Iversen Crew rating 2.7 15.8km 09-08-2025 13:47 Shortlist crew Decline Co…" at bounding box center [919, 111] width 132 height 43
click at [885, 95] on div "Julia Iversen" at bounding box center [897, 96] width 41 height 7
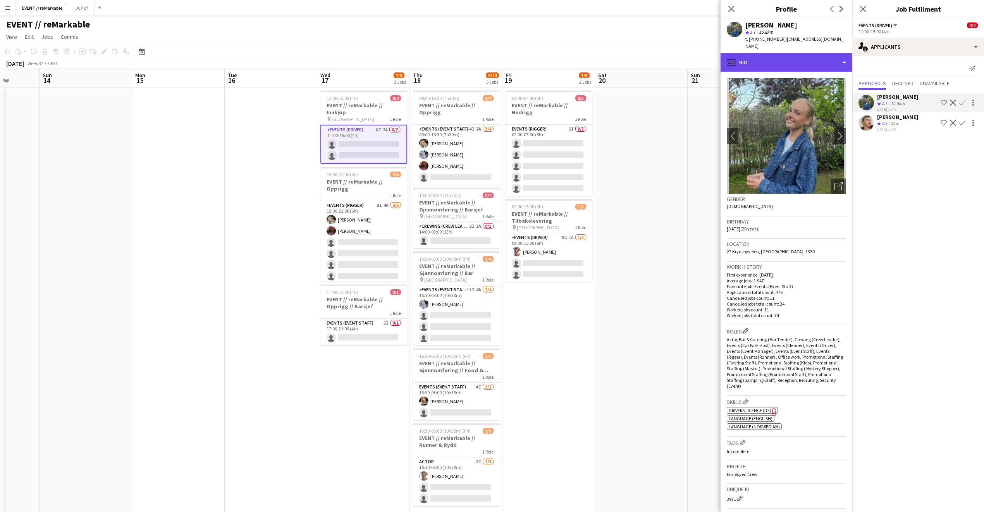
click at [782, 53] on div "profile Bio" at bounding box center [787, 62] width 132 height 19
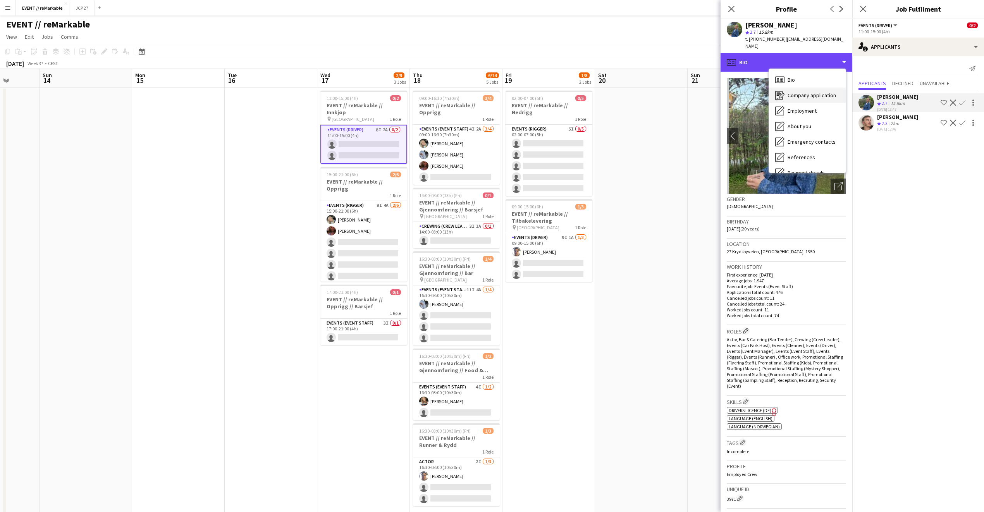
scroll to position [73, 0]
click at [805, 139] on div "Feedback Feedback" at bounding box center [807, 147] width 77 height 16
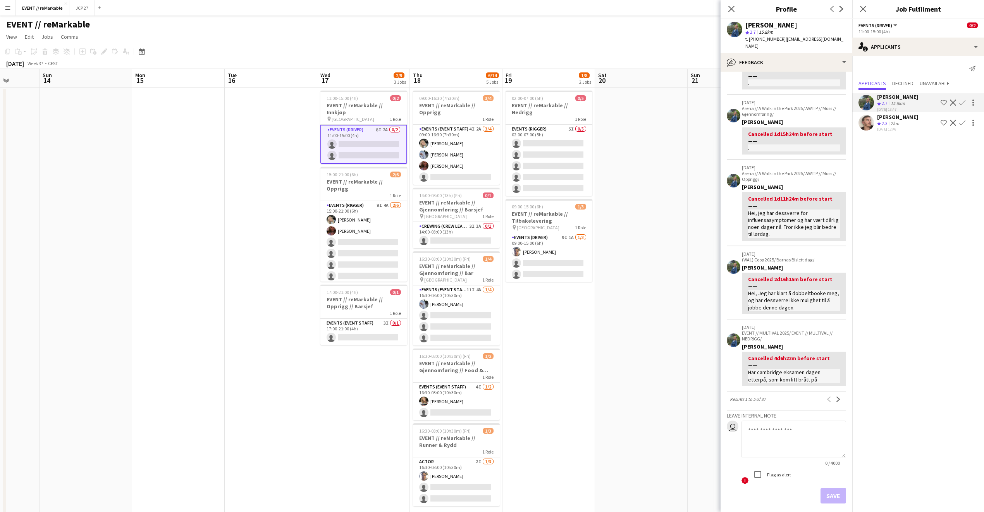
scroll to position [98, 0]
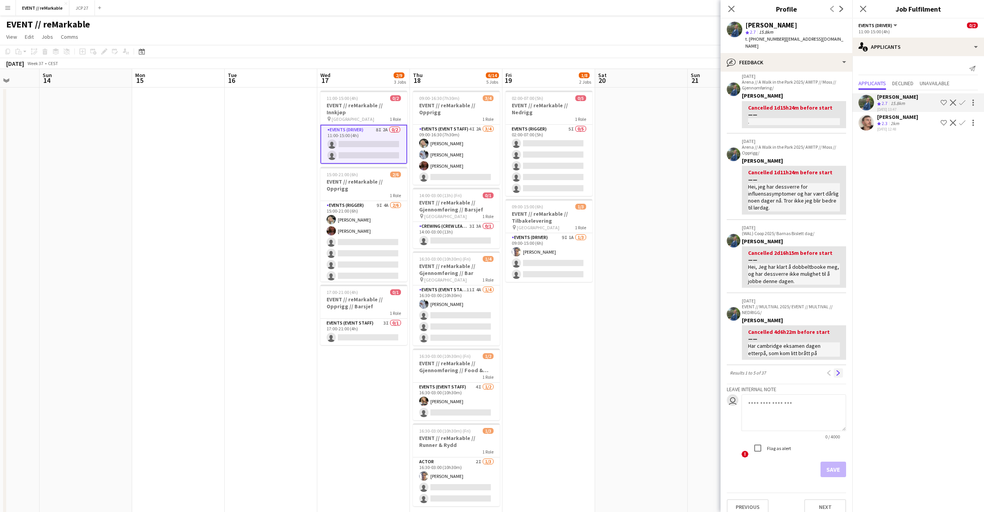
click at [834, 369] on button "Next" at bounding box center [838, 373] width 9 height 9
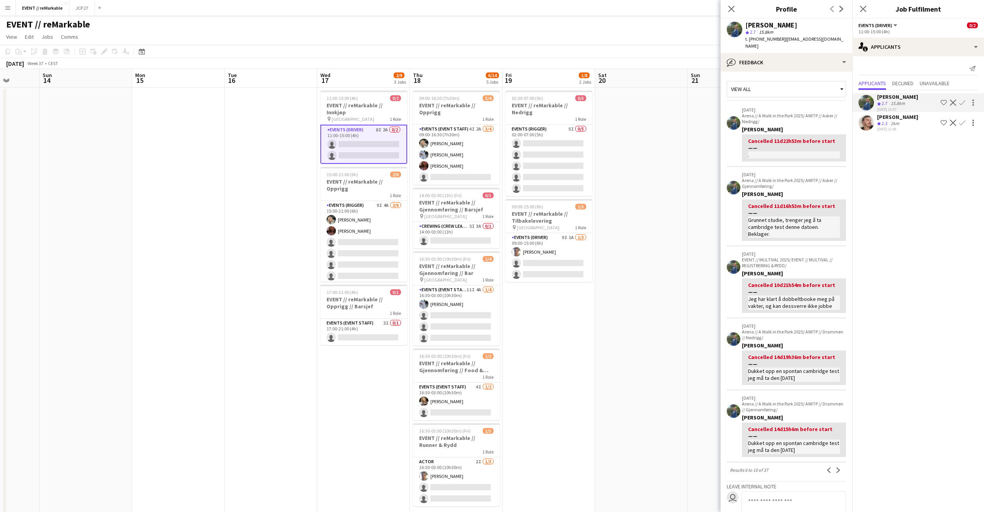
scroll to position [98, 0]
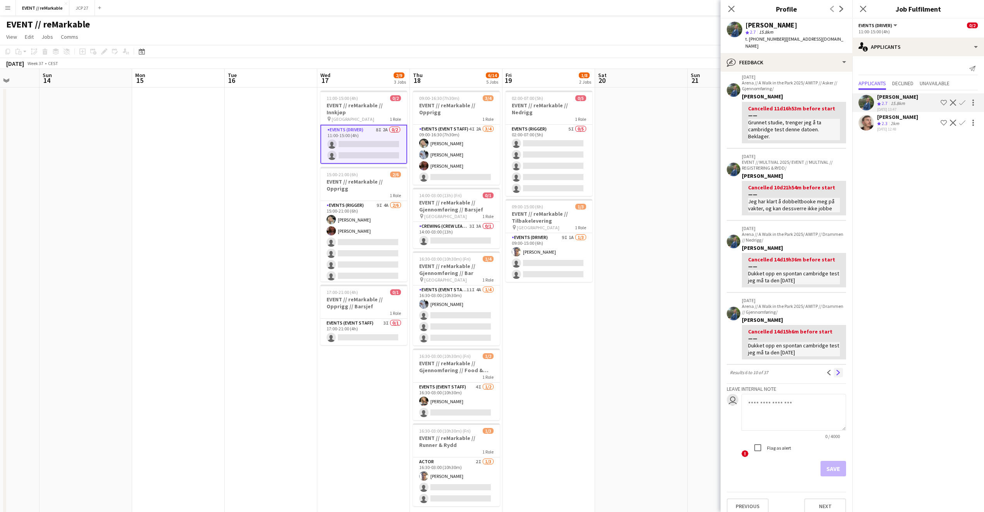
click at [836, 370] on app-icon "Next" at bounding box center [838, 372] width 5 height 5
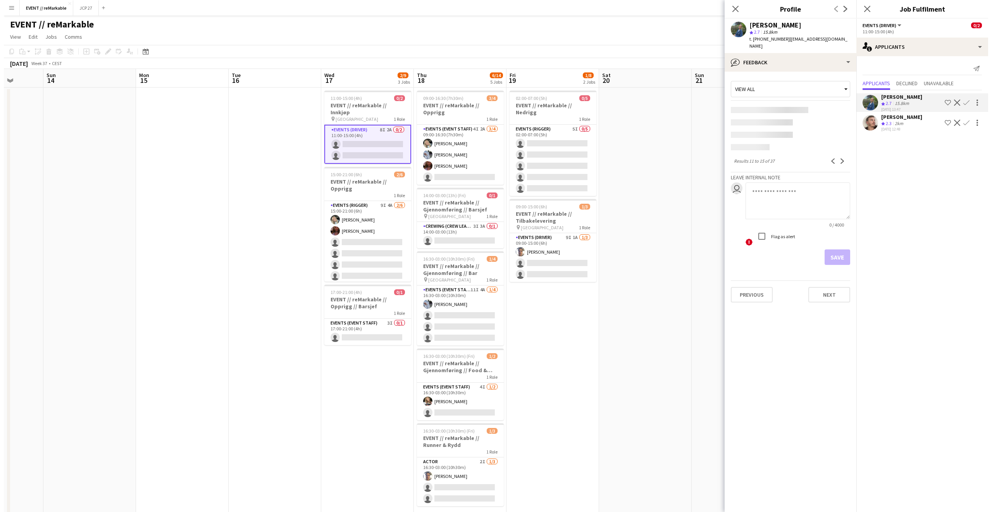
scroll to position [0, 0]
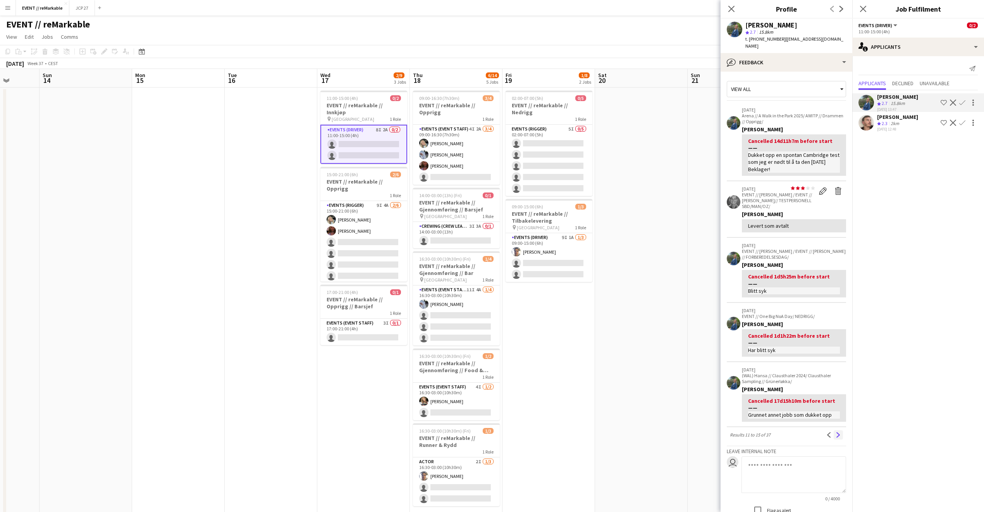
click at [836, 433] on app-icon "Next" at bounding box center [838, 435] width 5 height 5
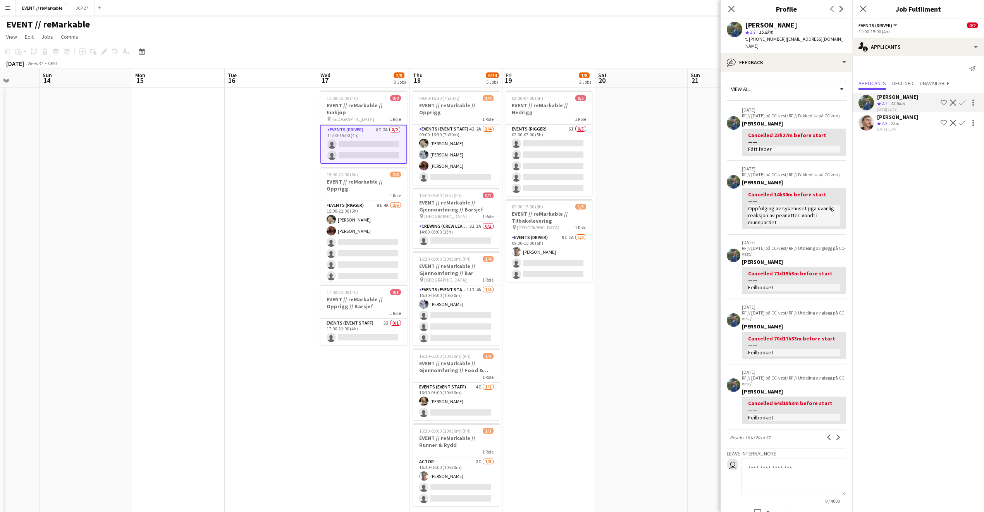
click at [690, 336] on app-date-cell at bounding box center [734, 307] width 93 height 438
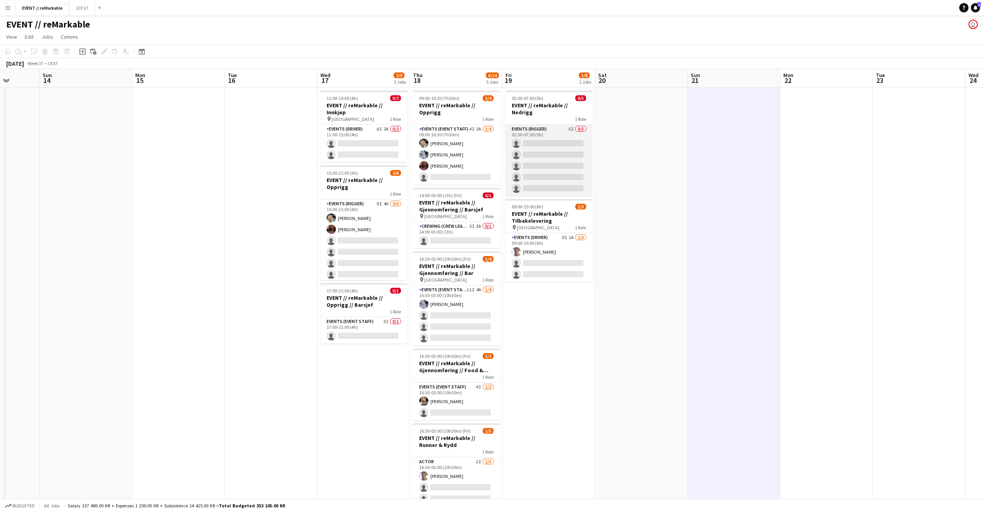
click at [540, 162] on app-card-role "Events (Rigger) 5I 0/5 02:00-07:00 (5h) single-neutral-actions single-neutral-a…" at bounding box center [549, 160] width 87 height 71
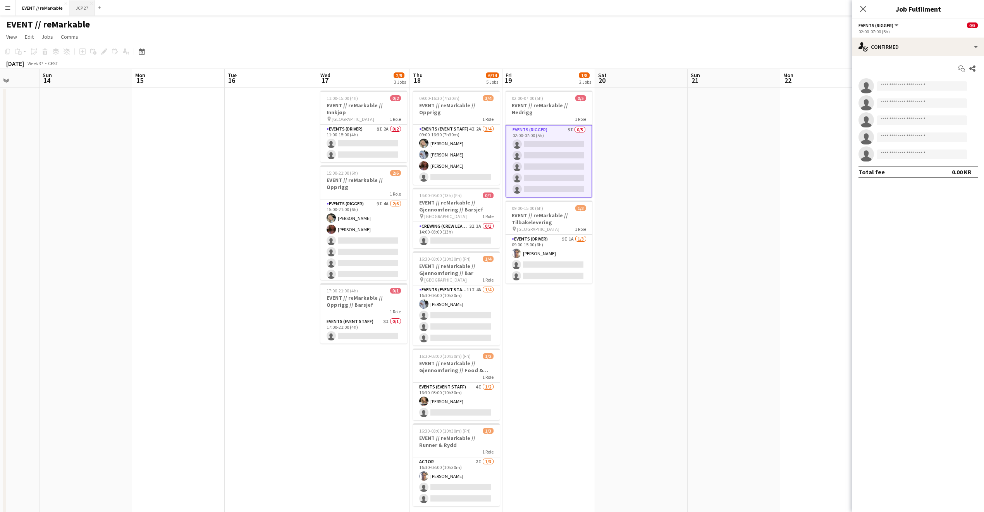
click at [80, 8] on button "JCP 27 Close" at bounding box center [82, 7] width 26 height 15
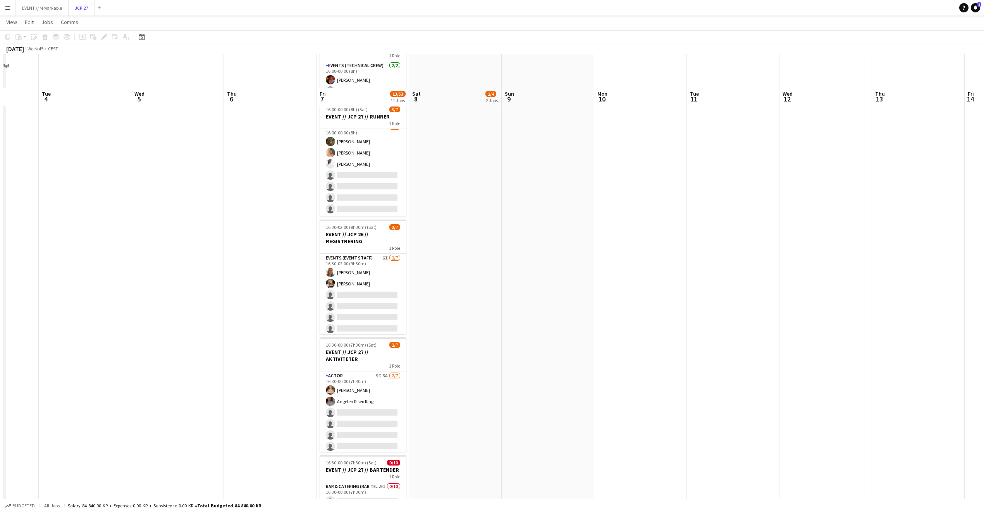
scroll to position [246, 0]
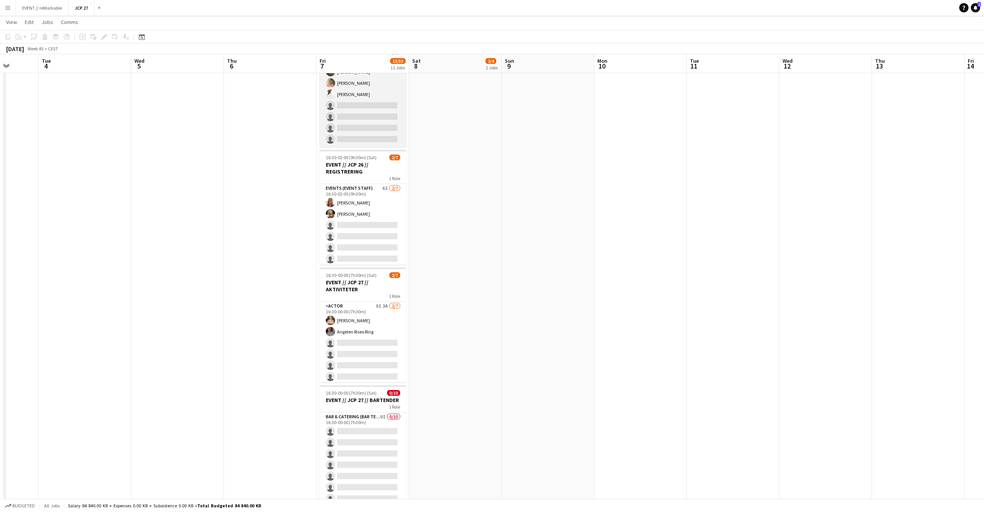
click at [367, 123] on app-card-role "Events (Runner) 11I 3A 3/7 16:00-00:00 (8h) Sarah Elise Getaz Hannah Ludivia Ro…" at bounding box center [363, 100] width 87 height 94
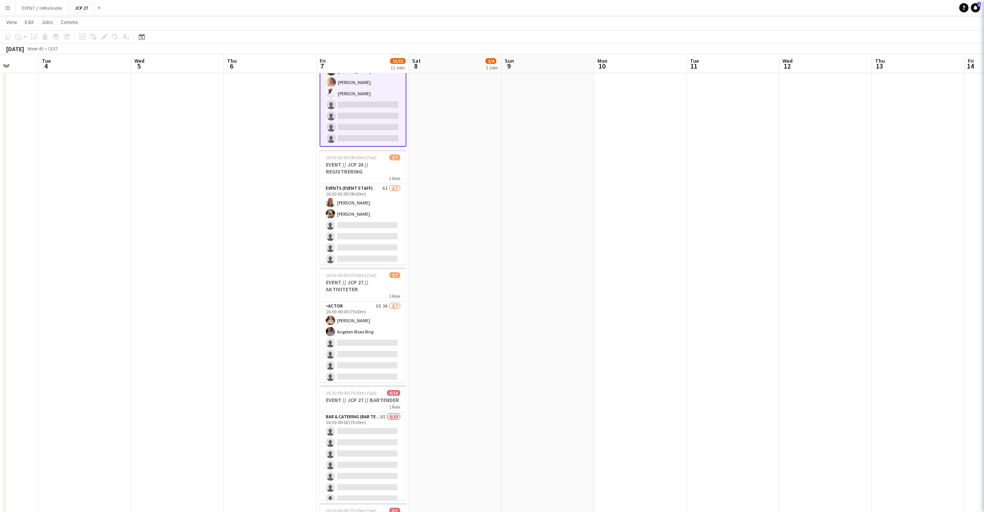
scroll to position [9, 0]
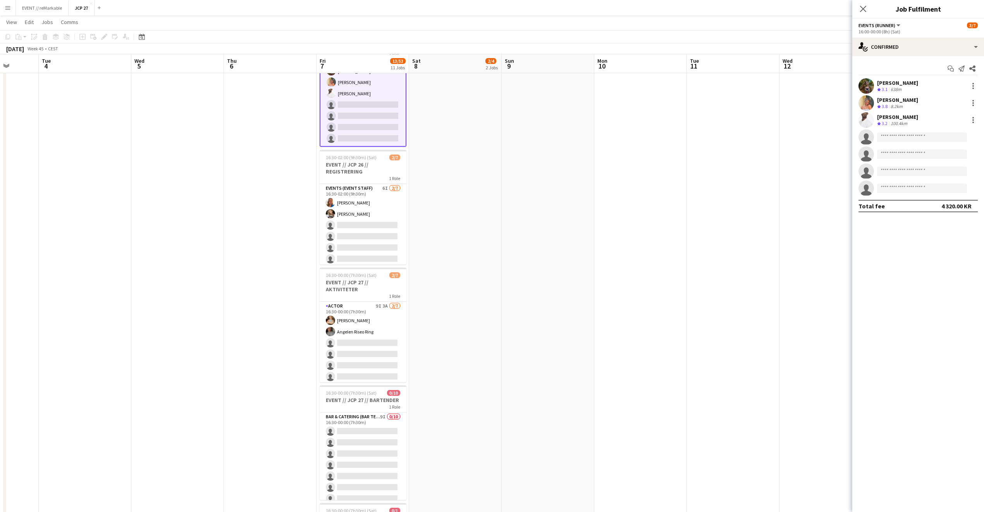
click at [890, 83] on div "[PERSON_NAME] [PERSON_NAME]" at bounding box center [897, 82] width 41 height 7
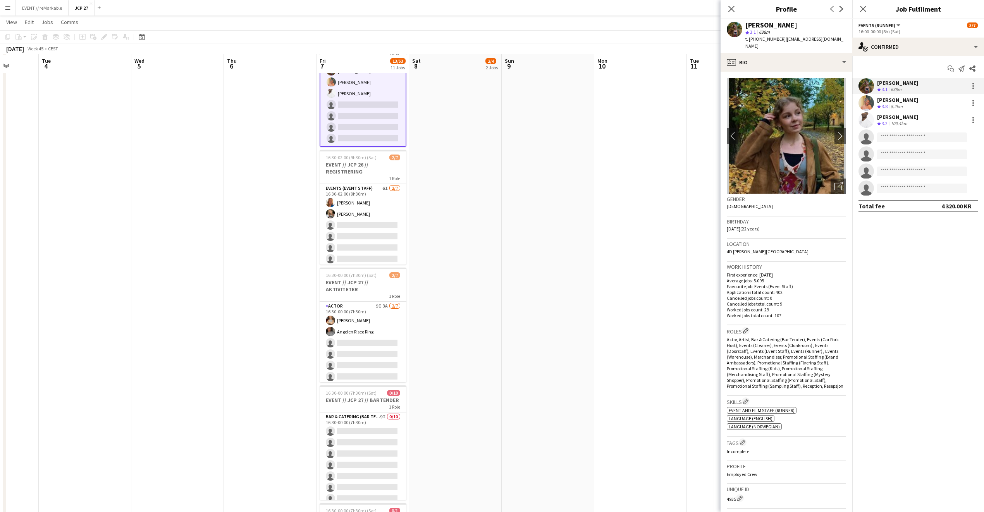
click at [892, 103] on div "[PERSON_NAME] [PERSON_NAME]" at bounding box center [897, 100] width 41 height 7
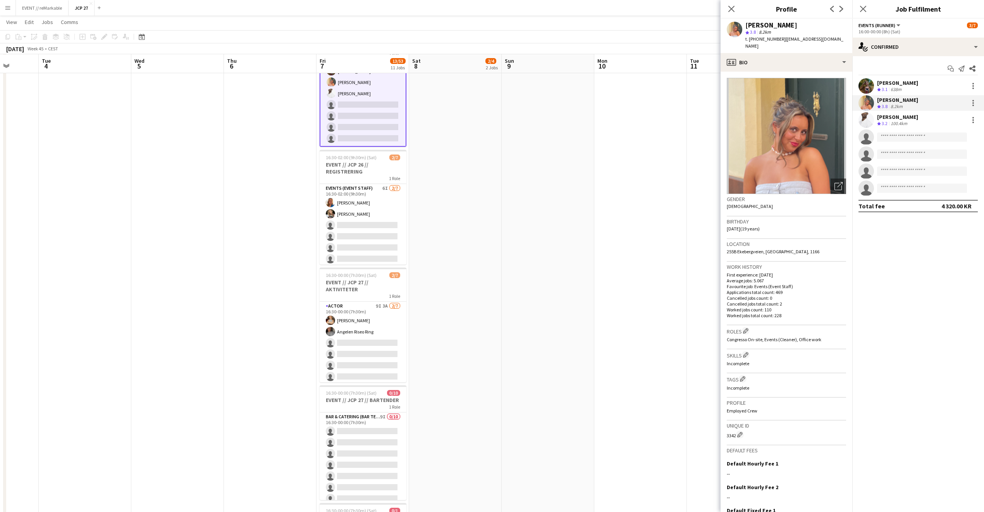
click at [891, 117] on div "[PERSON_NAME]" at bounding box center [897, 117] width 41 height 7
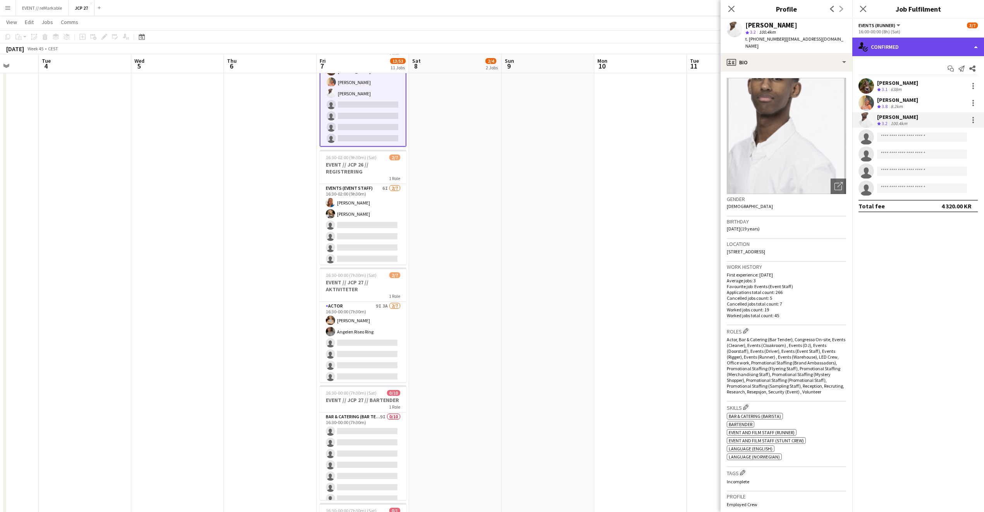
click at [900, 52] on div "single-neutral-actions-check-2 Confirmed" at bounding box center [919, 47] width 132 height 19
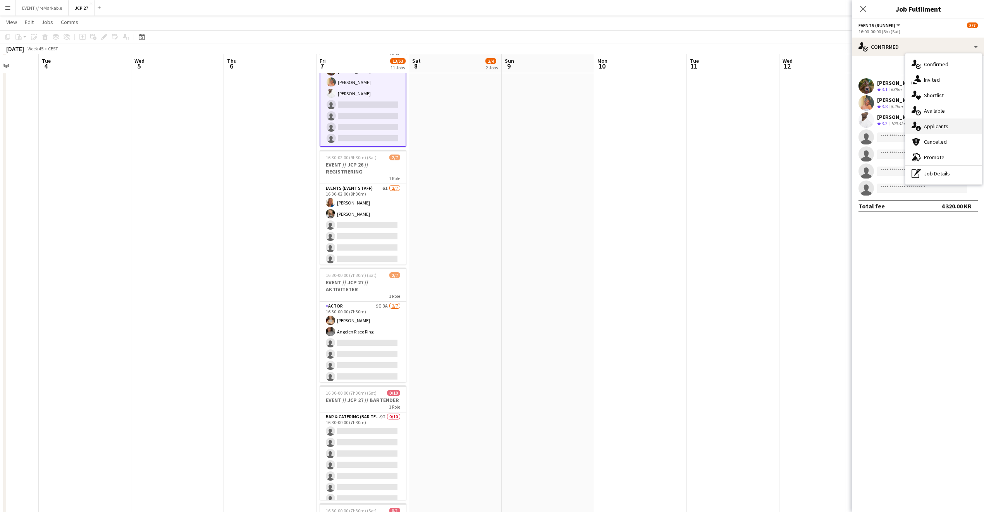
click at [936, 129] on div "single-neutral-actions-information Applicants" at bounding box center [944, 127] width 77 height 16
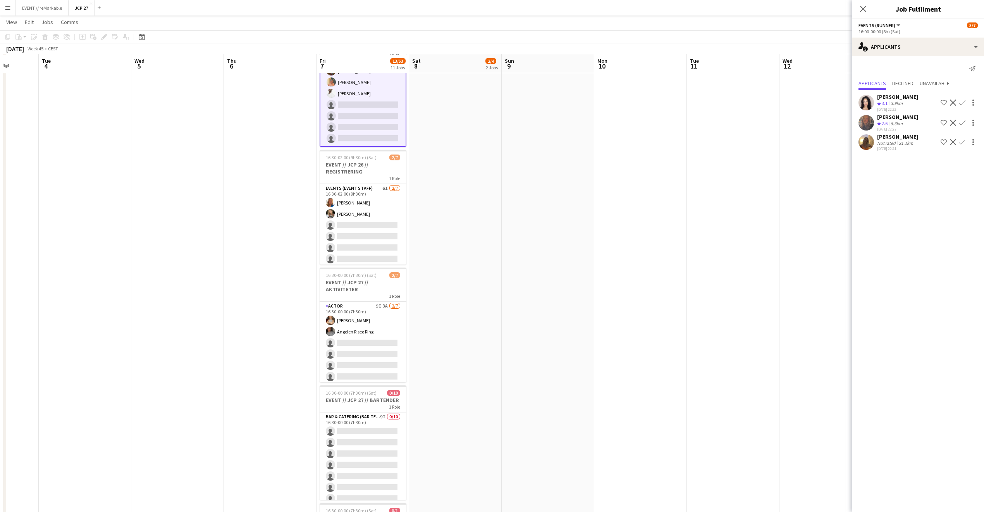
click at [899, 136] on div "Emily Fjellheim" at bounding box center [897, 136] width 41 height 7
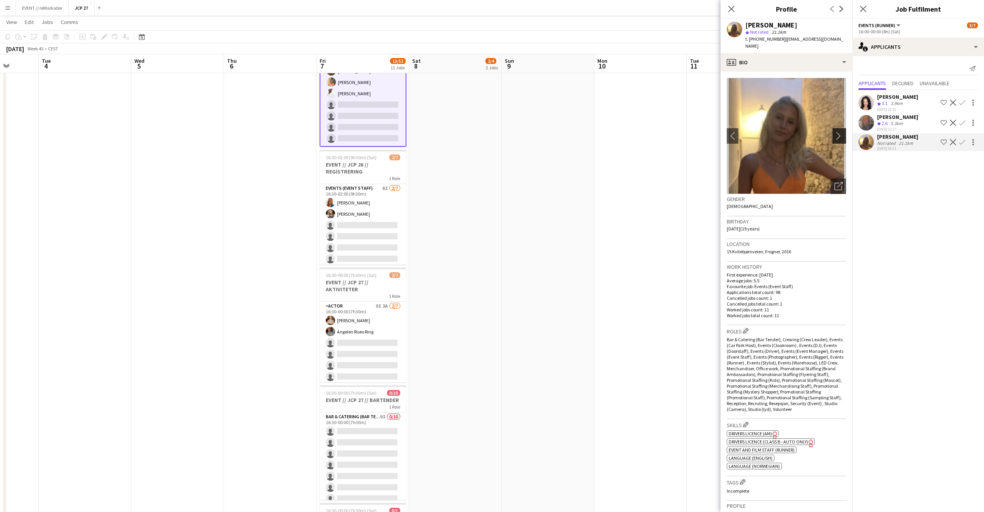
click at [835, 132] on app-icon "chevron-right" at bounding box center [841, 136] width 12 height 8
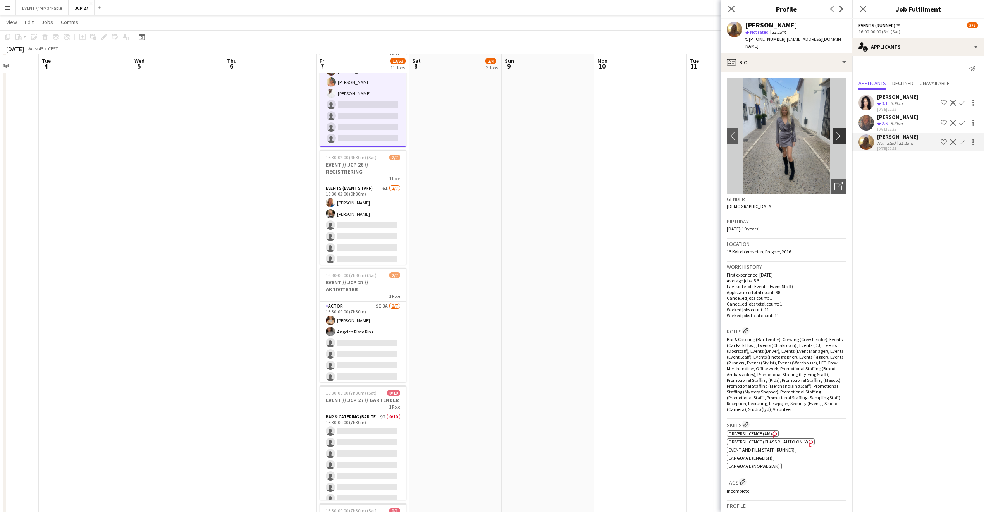
click at [835, 132] on app-icon "chevron-right" at bounding box center [841, 136] width 12 height 8
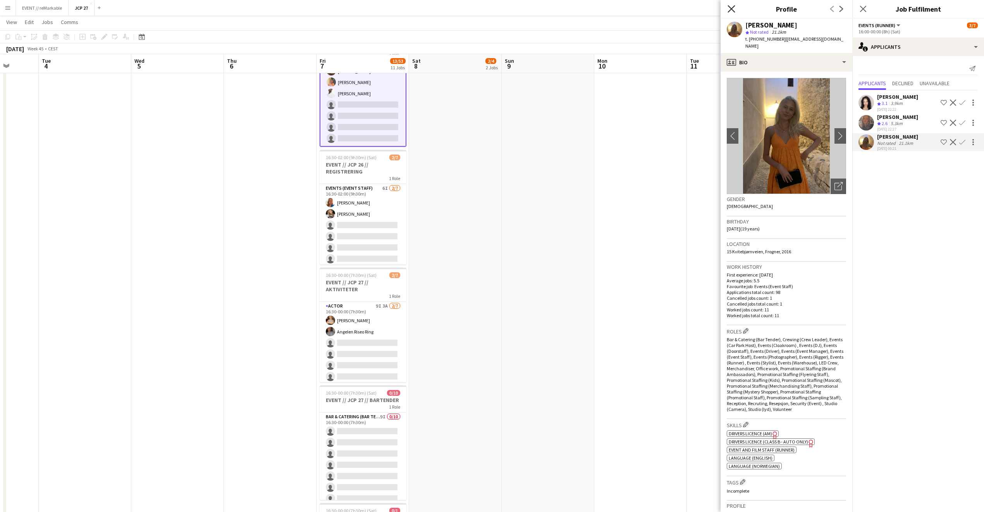
click at [734, 8] on icon "Close pop-in" at bounding box center [731, 8] width 7 height 7
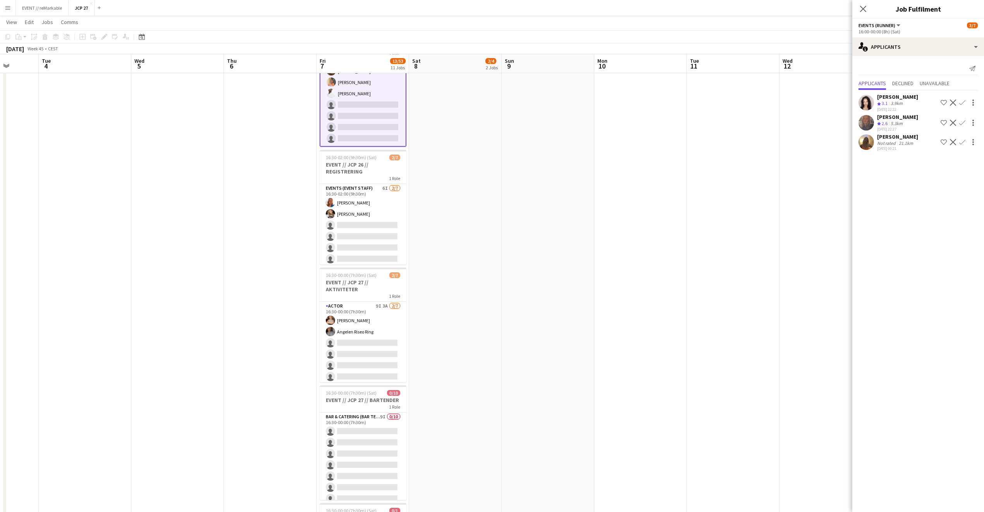
click at [881, 61] on div "Send notification Applicants Declined Unavailable Jessica Lundsten Crew rating …" at bounding box center [919, 107] width 132 height 103
click at [881, 47] on div "single-neutral-actions-information Applicants" at bounding box center [919, 47] width 132 height 19
click at [925, 103] on div "single-neutral-actions-upload Available" at bounding box center [944, 111] width 77 height 16
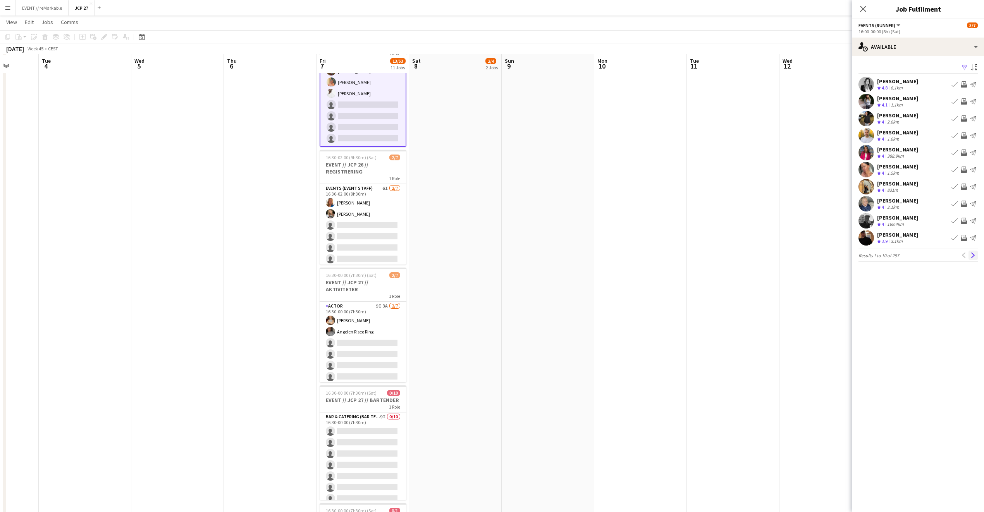
click at [974, 252] on button "Next" at bounding box center [973, 255] width 9 height 9
click at [974, 258] on app-icon "Next" at bounding box center [973, 255] width 5 height 5
click at [972, 253] on app-icon "Next" at bounding box center [973, 255] width 5 height 5
click at [574, 255] on app-date-cell at bounding box center [548, 379] width 93 height 1077
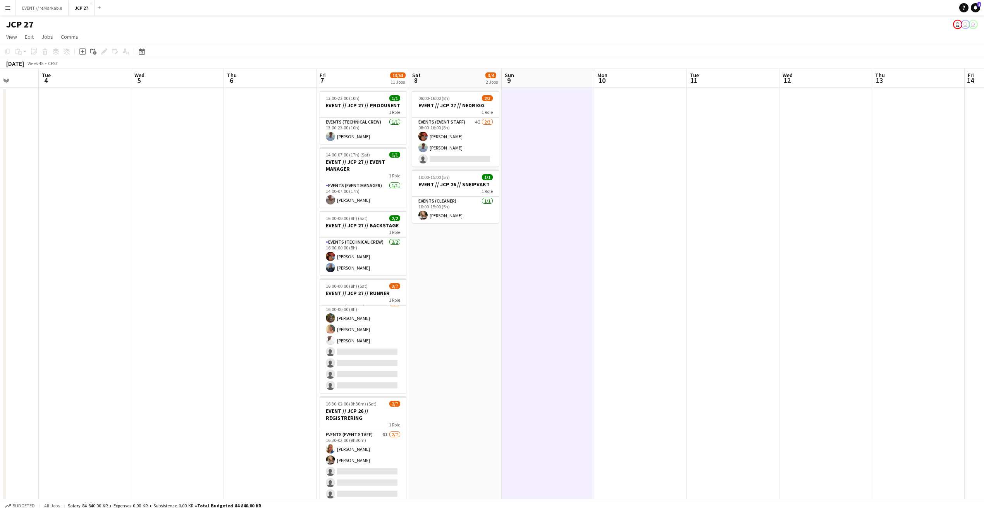
scroll to position [7, 0]
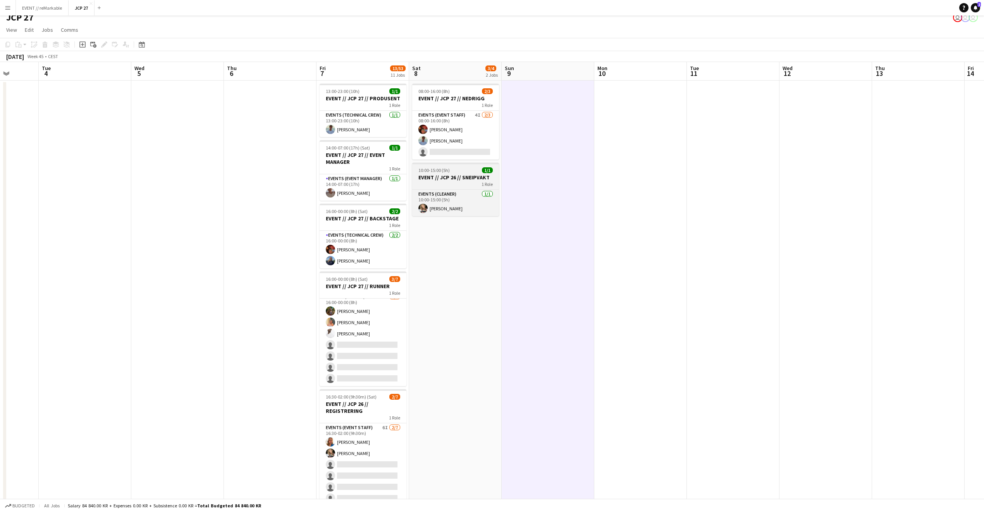
click at [443, 181] on div "1 Role" at bounding box center [455, 184] width 87 height 6
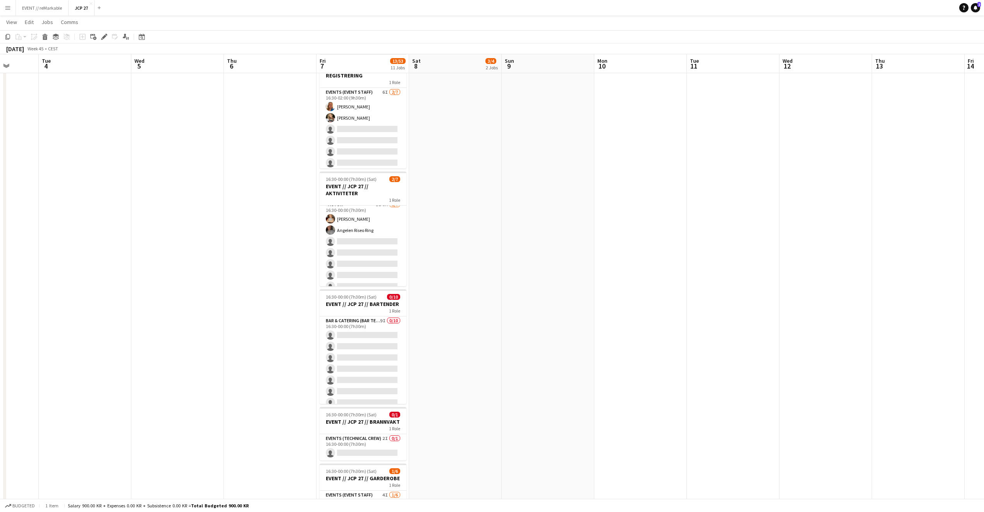
scroll to position [6, 0]
click at [47, 11] on button "EVENT // reMarkable Close" at bounding box center [42, 7] width 53 height 15
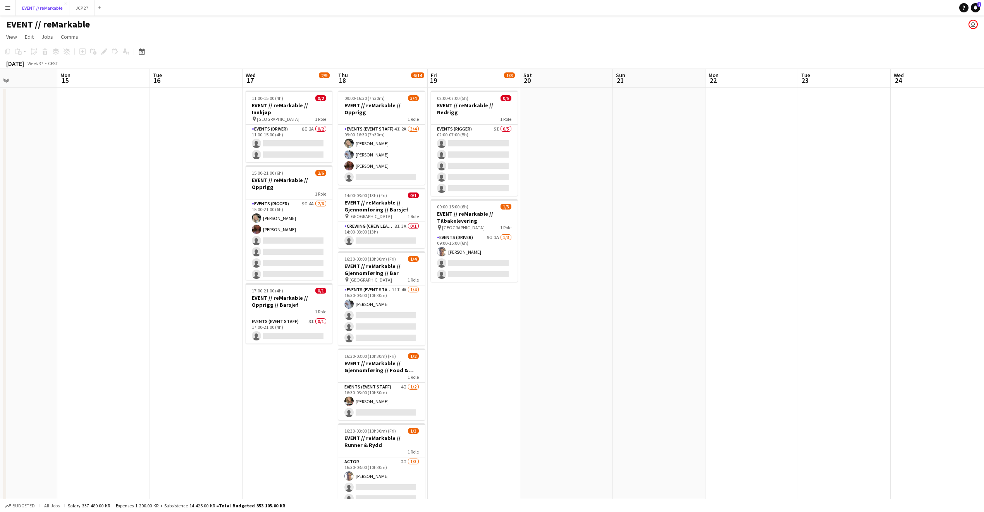
scroll to position [0, 326]
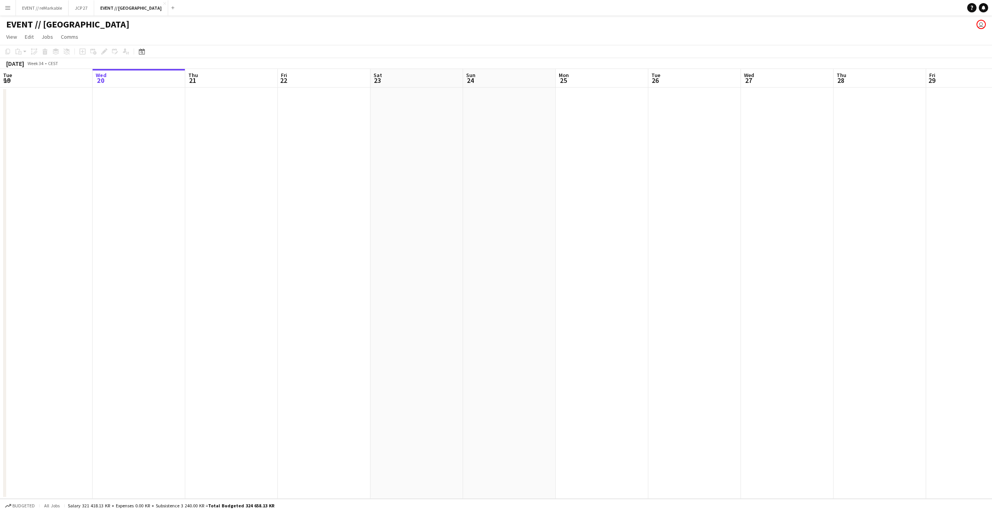
click at [10, 8] on app-icon "Menu" at bounding box center [8, 8] width 6 height 6
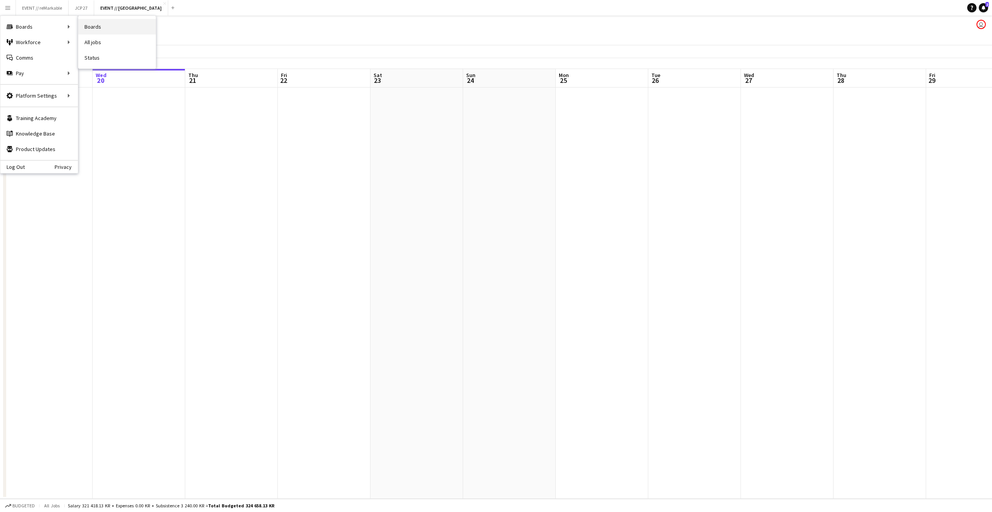
click at [107, 23] on link "Boards" at bounding box center [117, 27] width 78 height 16
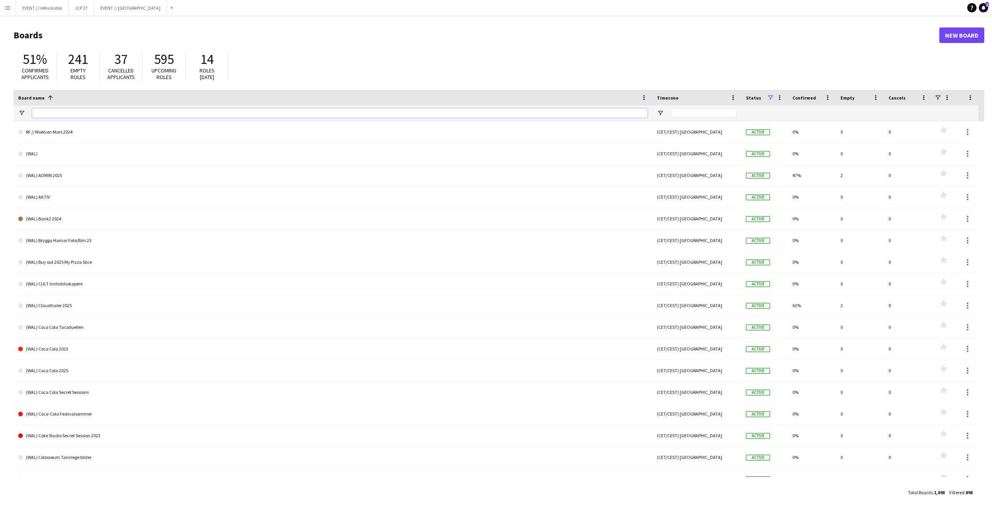
click at [58, 112] on input "Board name Filter Input" at bounding box center [339, 113] width 615 height 9
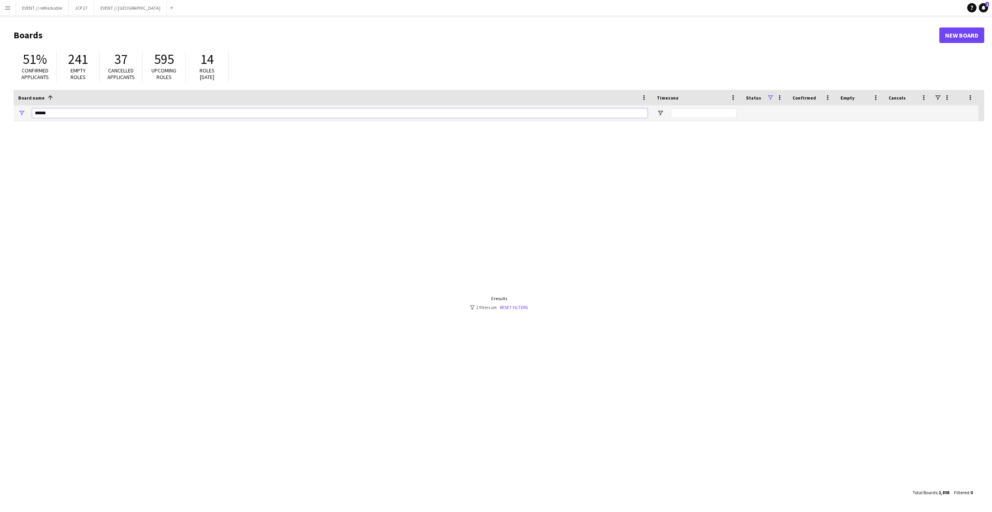
click at [44, 112] on input "******" at bounding box center [339, 113] width 615 height 9
click at [58, 114] on input "**" at bounding box center [339, 113] width 615 height 9
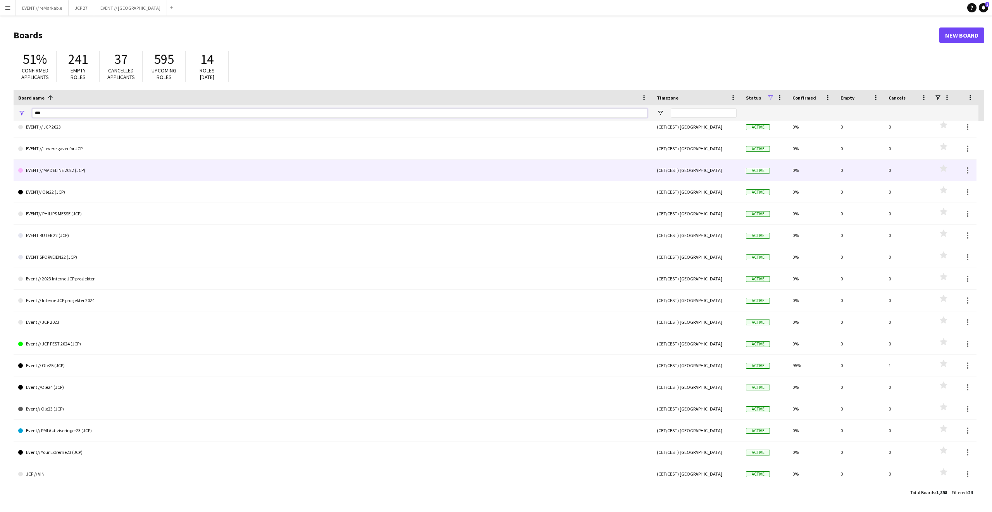
scroll to position [28, 0]
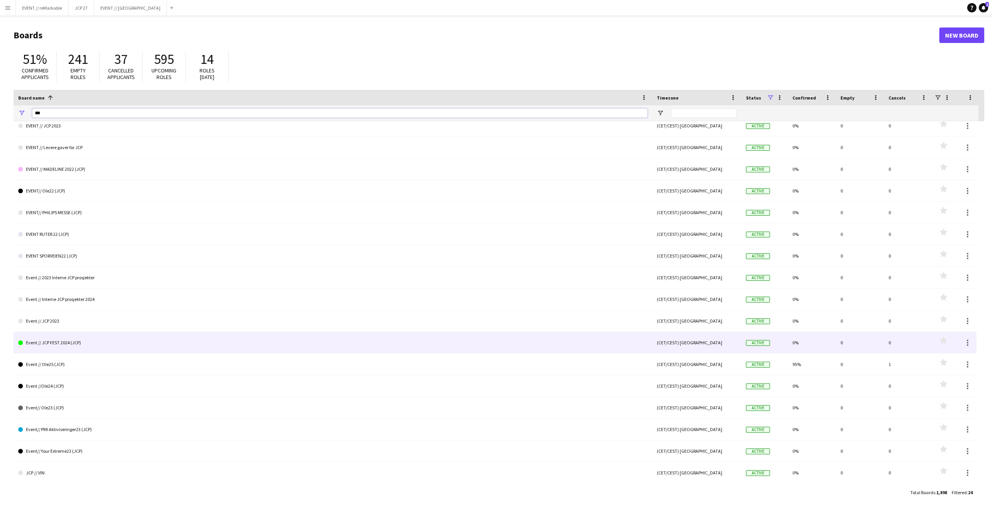
type input "***"
click at [113, 345] on link "Event // JCP FEST 2024 (JCP)" at bounding box center [332, 343] width 629 height 22
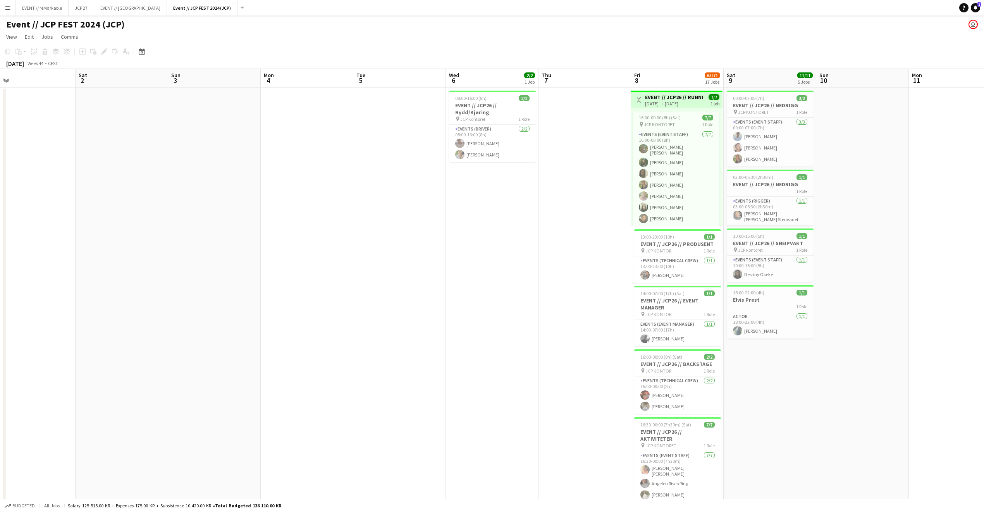
scroll to position [0, 300]
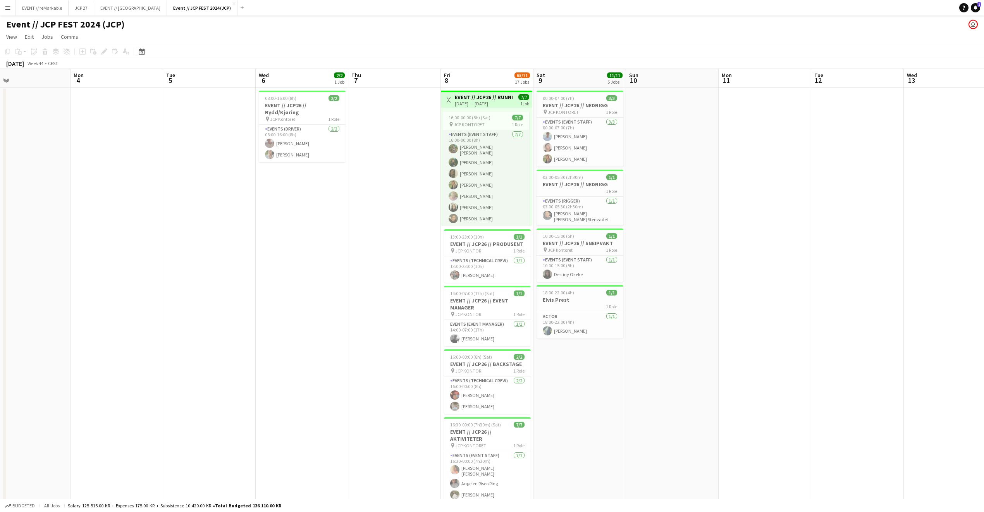
click at [496, 151] on app-card-role "Events (Event Staff) [DATE] 16:00-00:00 (8h) [PERSON_NAME] [PERSON_NAME] [PERSO…" at bounding box center [486, 178] width 87 height 96
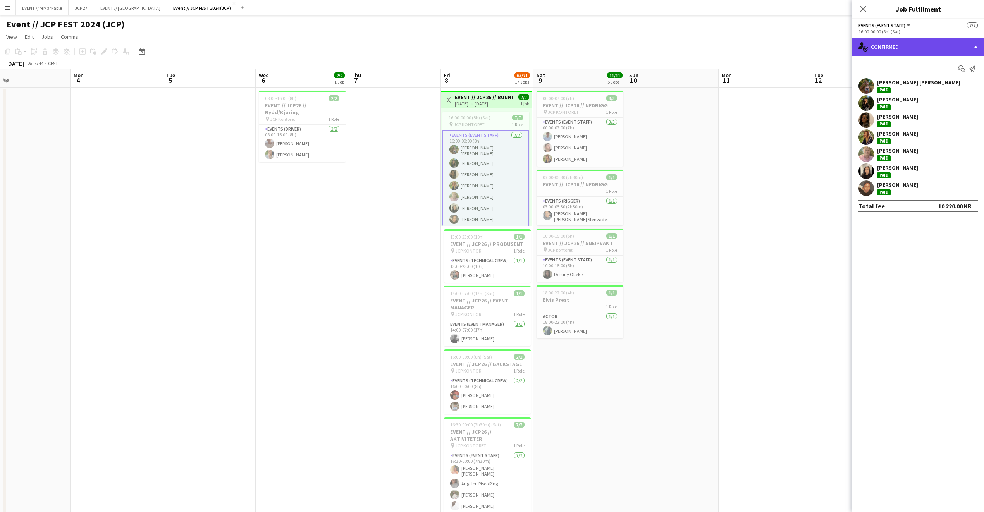
click at [892, 41] on div "single-neutral-actions-check-2 Confirmed" at bounding box center [919, 47] width 132 height 19
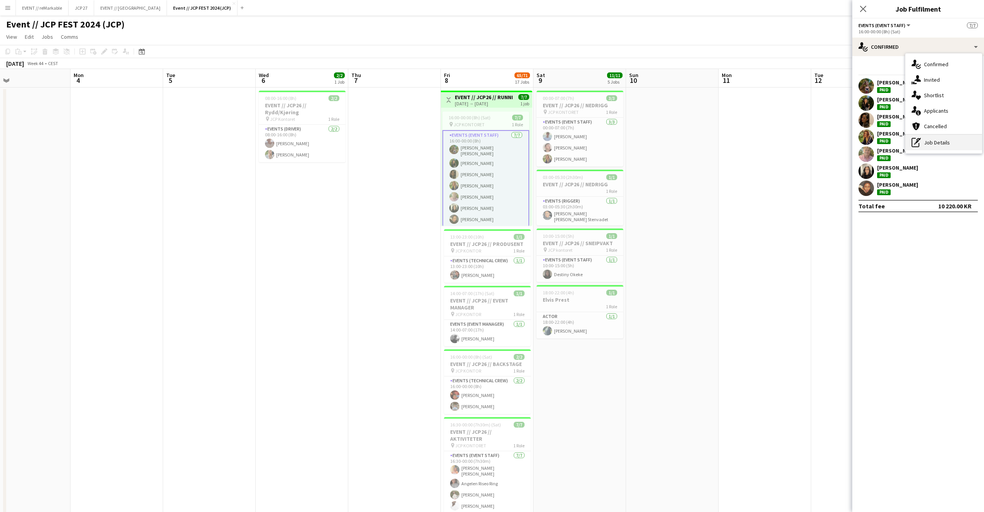
click at [947, 142] on div "pen-write Job Details" at bounding box center [944, 143] width 77 height 16
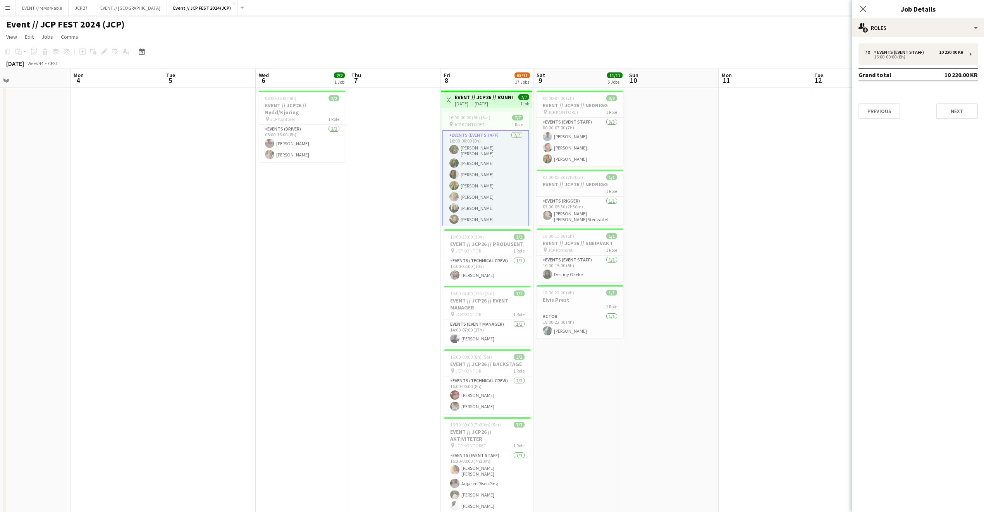
click at [950, 100] on div "Previous Next" at bounding box center [918, 108] width 119 height 22
click at [950, 107] on button "Next" at bounding box center [957, 111] width 42 height 16
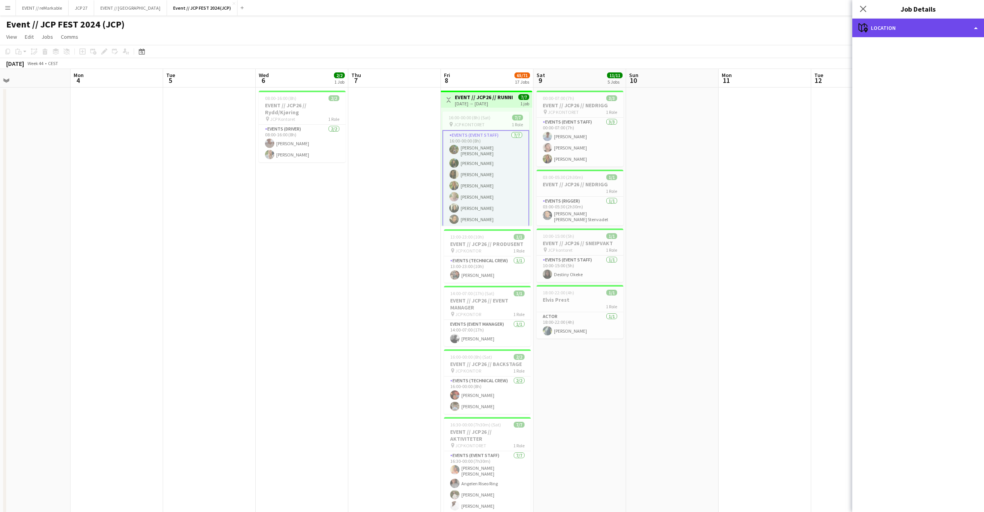
click at [922, 33] on div "maps-pin-1 Location" at bounding box center [919, 28] width 132 height 19
click at [865, 95] on mat-accordion "pencil3 General details 7 x Events (Event Staff) 10 220.00 KR 16:00-00:00 (8h) …" at bounding box center [919, 274] width 132 height 475
click at [866, 0] on div "Close pop-in" at bounding box center [864, 9] width 22 height 18
click at [865, 7] on icon at bounding box center [863, 8] width 7 height 7
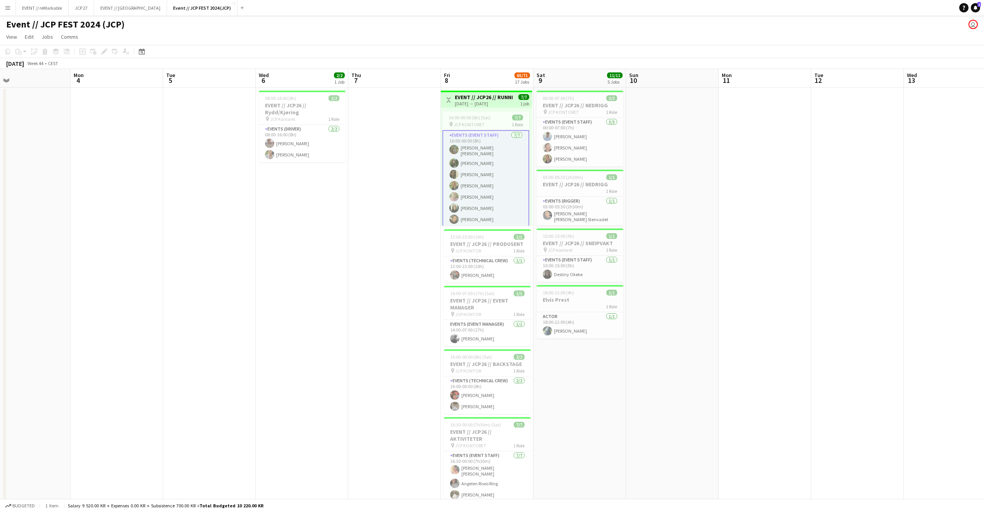
click at [486, 199] on app-card-role "Events (Event Staff) [DATE] 16:00-00:00 (8h) [PERSON_NAME] [PERSON_NAME] [PERSO…" at bounding box center [486, 179] width 87 height 98
click at [486, 199] on app-card-role "Events (Event Staff) [DATE] 16:00-00:00 (8h) [PERSON_NAME] [PERSON_NAME] [PERSO…" at bounding box center [486, 178] width 87 height 96
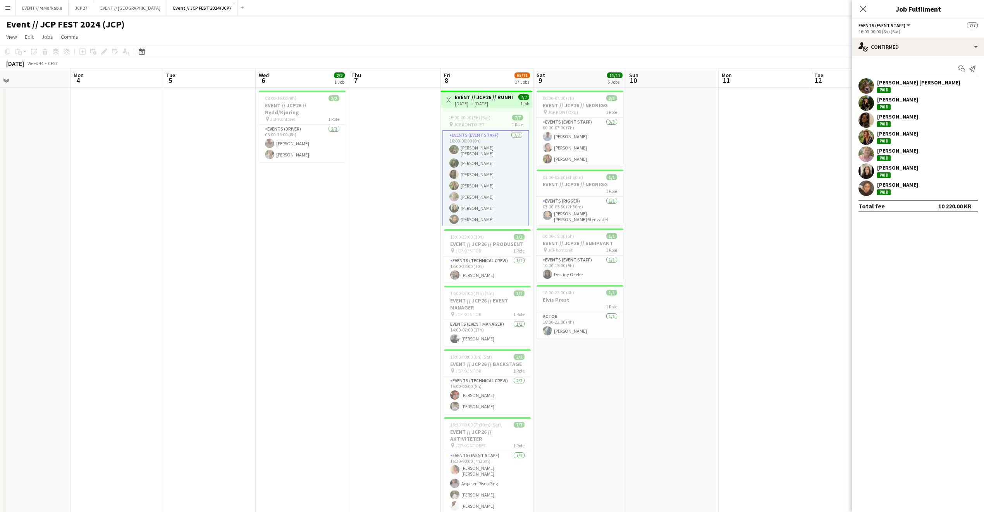
click at [881, 24] on span "Events (Event Staff)" at bounding box center [882, 25] width 47 height 6
click at [945, 35] on app-options-switcher "Events (Event Staff) All roles Events (Event Staff) [DATE] 16:00-00:00 (8h) (Sa…" at bounding box center [919, 28] width 132 height 19
click at [944, 47] on div "single-neutral-actions-check-2 Confirmed" at bounding box center [919, 47] width 132 height 19
click at [949, 146] on div "pen-write Job Details" at bounding box center [944, 143] width 77 height 16
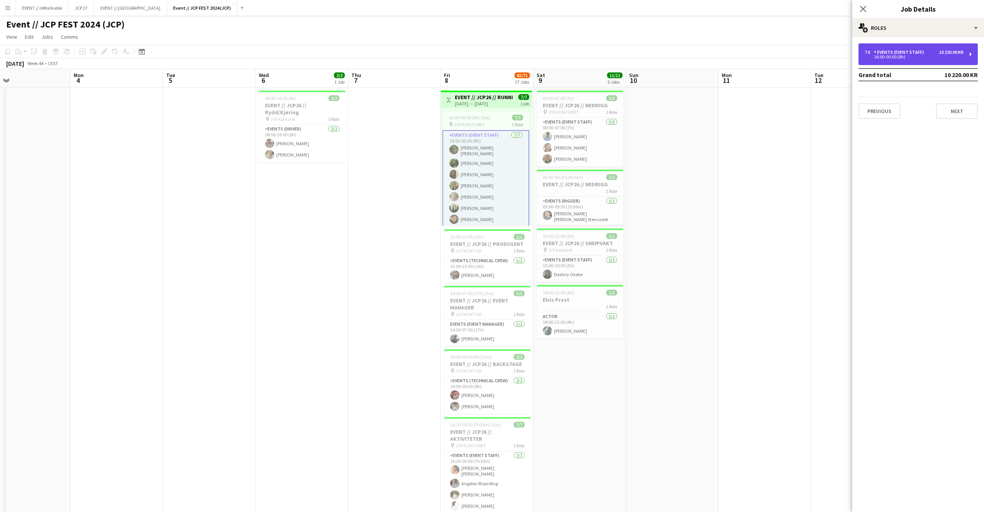
click at [965, 56] on div "7 x Events (Event Staff) 10 220.00 KR 16:00-00:00 (8h)" at bounding box center [918, 54] width 119 height 22
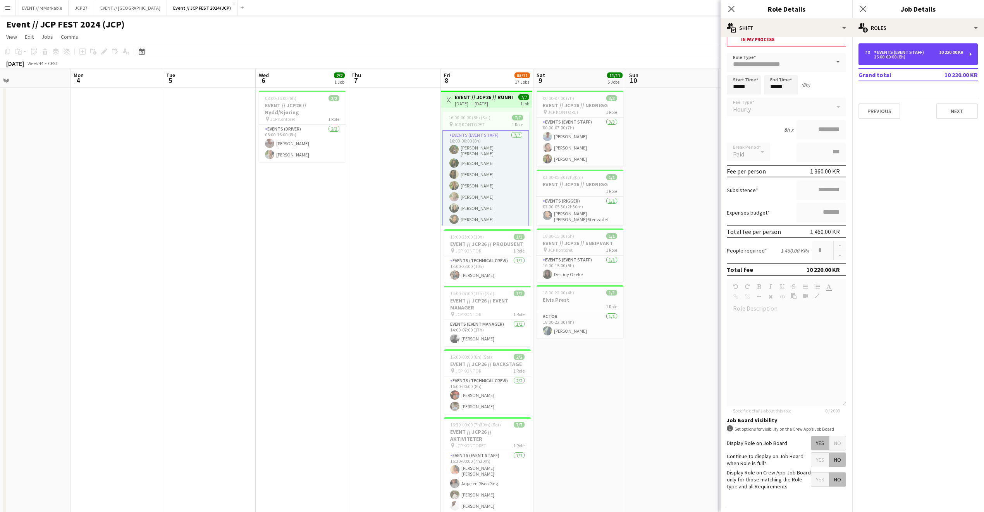
scroll to position [0, 0]
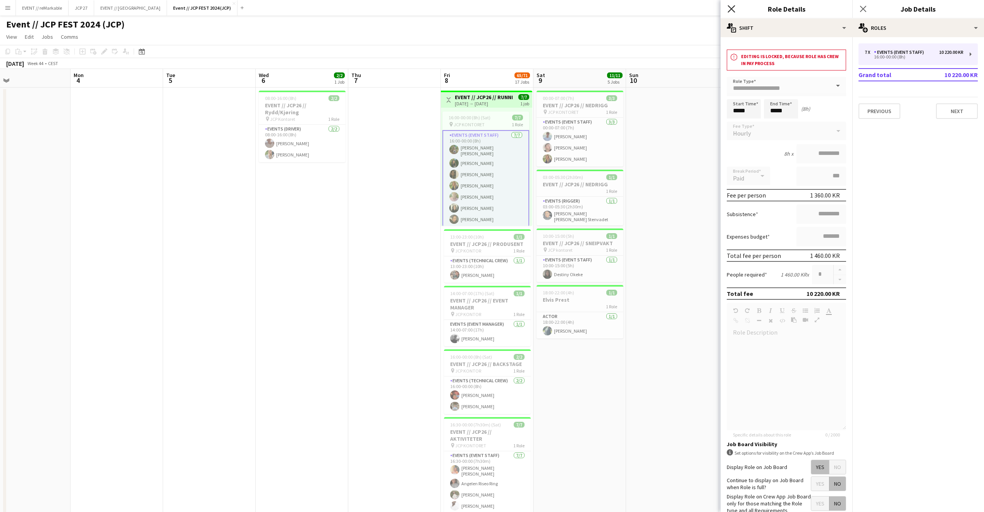
click at [734, 10] on icon "Close pop-in" at bounding box center [731, 8] width 7 height 7
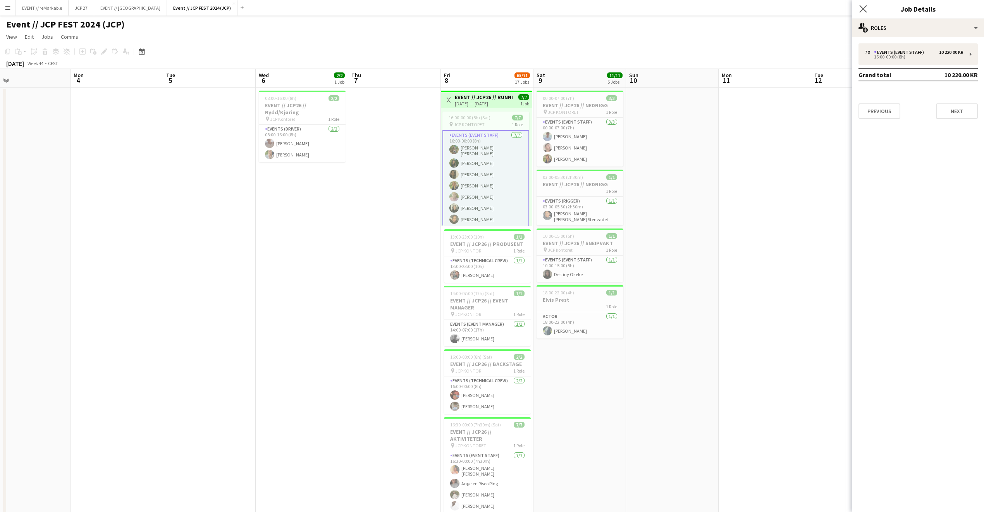
click at [865, 13] on app-icon "Close pop-in" at bounding box center [863, 8] width 11 height 11
